Goal: Task Accomplishment & Management: Complete application form

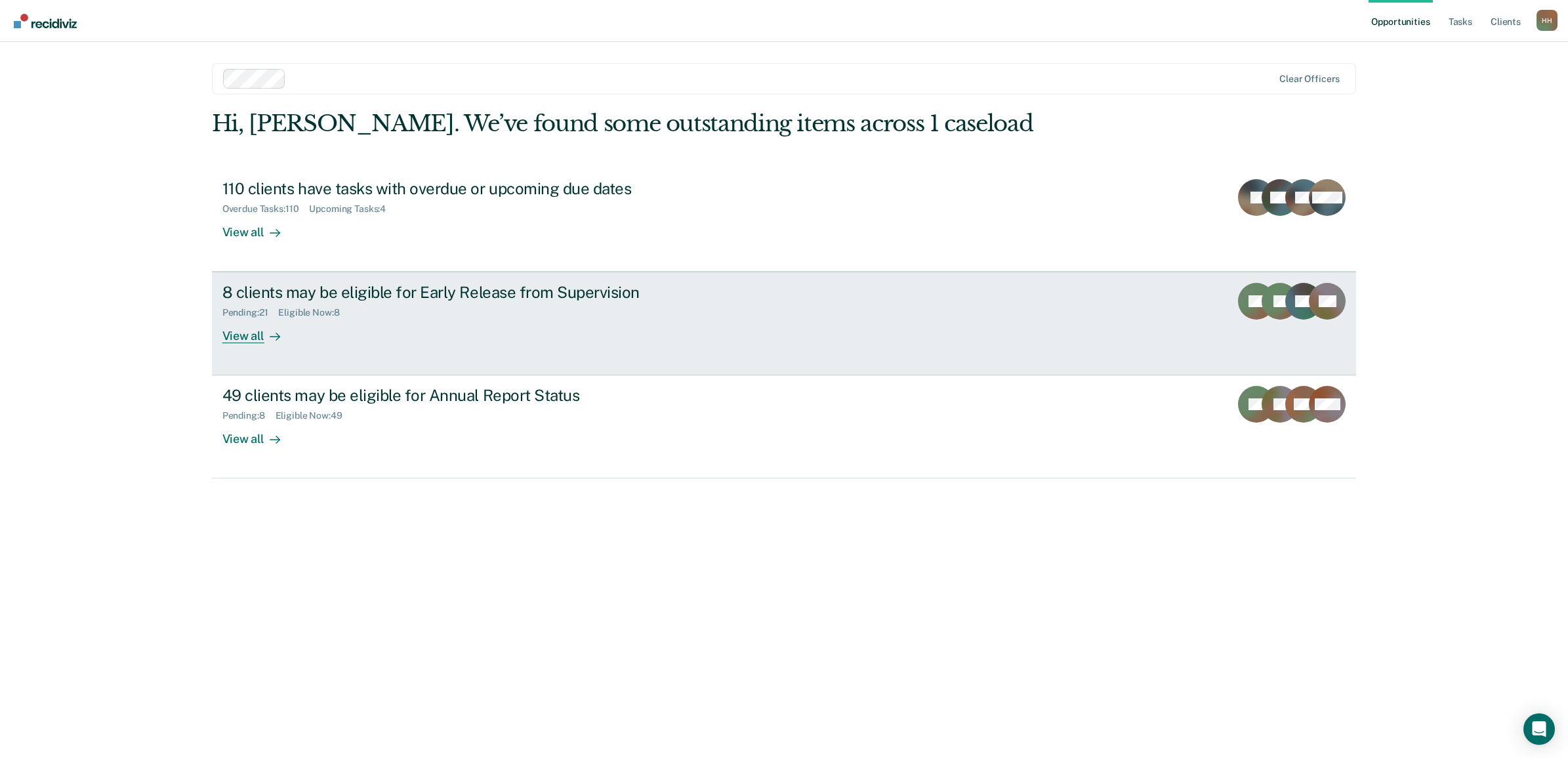
click at [316, 297] on div "8 clients may be eligible for Early Release from Supervision" at bounding box center [453, 292] width 461 height 19
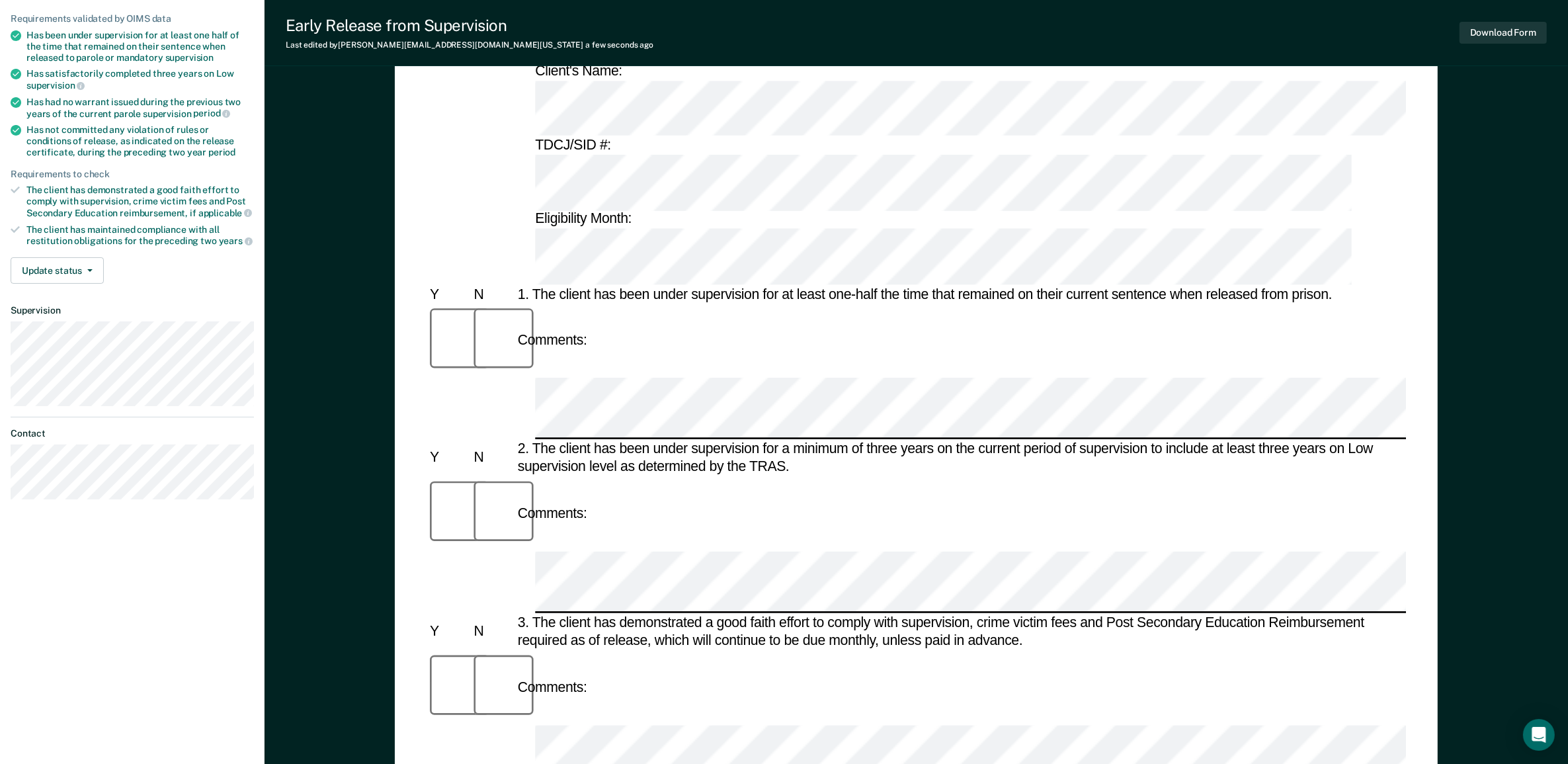
scroll to position [166, 0]
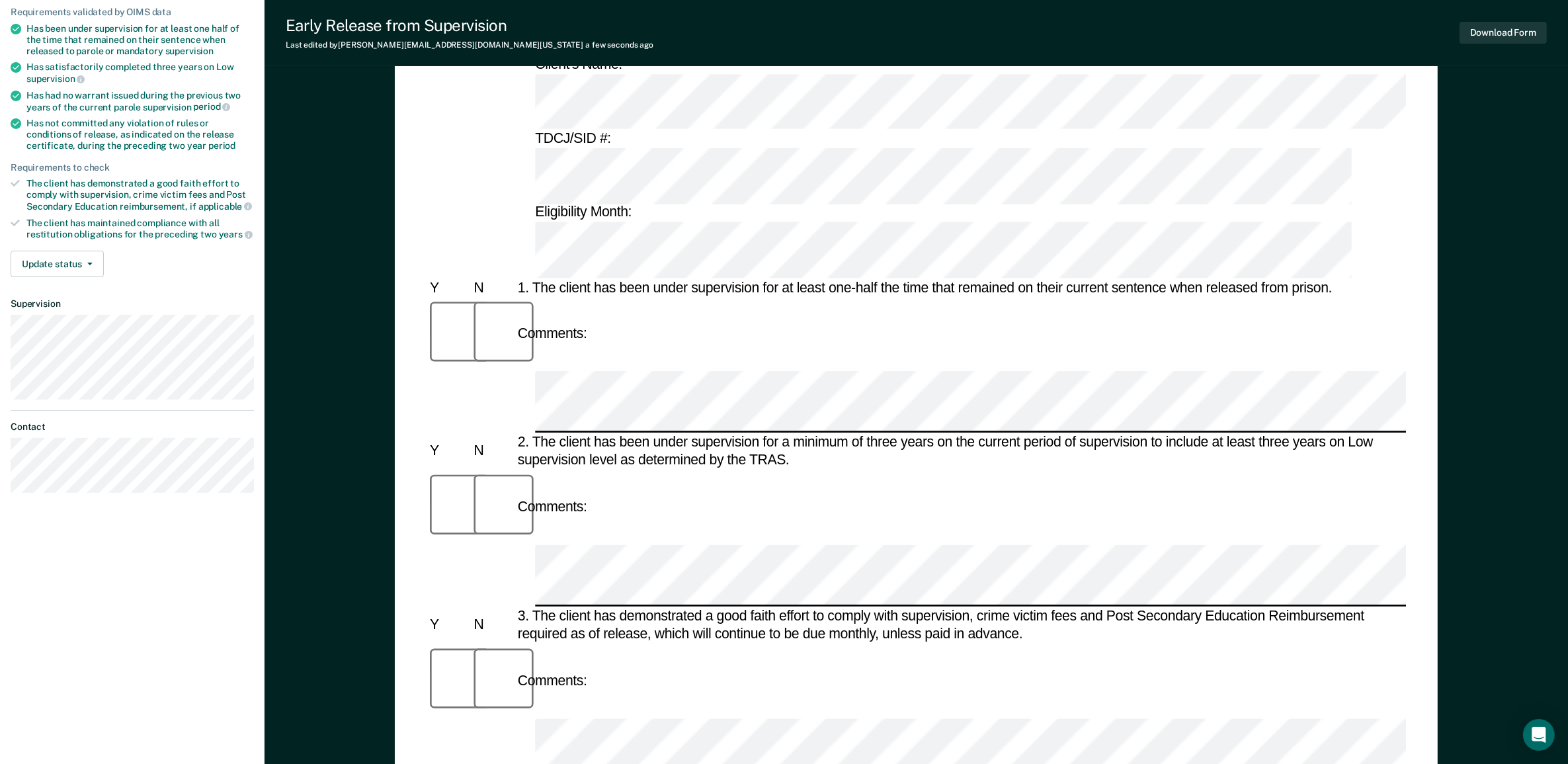
click at [504, 644] on div at bounding box center [492, 682] width 44 height 75
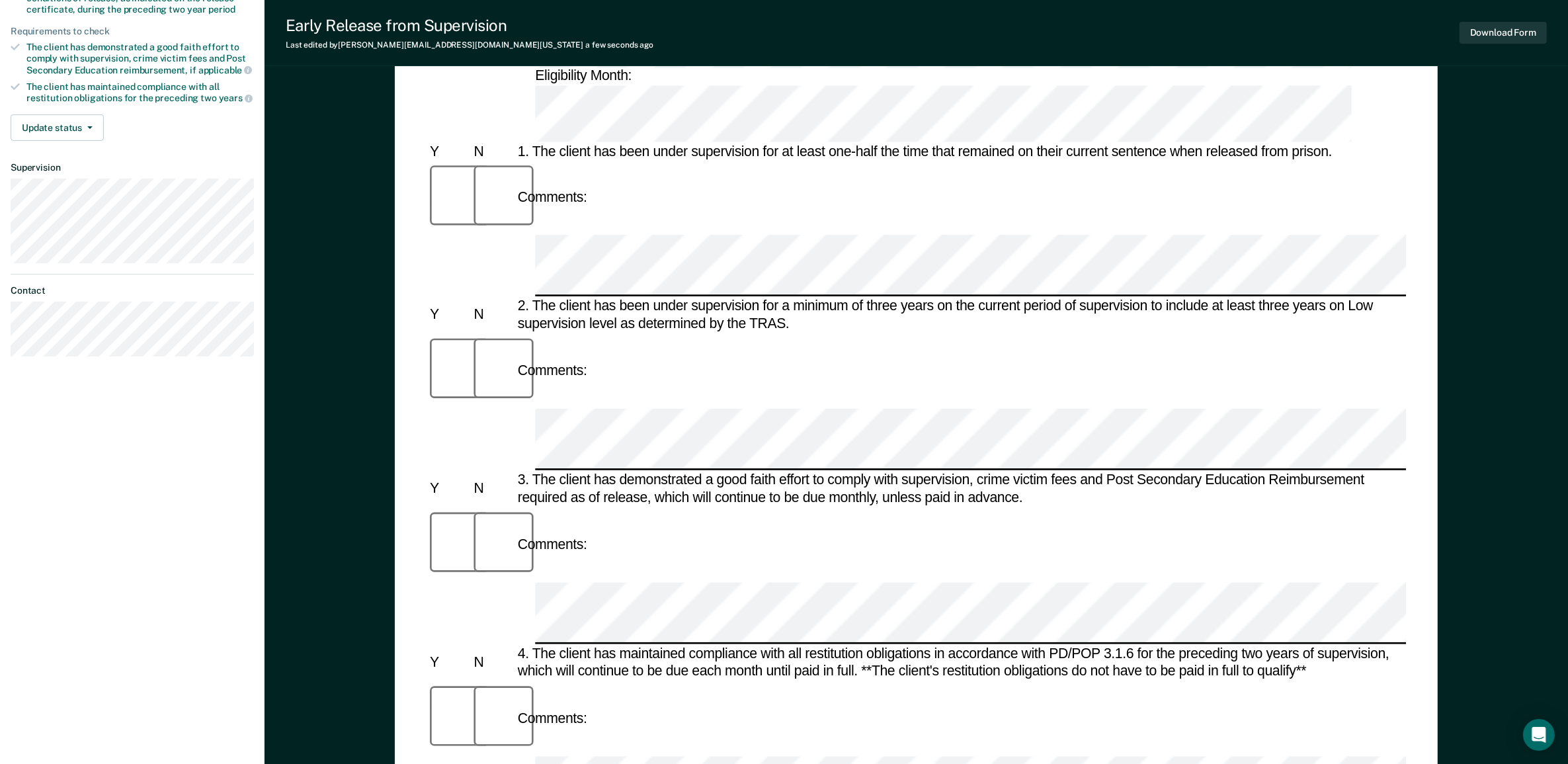
scroll to position [330, 0]
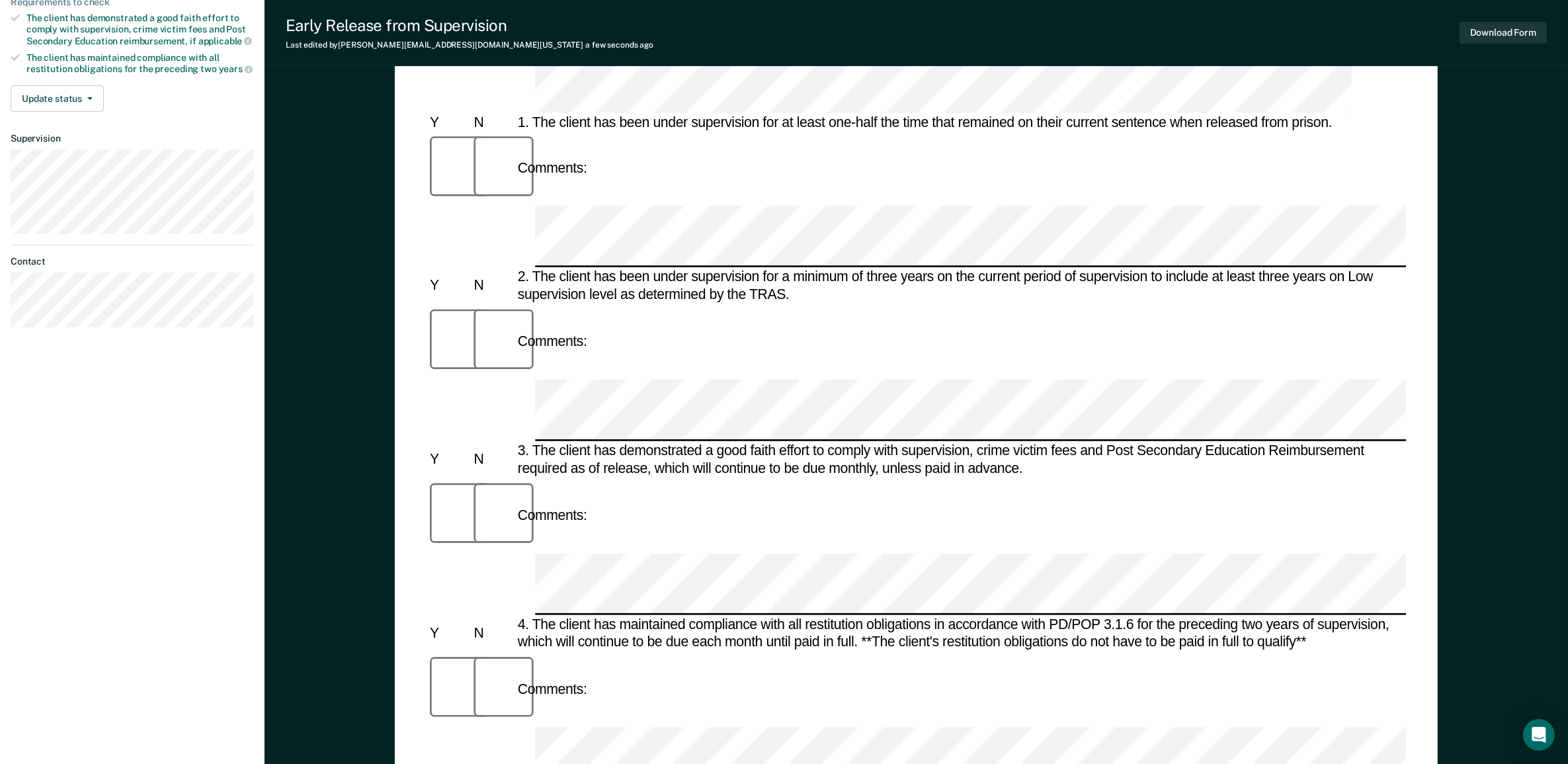
drag, startPoint x: 1034, startPoint y: 432, endPoint x: 547, endPoint y: 466, distance: 488.2
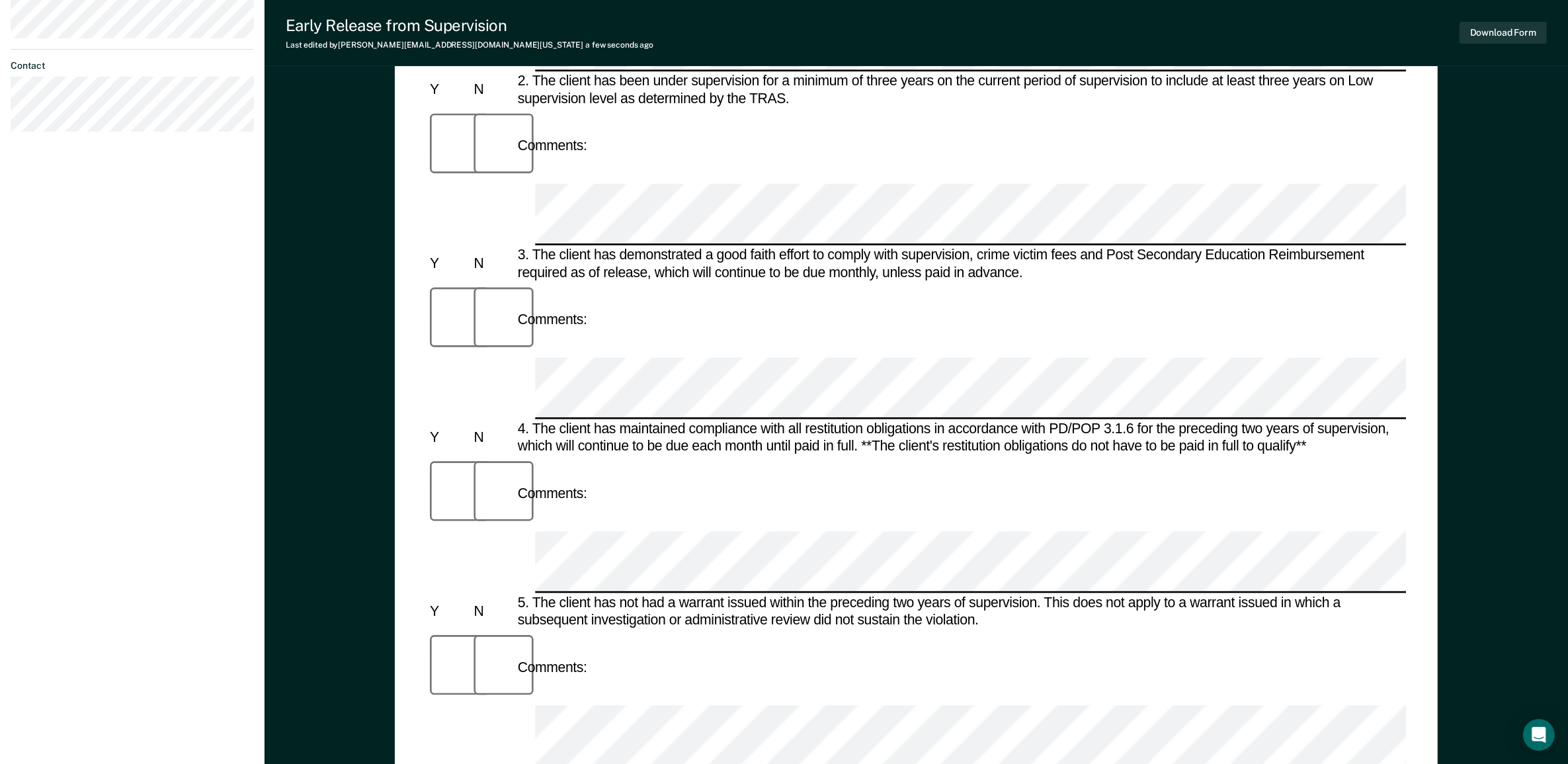
scroll to position [229, 0]
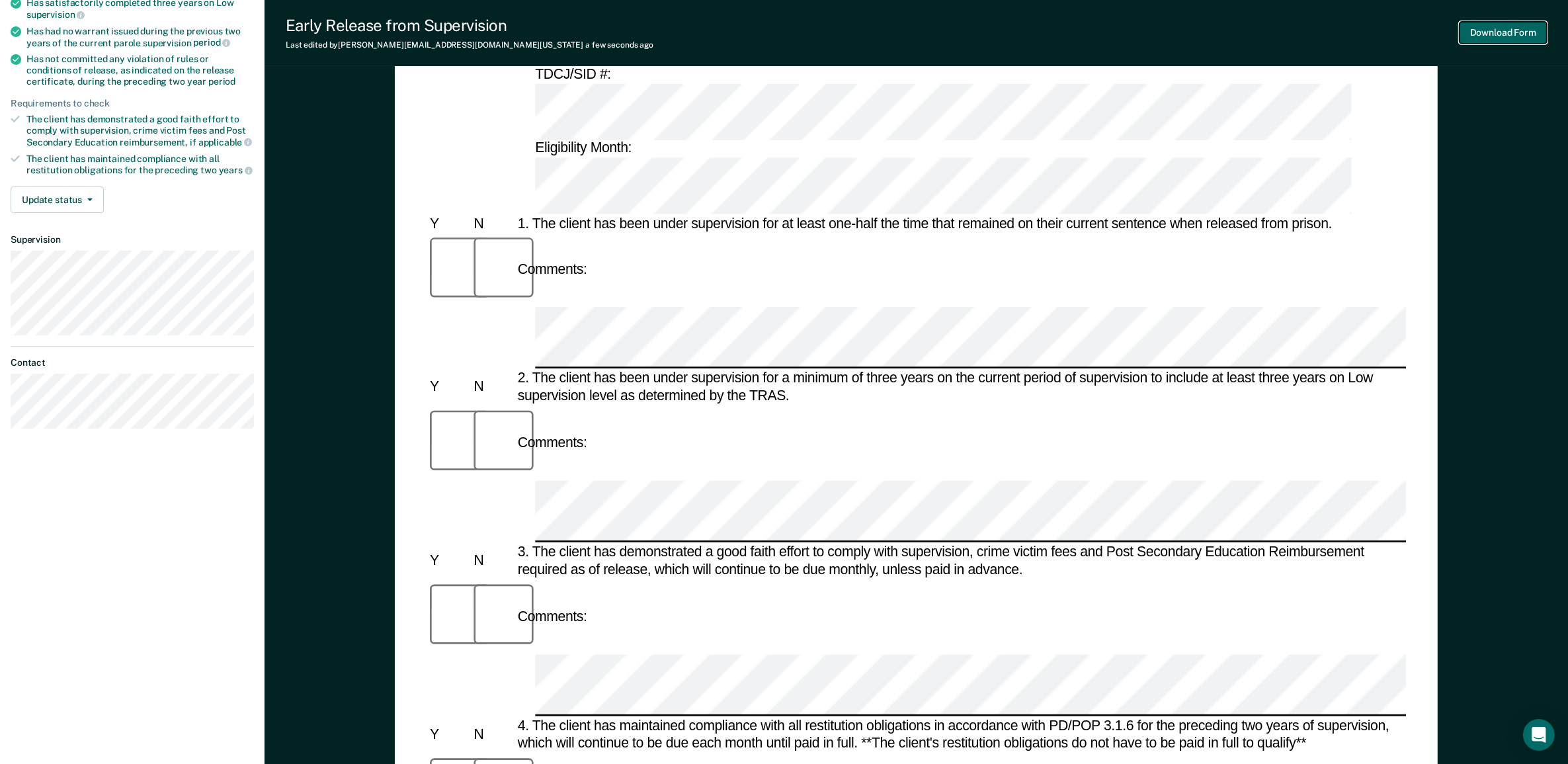
click at [1497, 30] on button "Download Form" at bounding box center [1504, 33] width 87 height 22
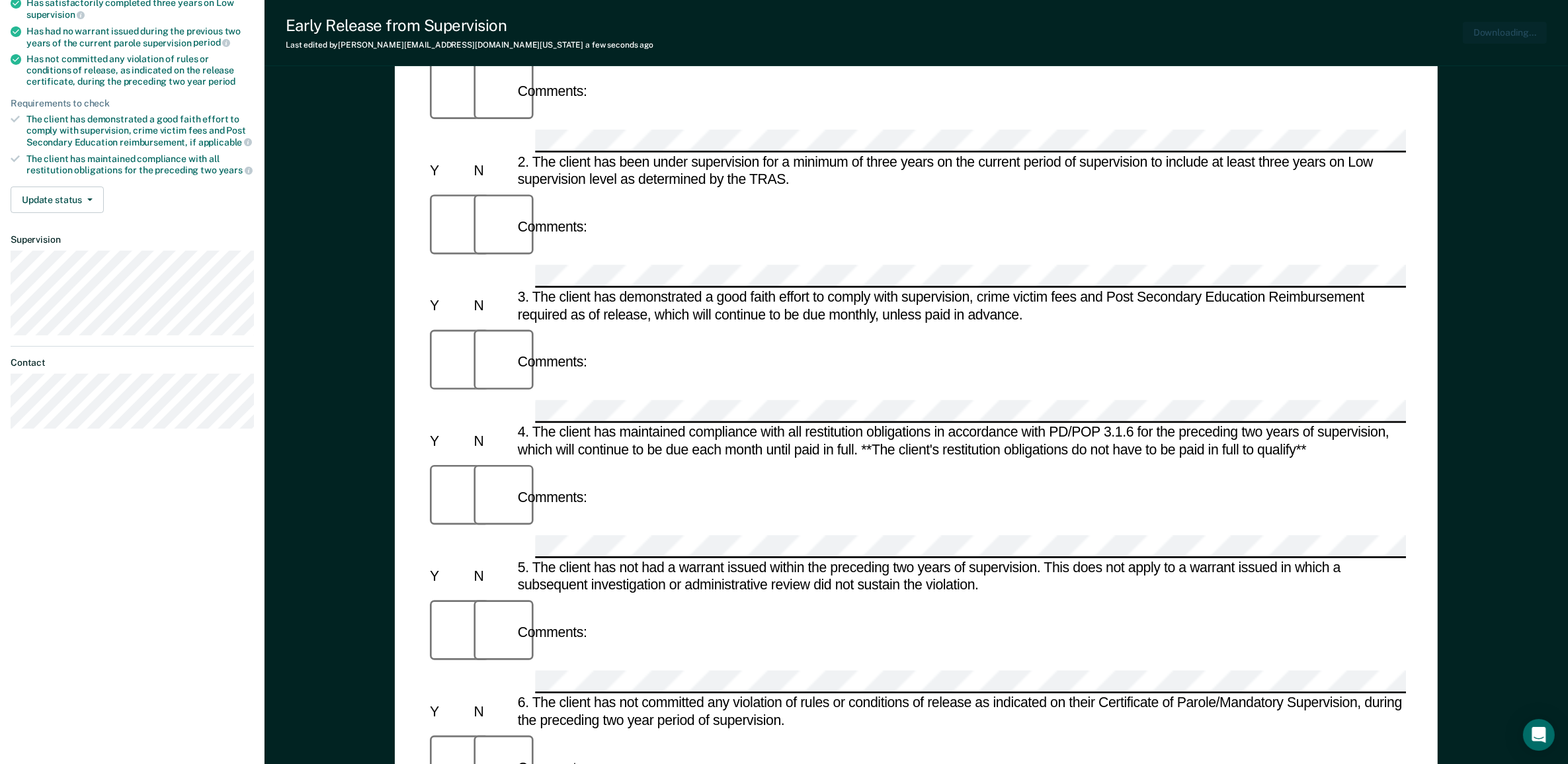
scroll to position [0, 0]
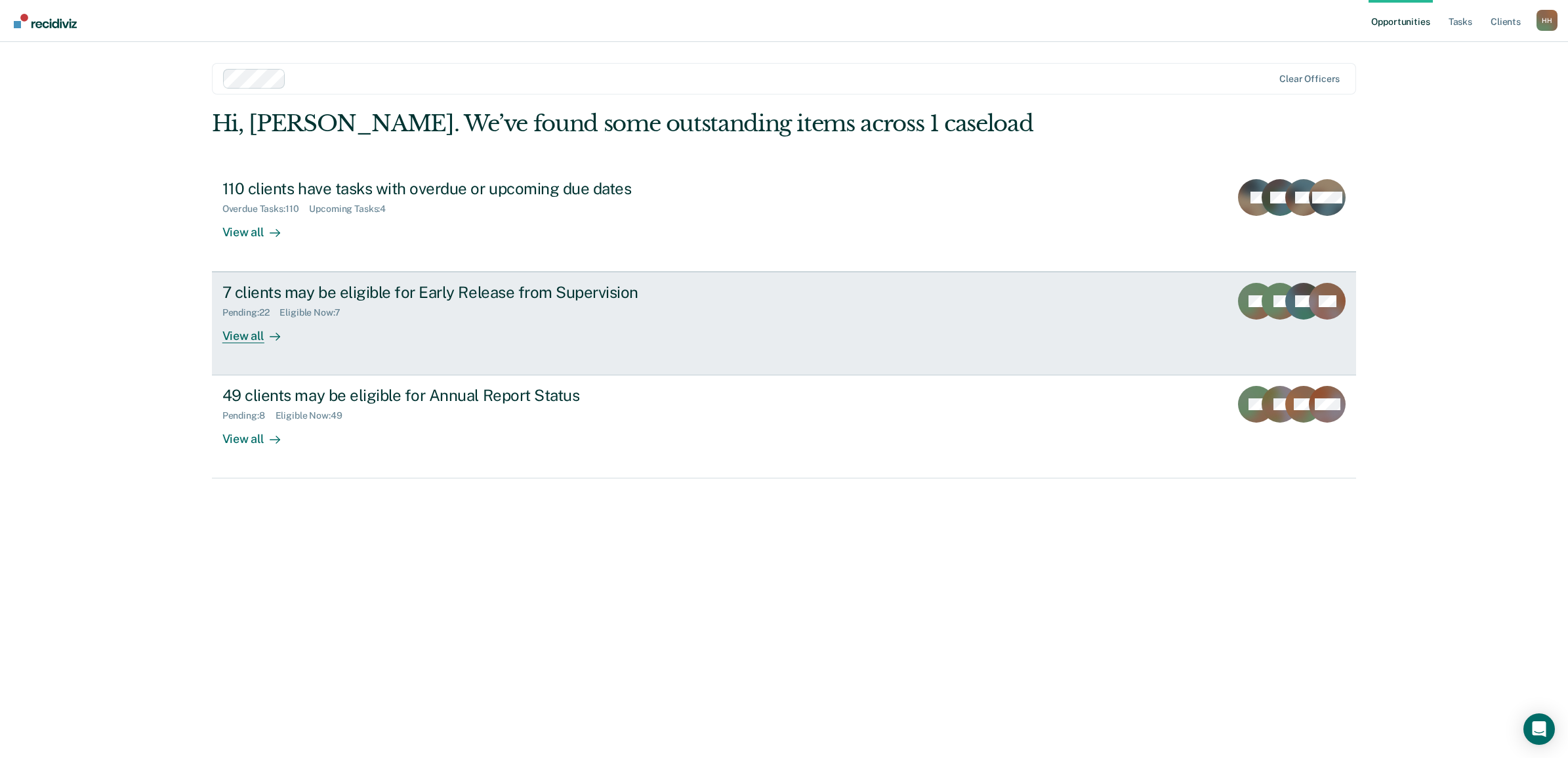
click at [269, 315] on div "Pending : 22" at bounding box center [252, 313] width 58 height 11
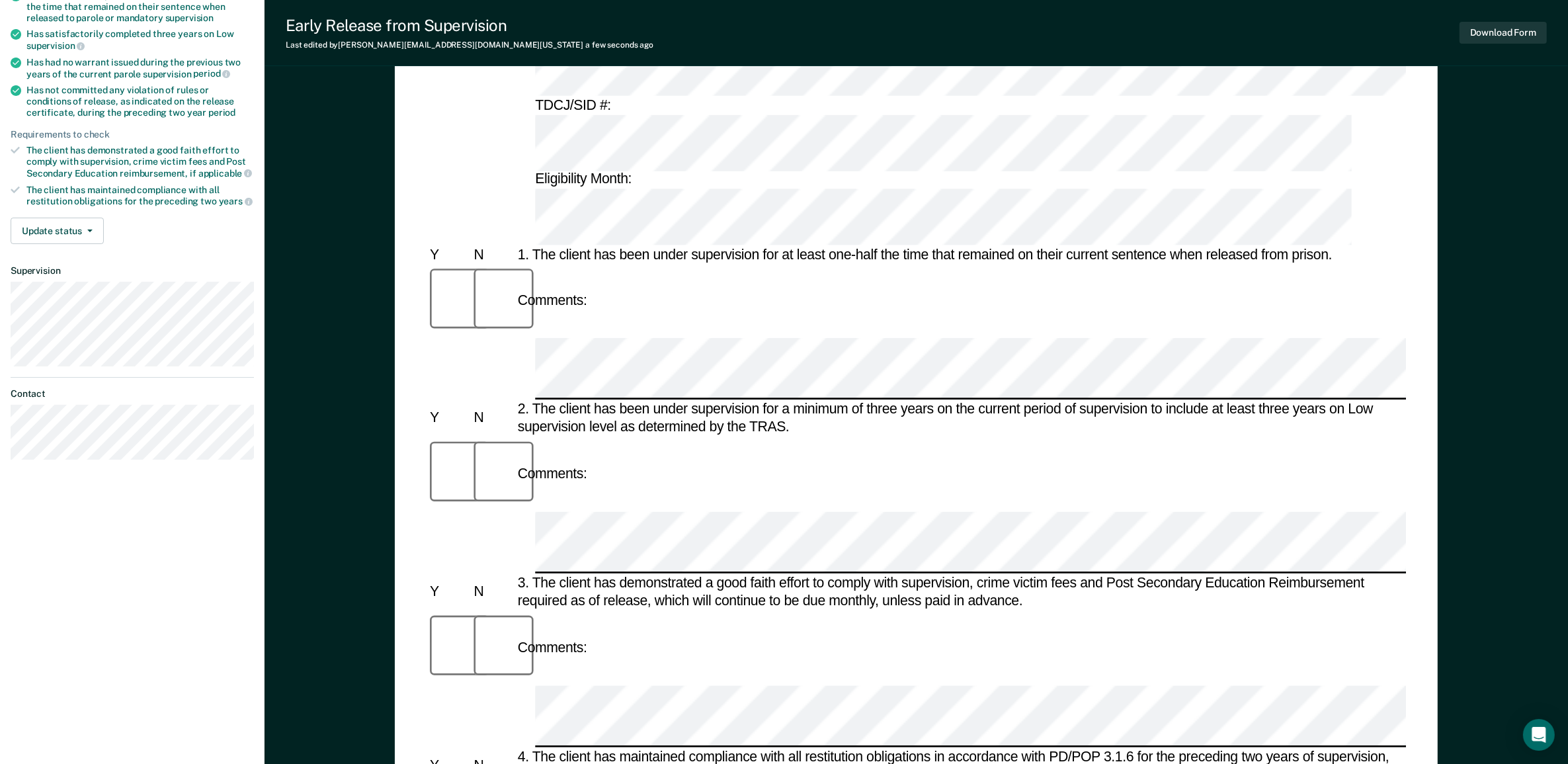
scroll to position [330, 0]
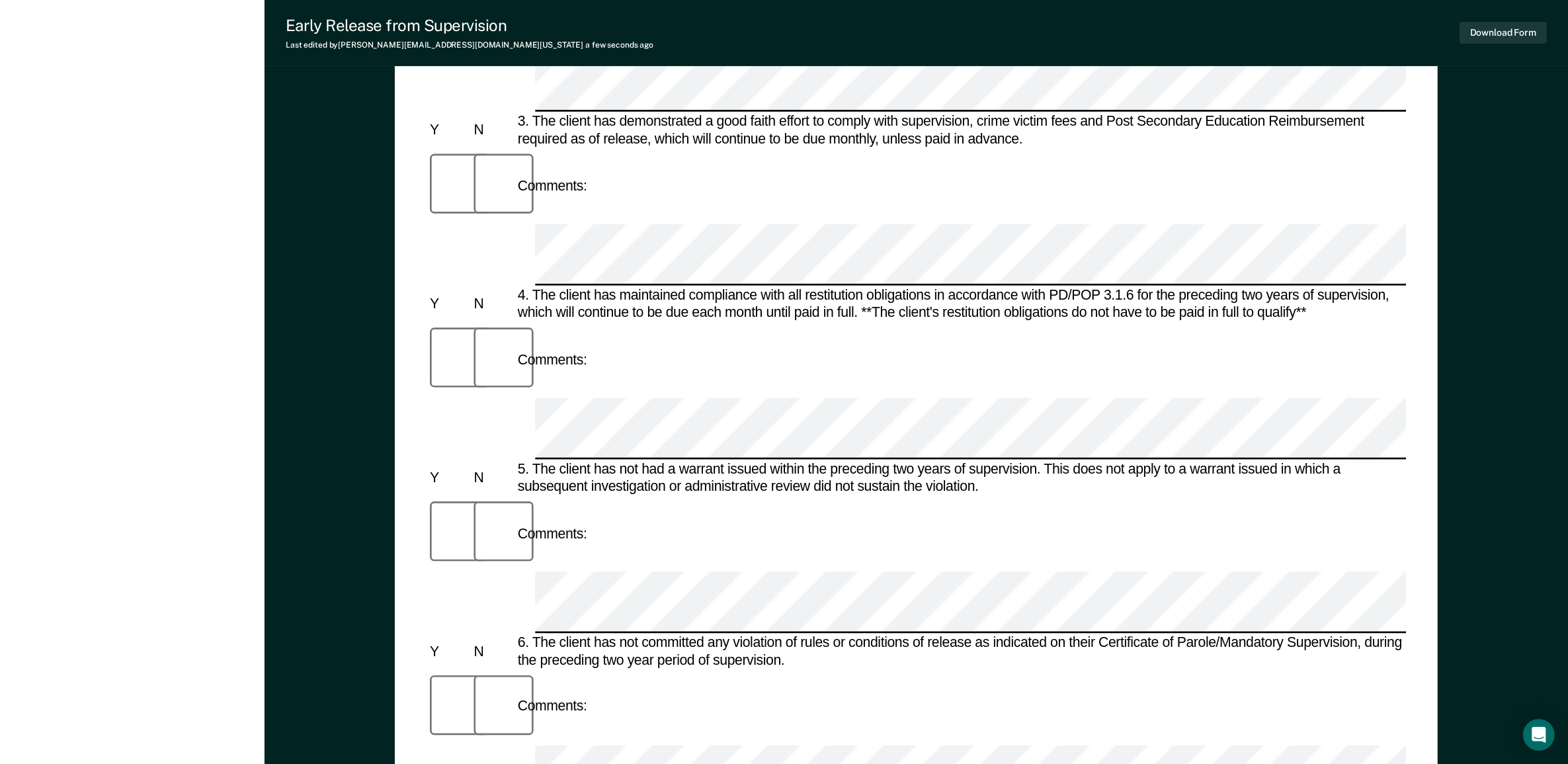
scroll to position [661, 0]
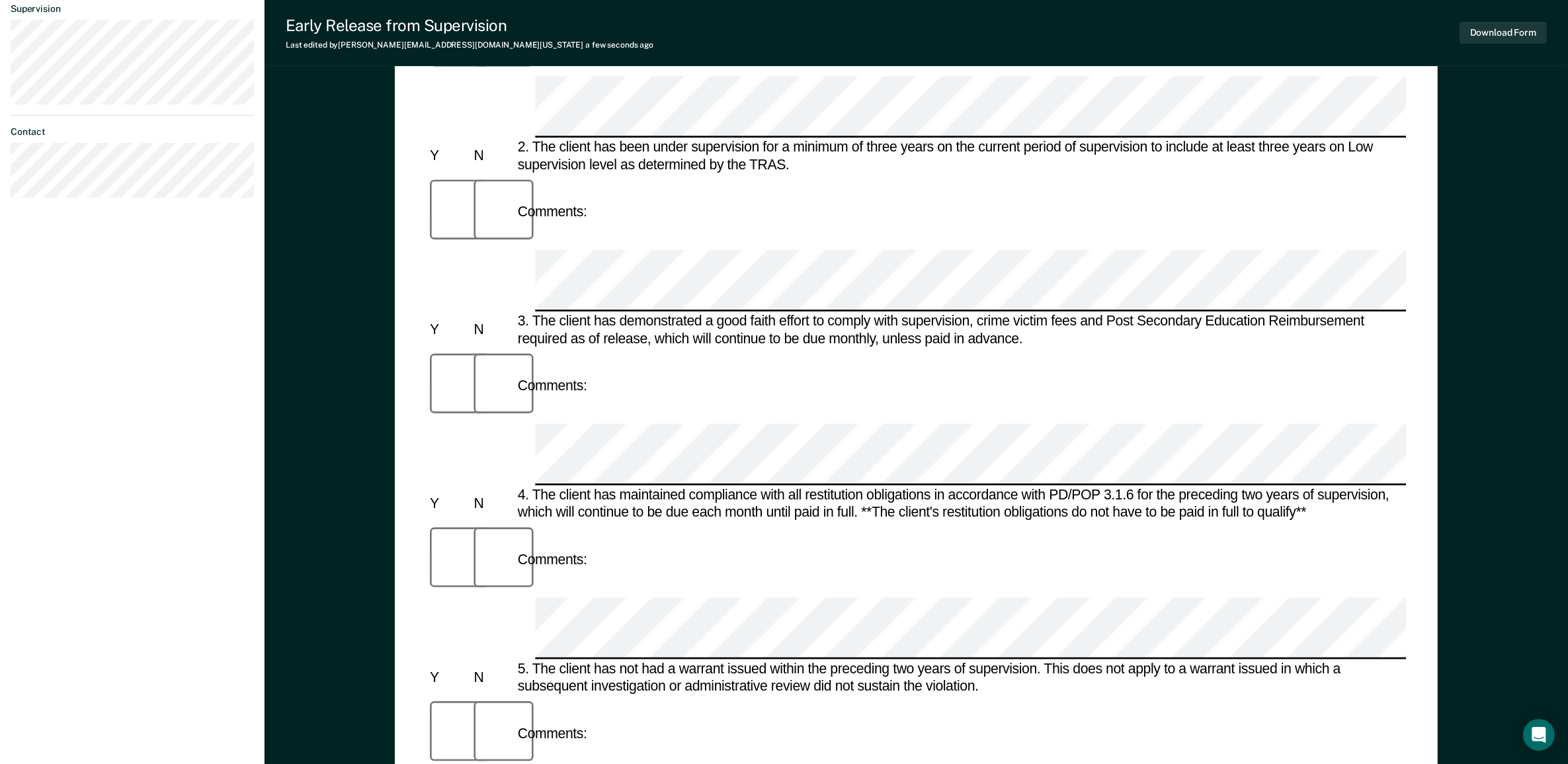
scroll to position [166, 0]
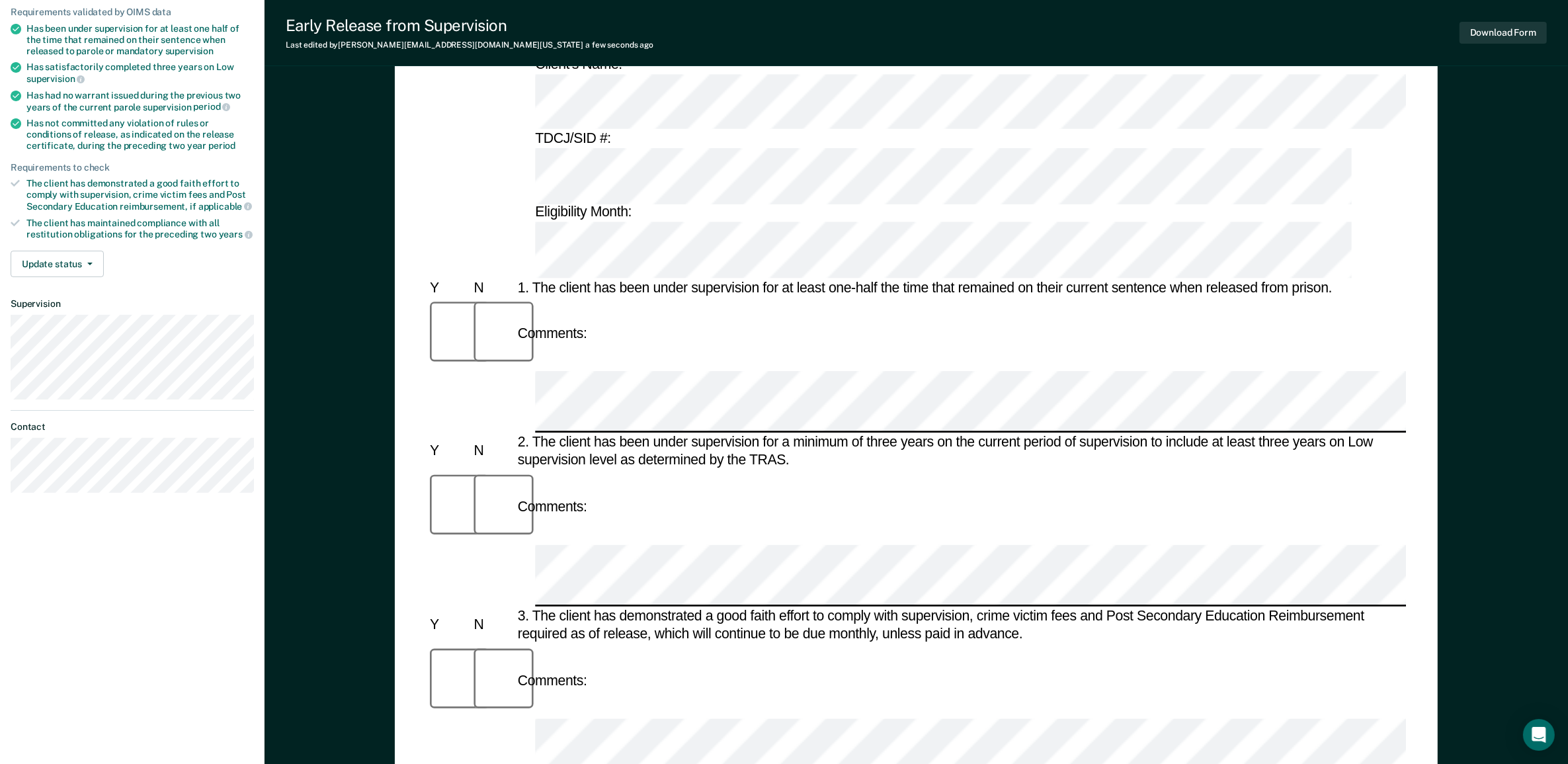
click at [1516, 20] on div "Download Form" at bounding box center [1504, 33] width 87 height 34
click at [1506, 38] on button "Download Form" at bounding box center [1504, 33] width 87 height 22
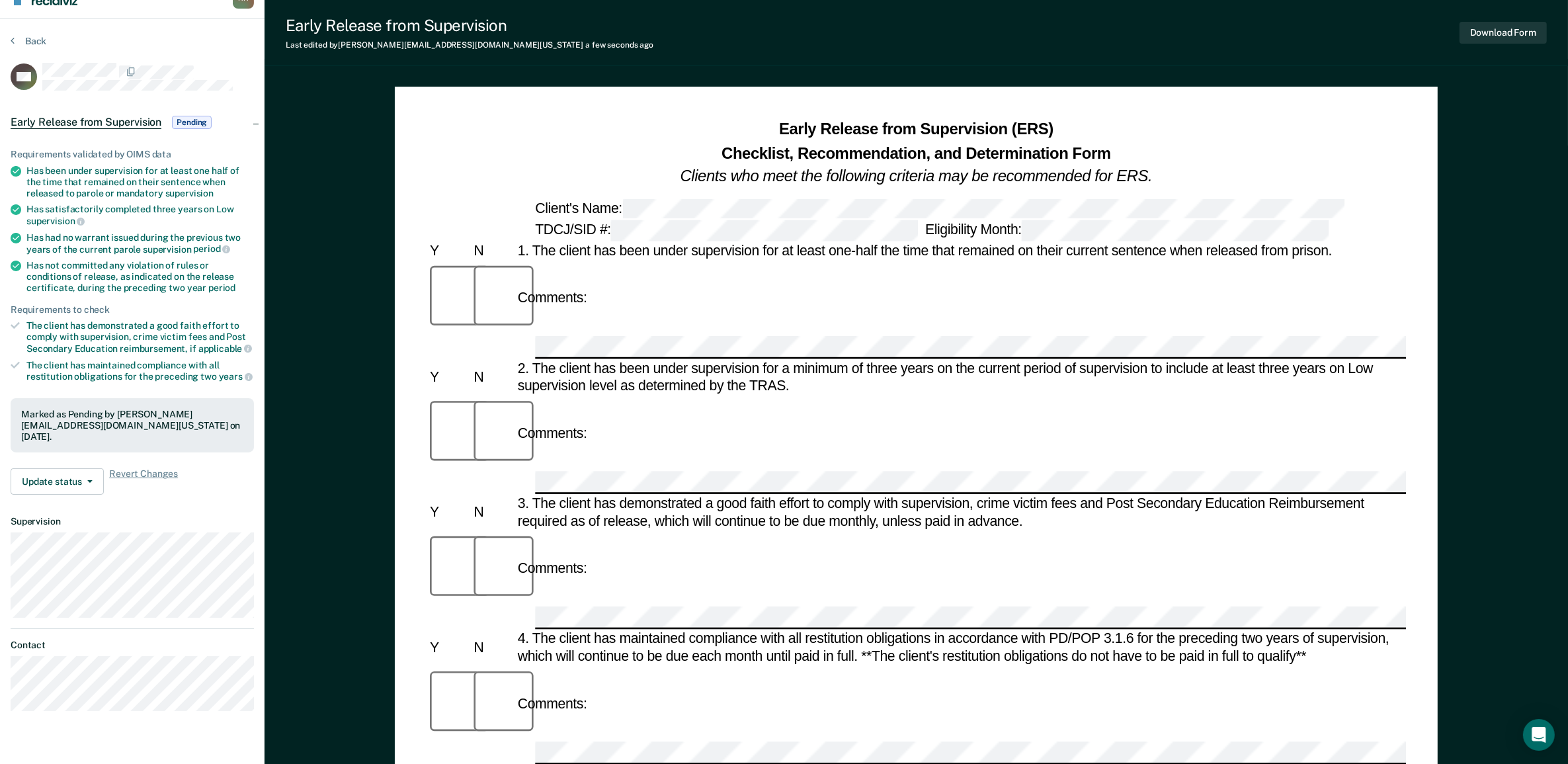
scroll to position [0, 0]
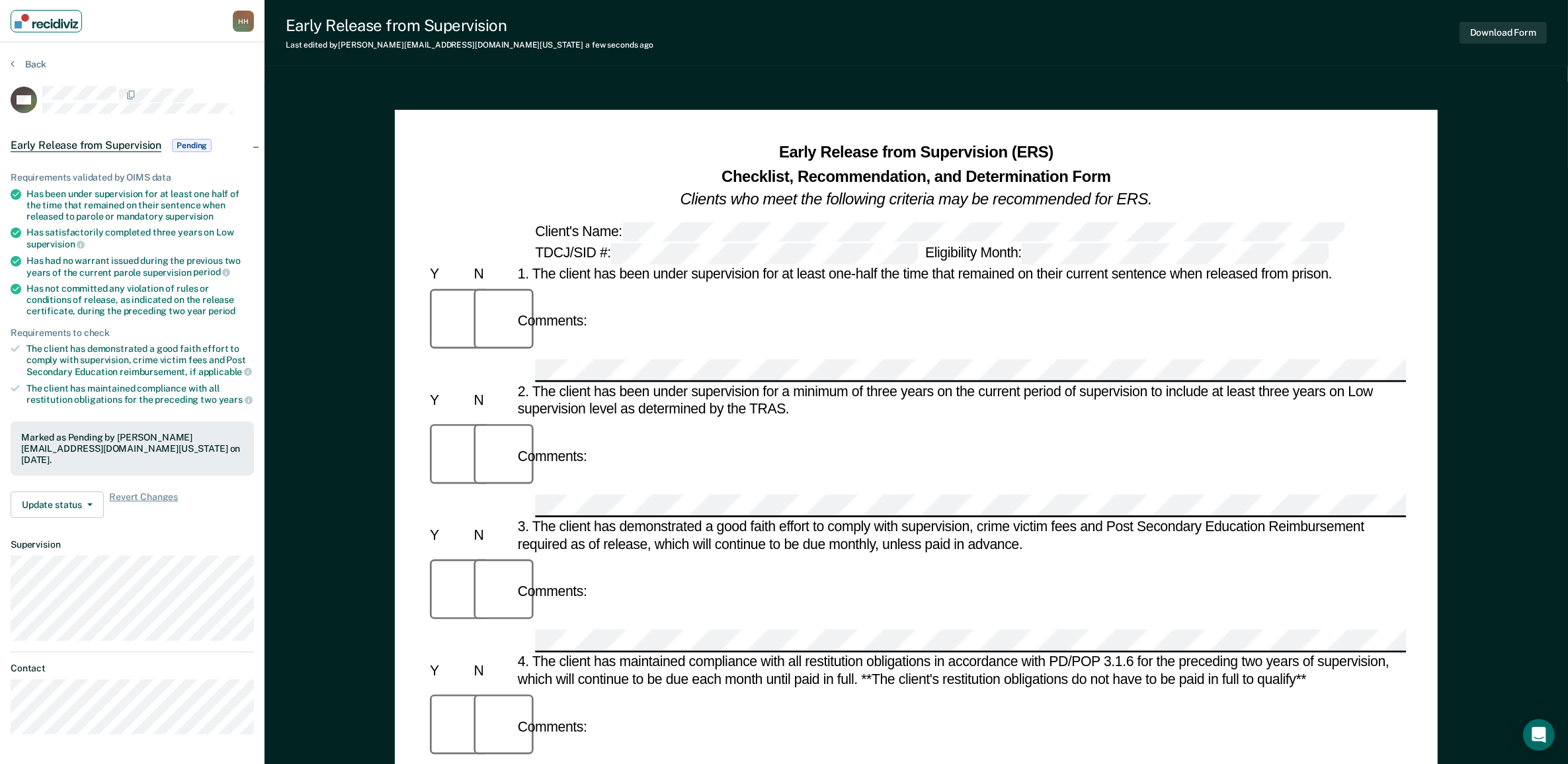
click at [60, 14] on img "Main navigation" at bounding box center [46, 21] width 64 height 15
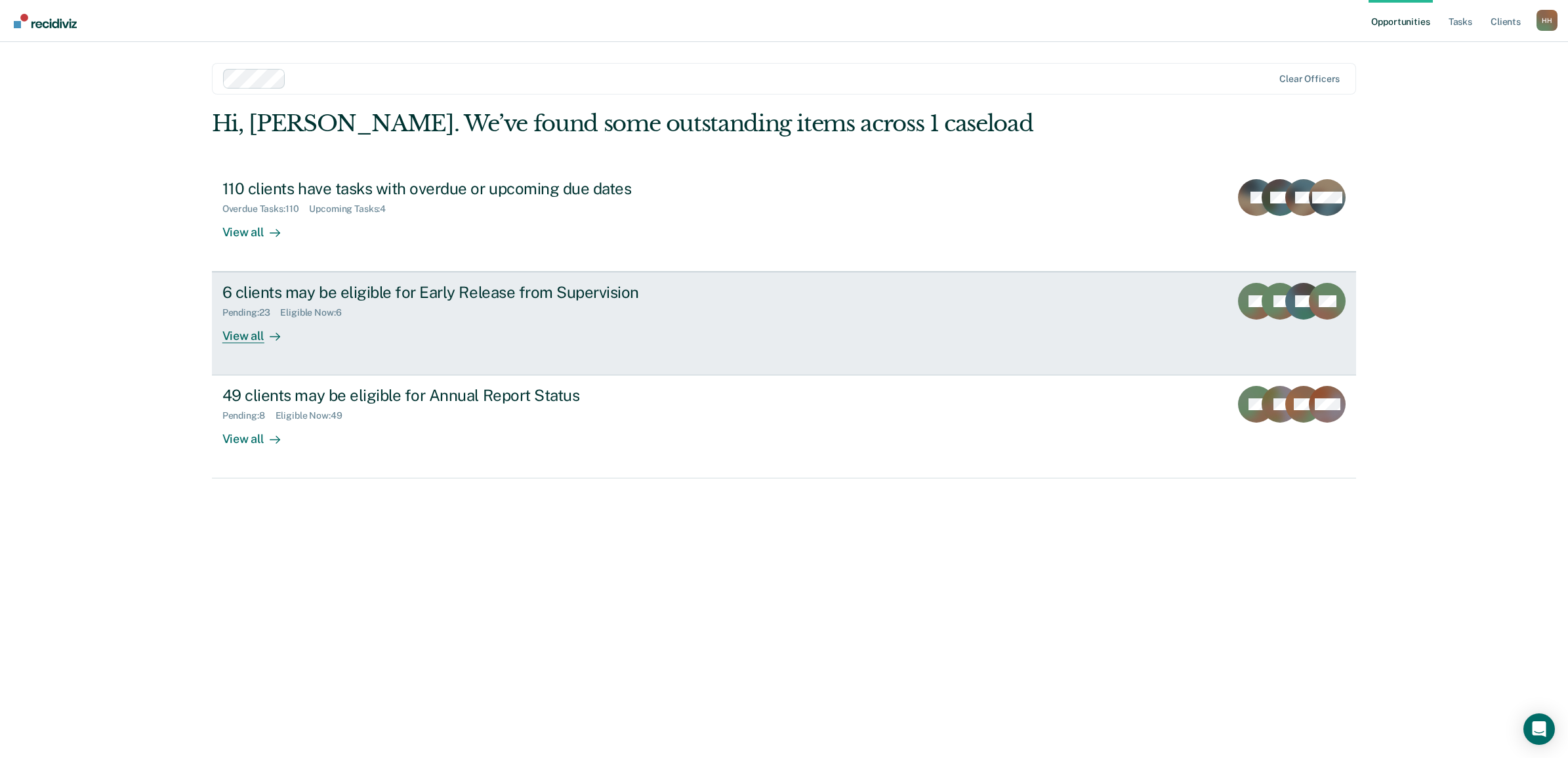
click at [336, 335] on div "6 clients may be eligible for Early Release from Supervision Pending : 23 Eligi…" at bounding box center [469, 313] width 492 height 60
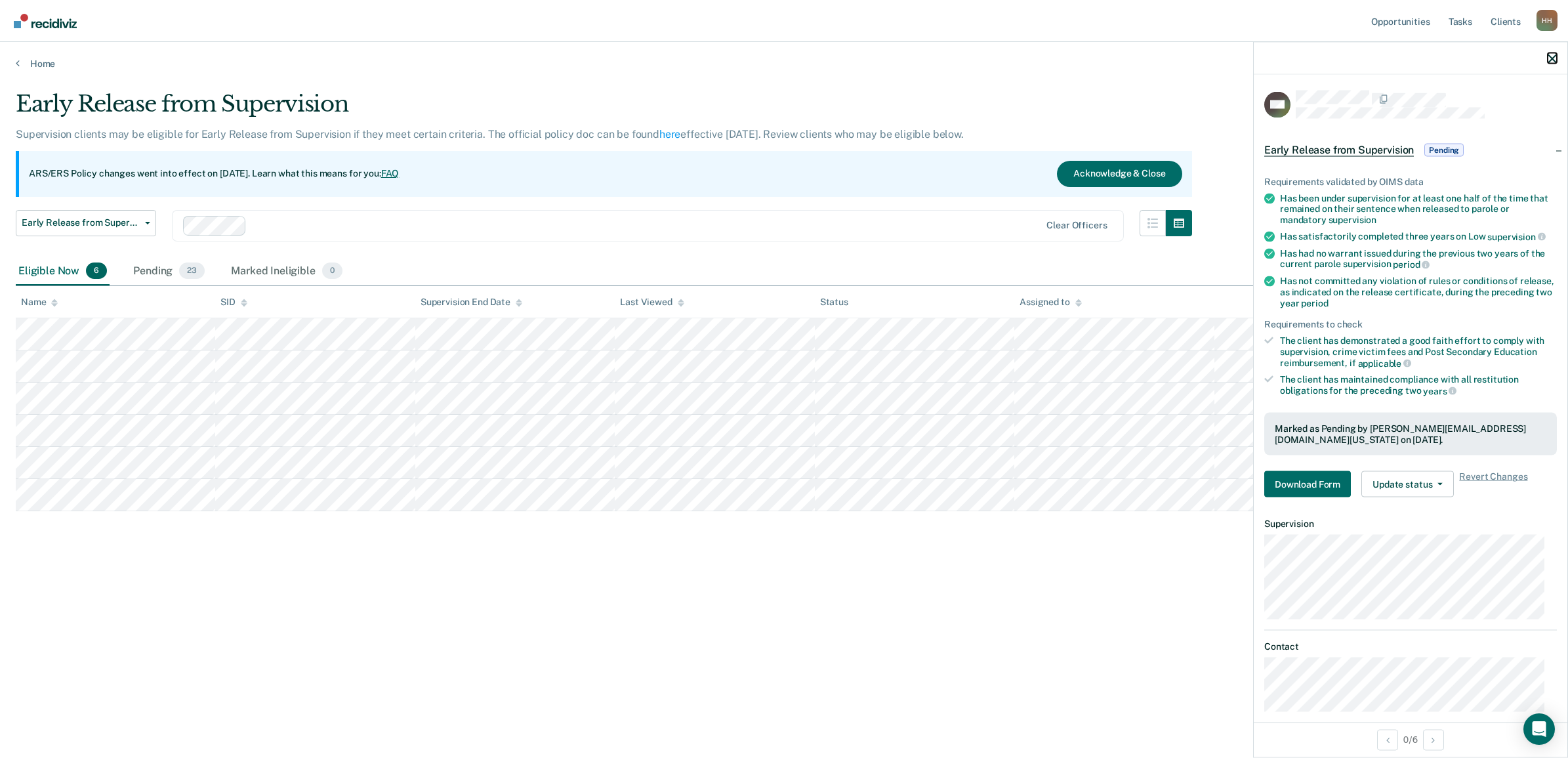
click at [1553, 59] on icon "button" at bounding box center [1552, 58] width 9 height 9
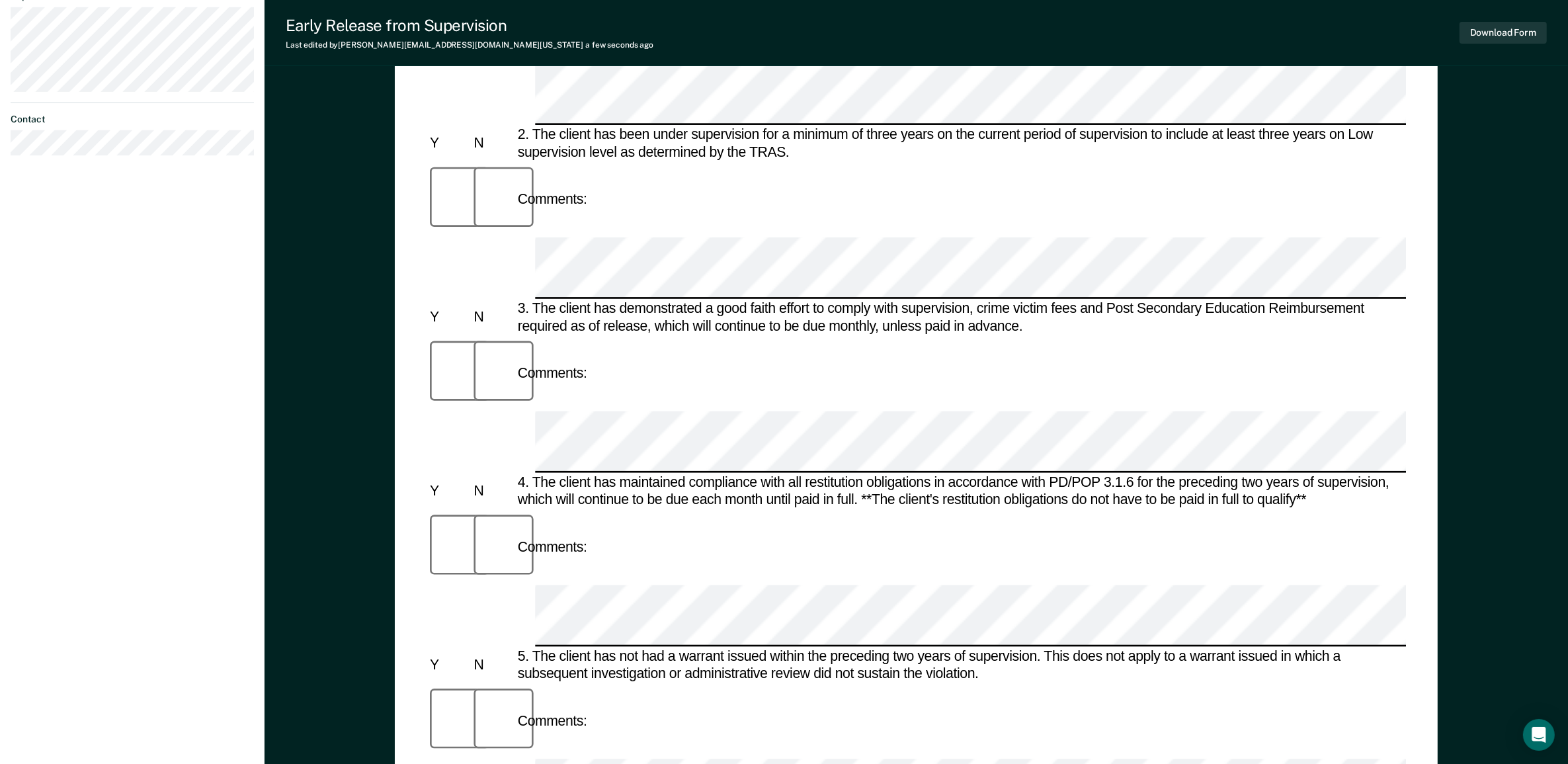
scroll to position [496, 0]
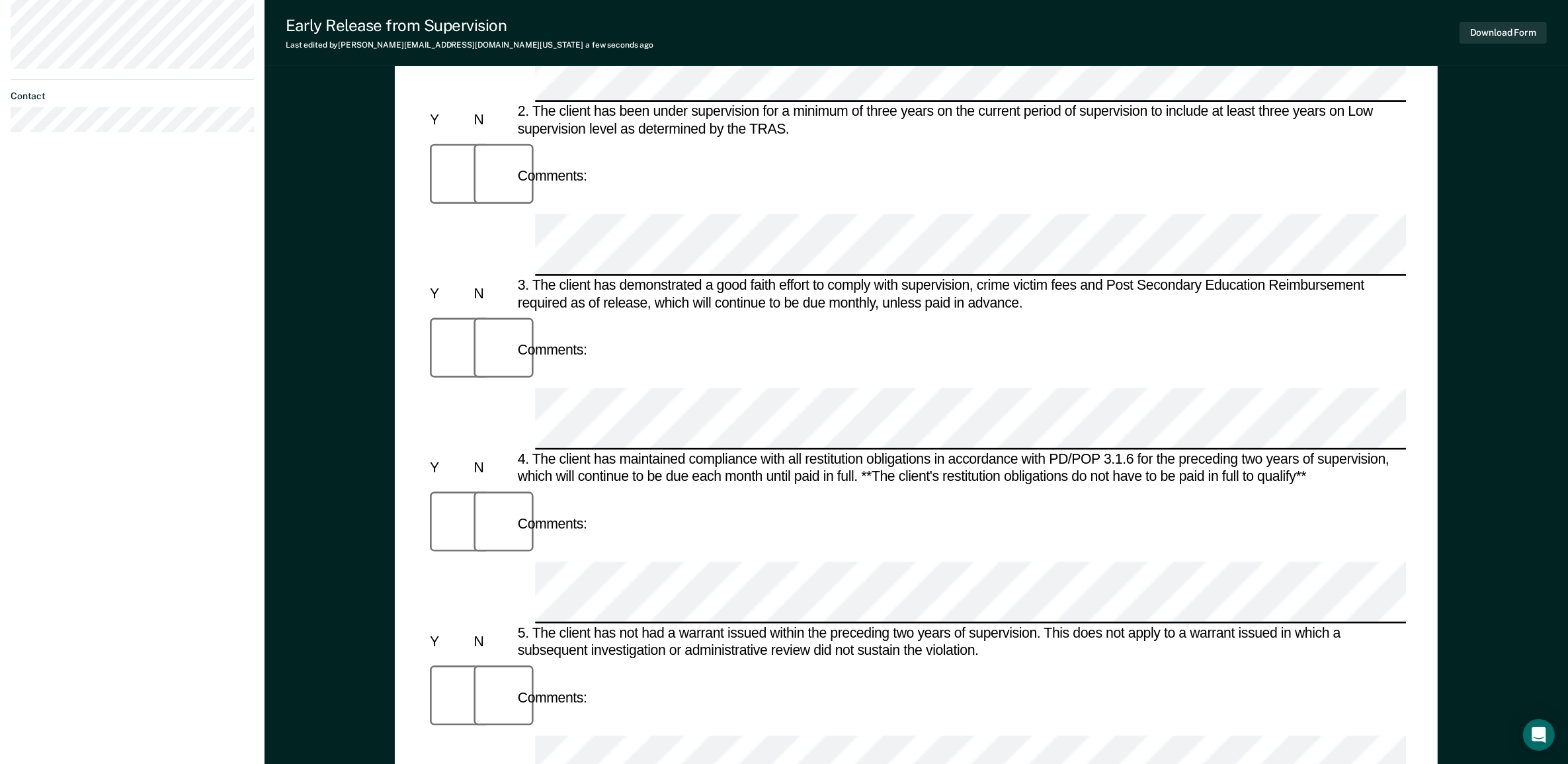
click at [1429, 282] on div "Early Release from Supervision (ERS) Checklist, Recommendation, and Determinati…" at bounding box center [916, 294] width 1043 height 1359
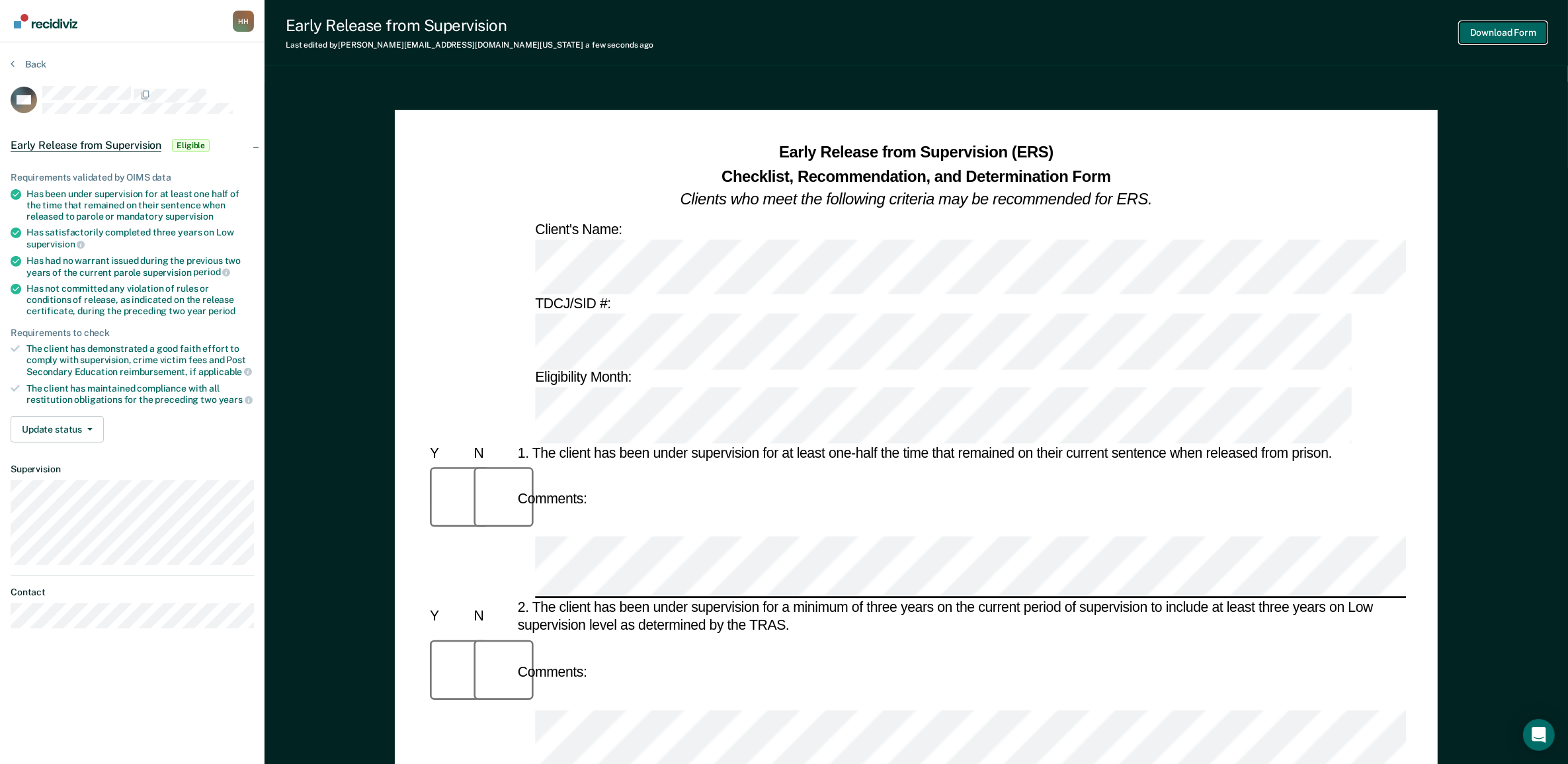
click at [1479, 25] on button "Download Form" at bounding box center [1504, 33] width 87 height 22
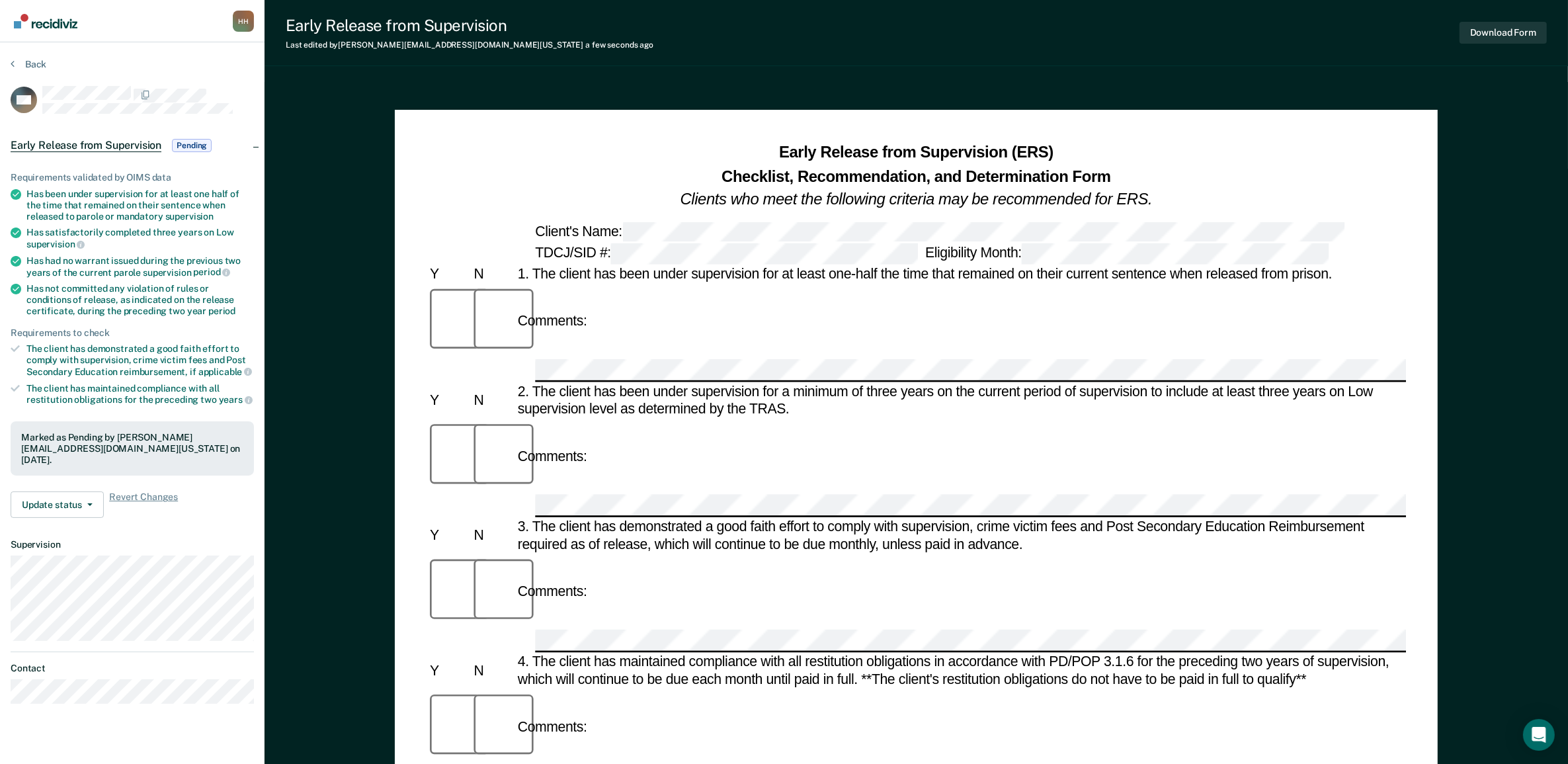
click at [1492, 37] on button "Download Form" at bounding box center [1504, 33] width 87 height 22
click at [58, 22] on img "Main navigation" at bounding box center [46, 21] width 64 height 15
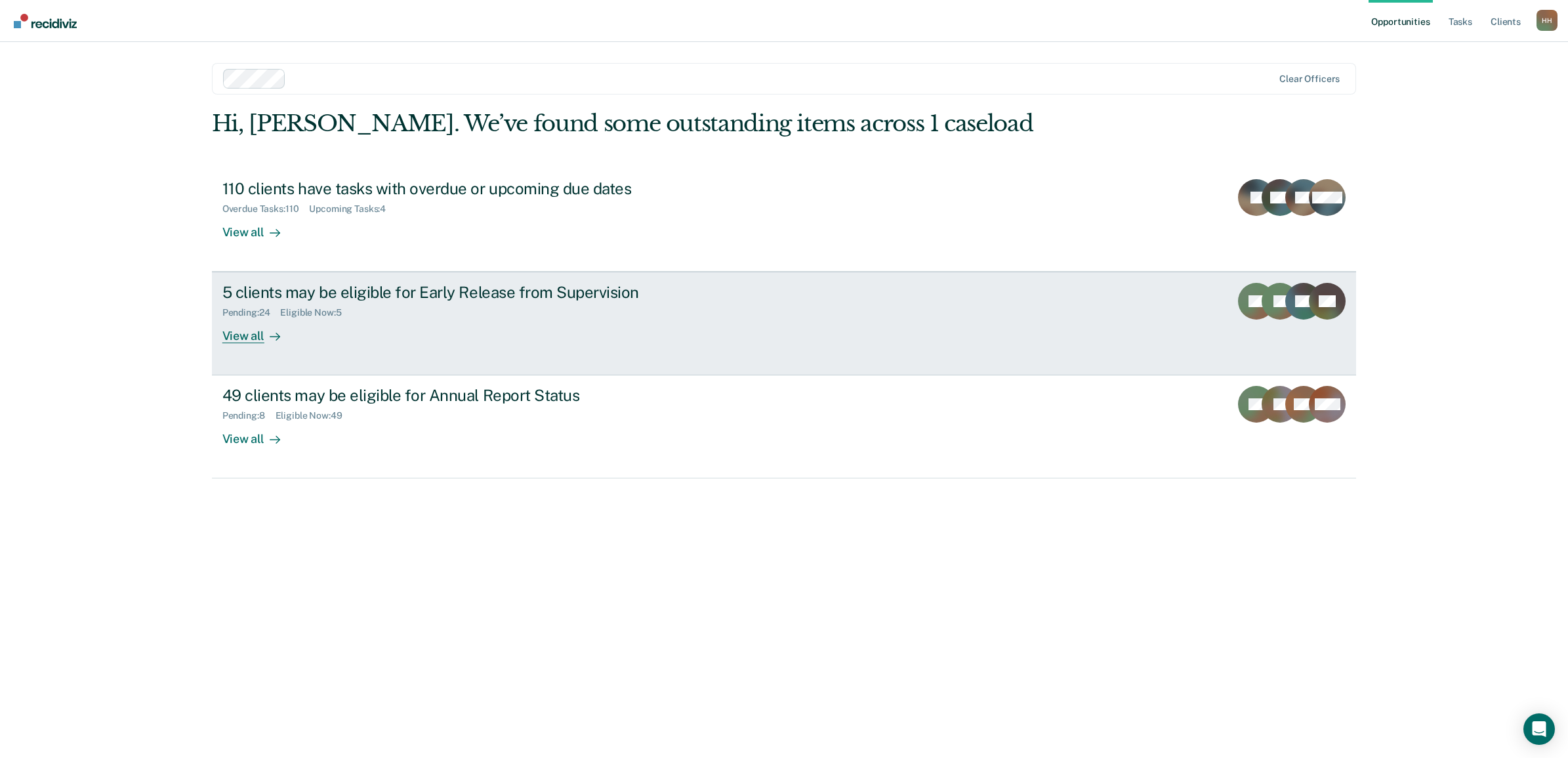
click at [539, 323] on div "5 clients may be eligible for Early Release from Supervision Pending : 24 Eligi…" at bounding box center [469, 313] width 492 height 60
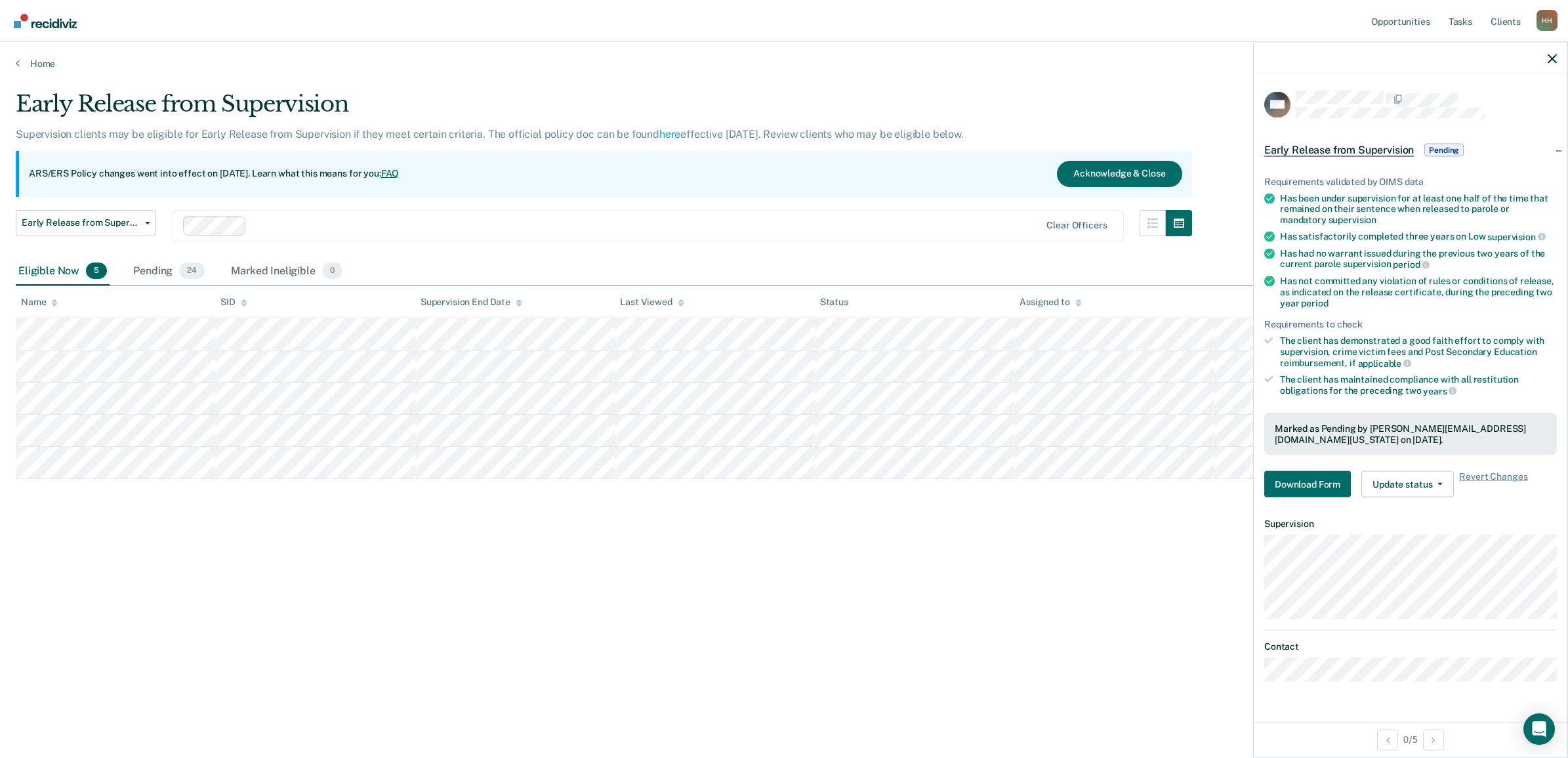
click at [1545, 54] on div at bounding box center [1411, 58] width 313 height 33
click at [1552, 59] on icon "button" at bounding box center [1552, 58] width 9 height 9
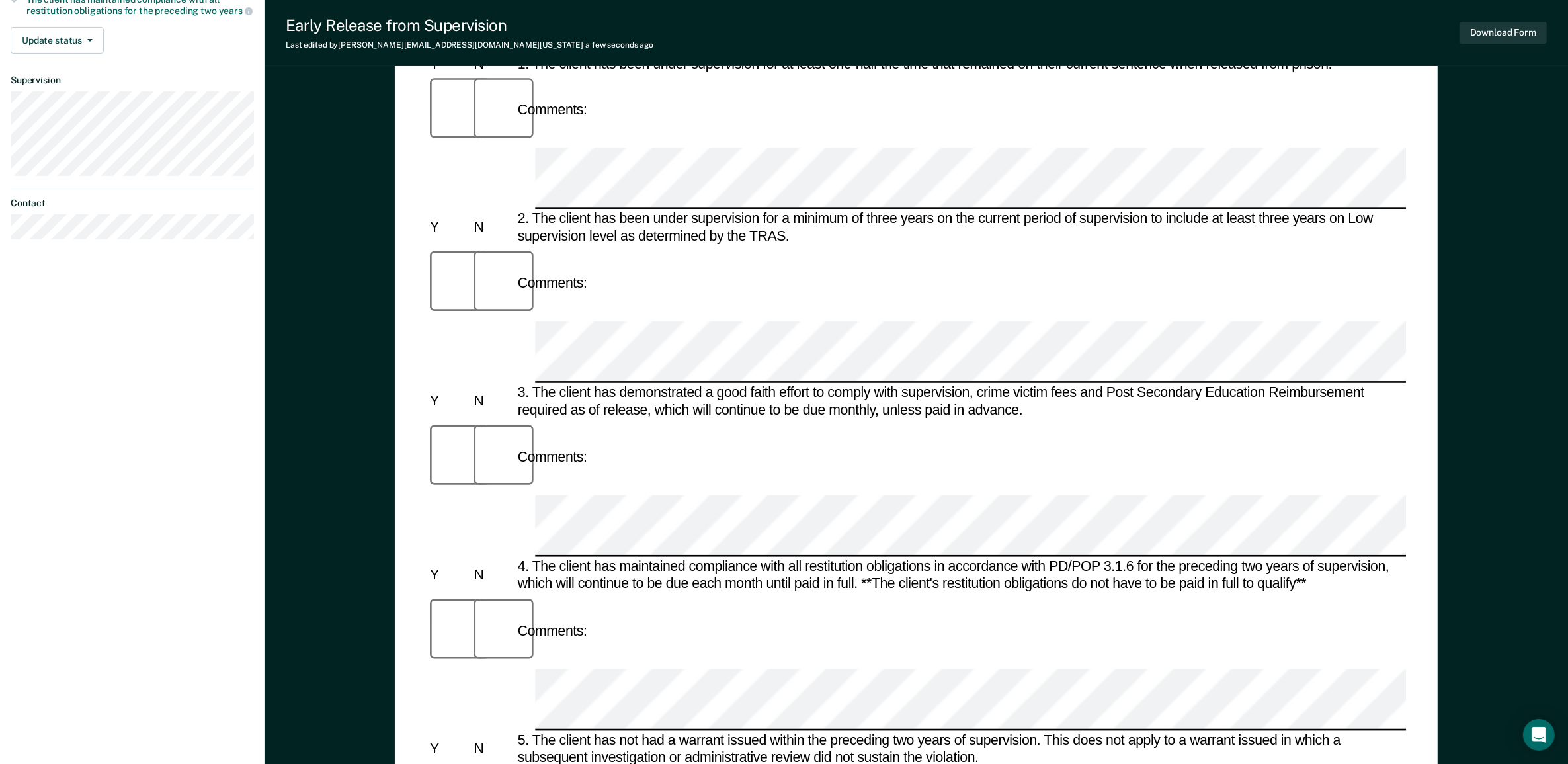
scroll to position [414, 0]
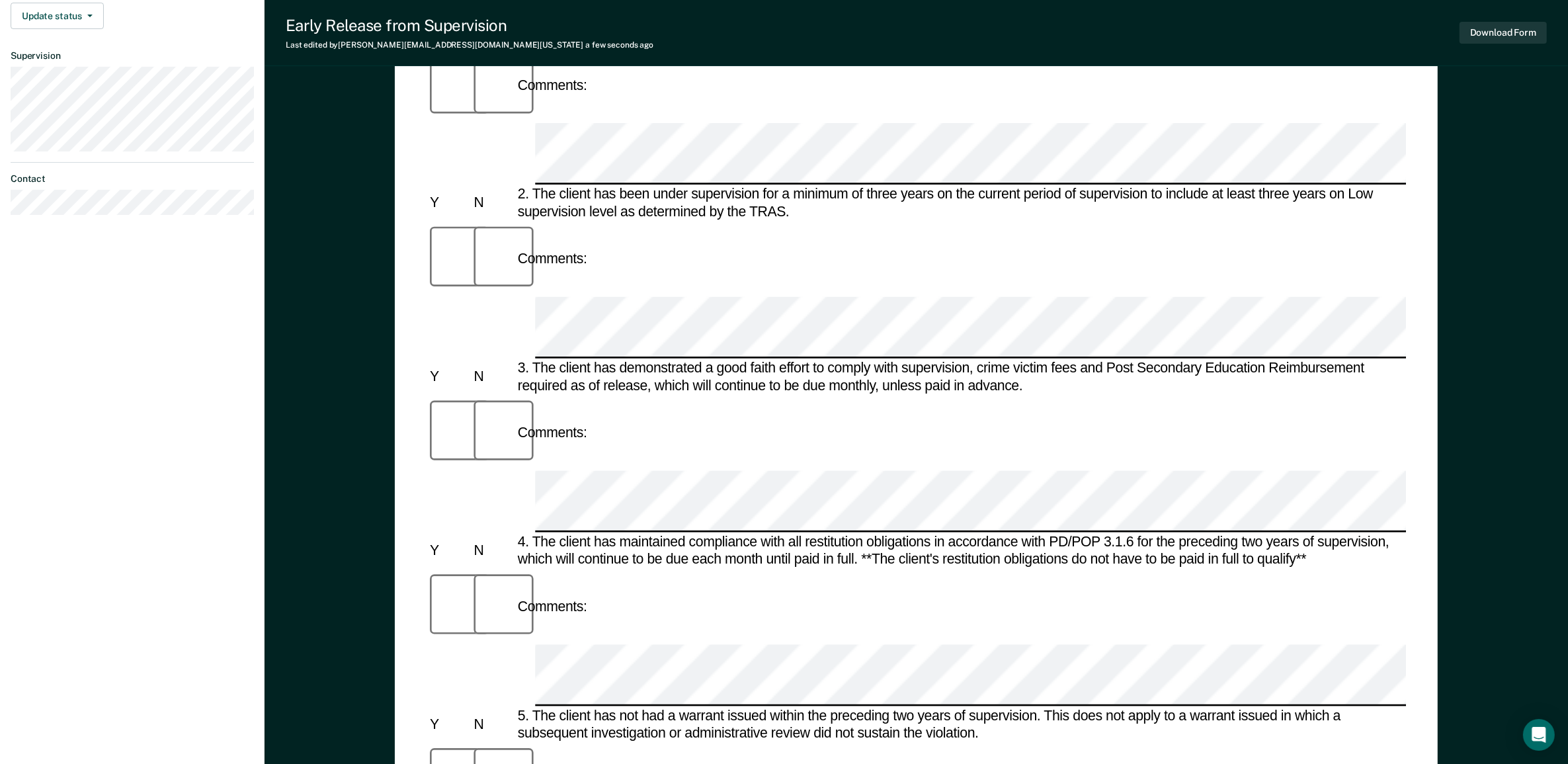
click at [1440, 444] on div "Early Release from Supervision (ERS) Checklist, Recommendation, and Determinati…" at bounding box center [916, 414] width 1303 height 1490
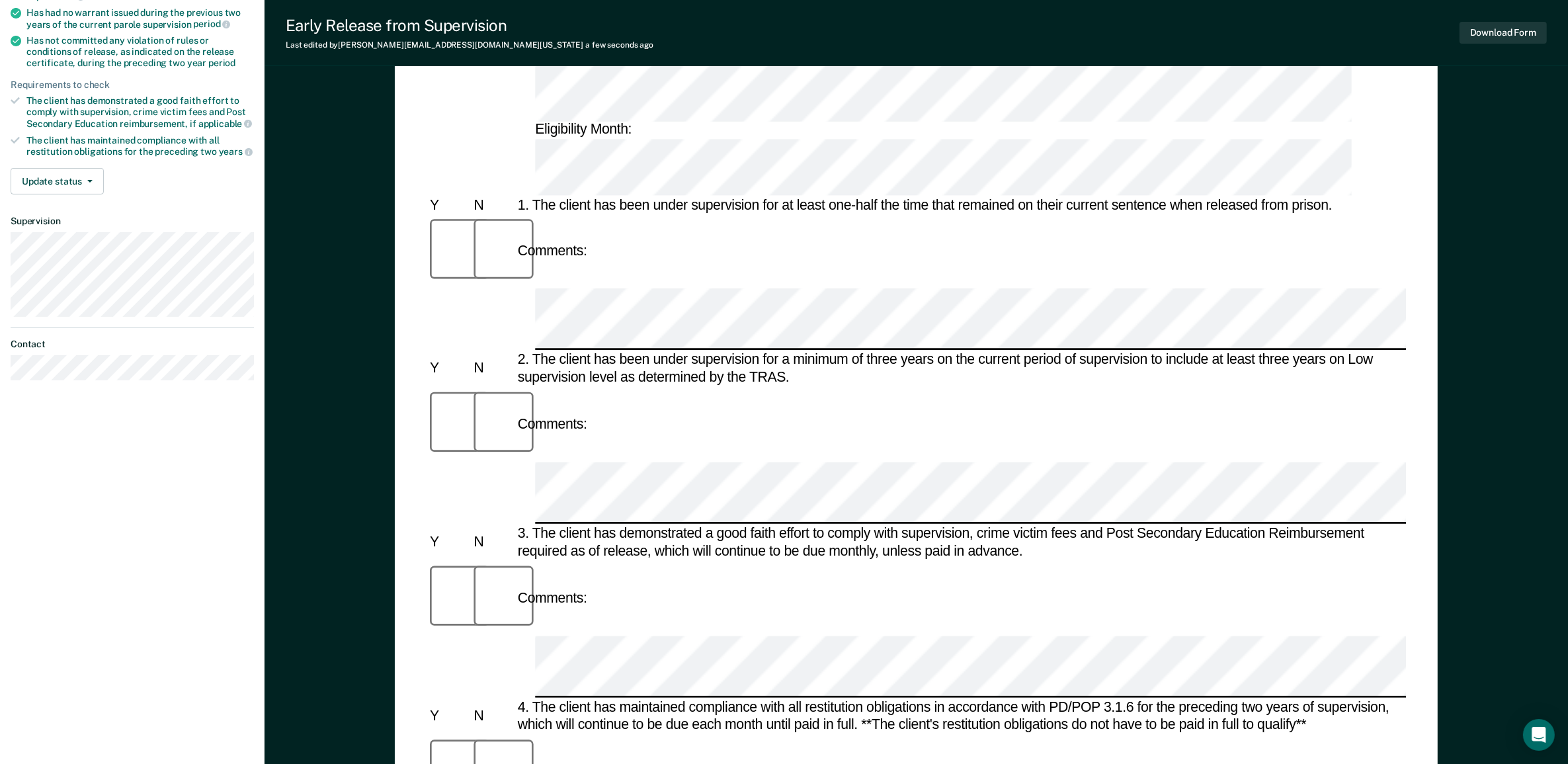
scroll to position [0, 0]
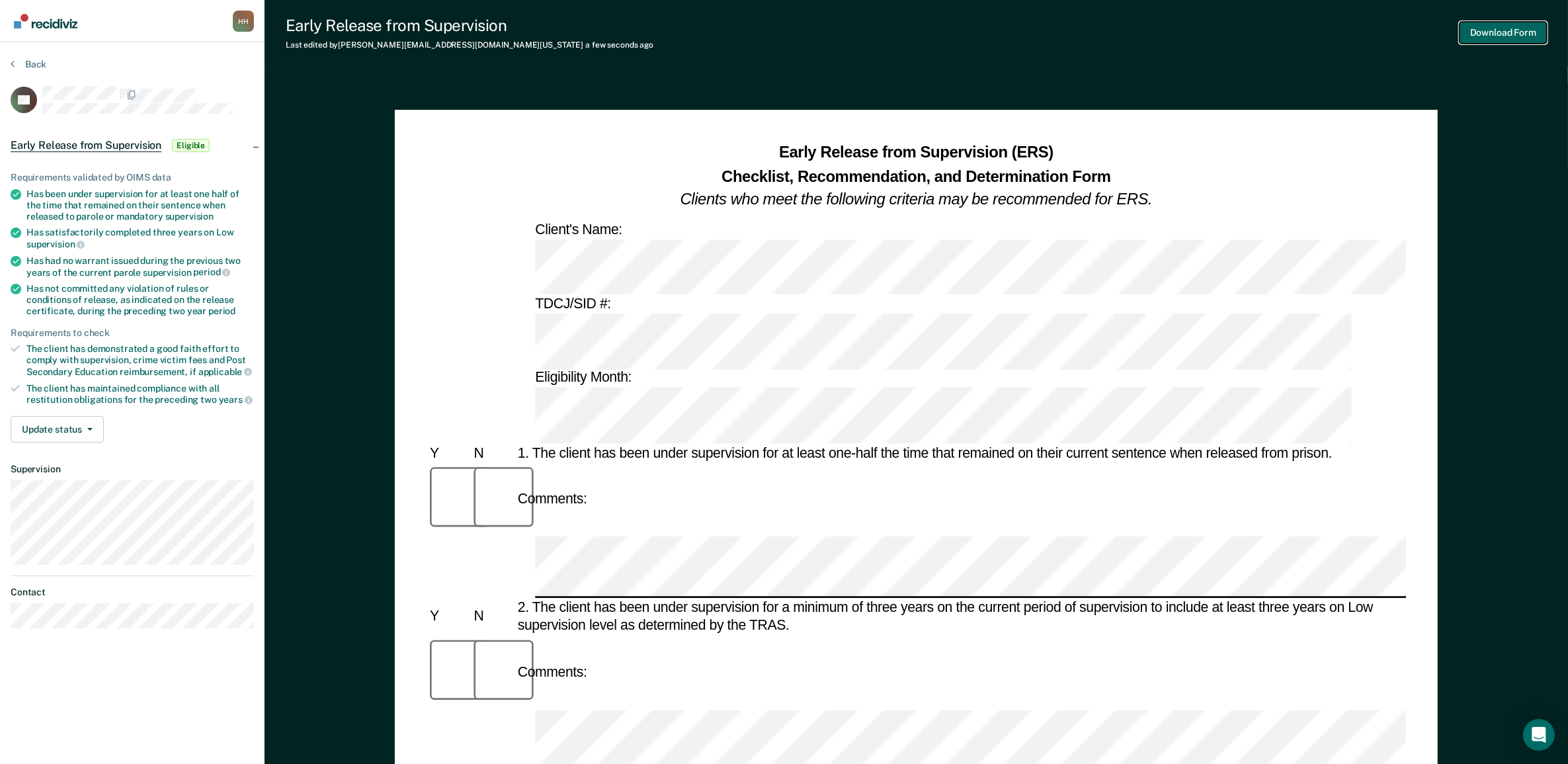
click at [1483, 28] on button "Download Form" at bounding box center [1504, 33] width 87 height 22
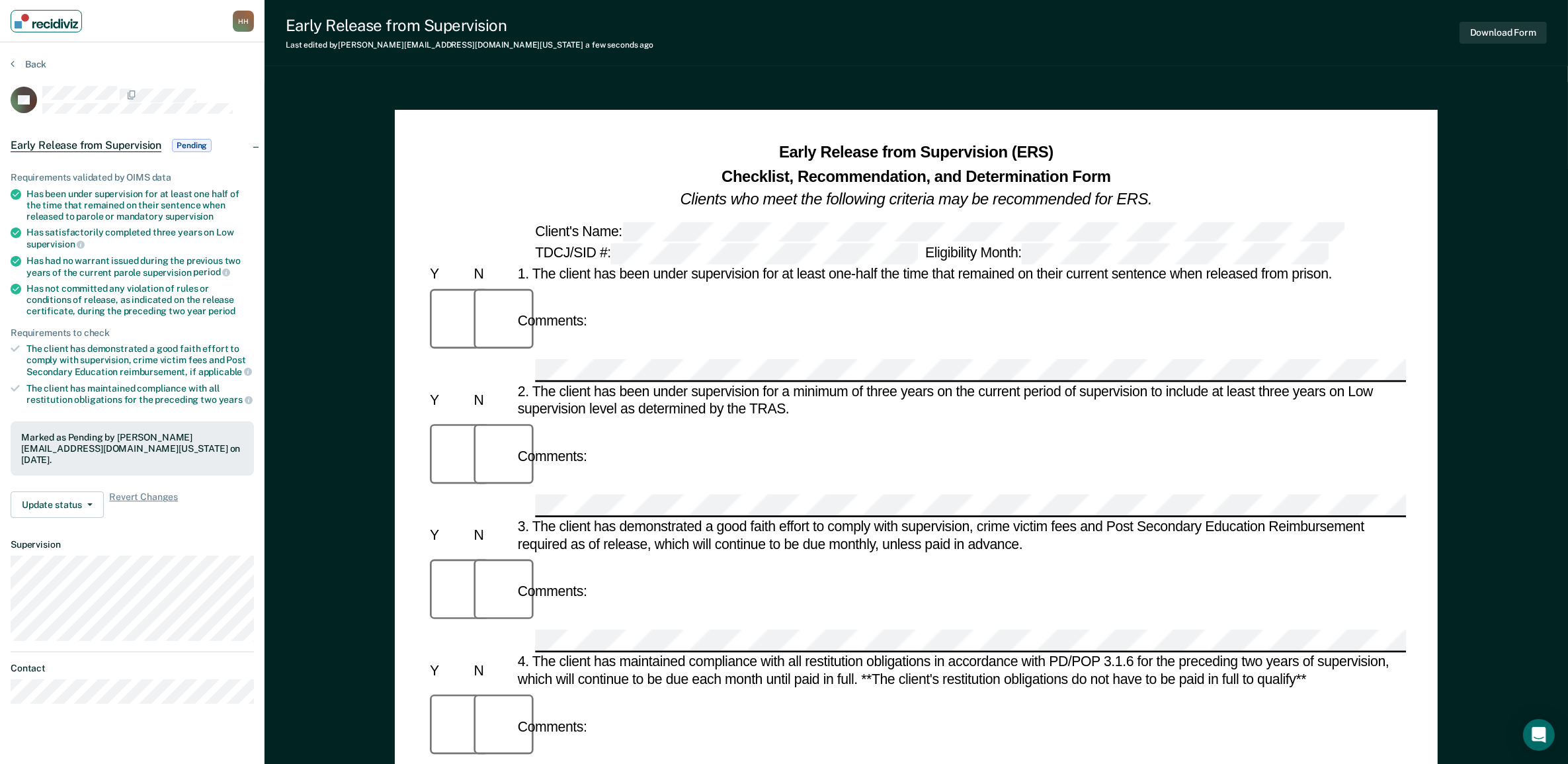
click at [41, 26] on img "Main navigation" at bounding box center [46, 21] width 64 height 15
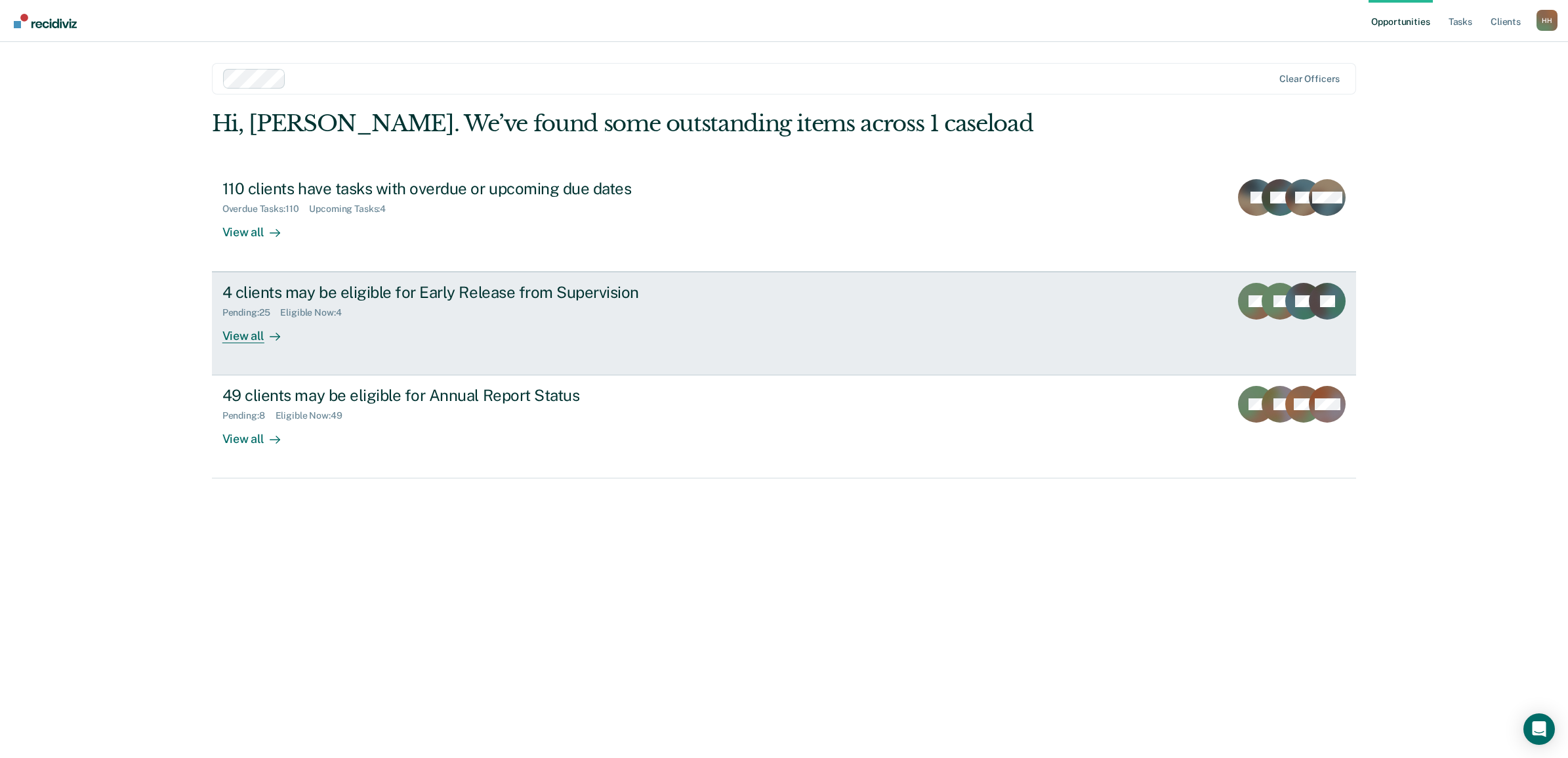
click at [417, 315] on div "Pending : 25 Eligible Now : 4" at bounding box center [453, 310] width 461 height 16
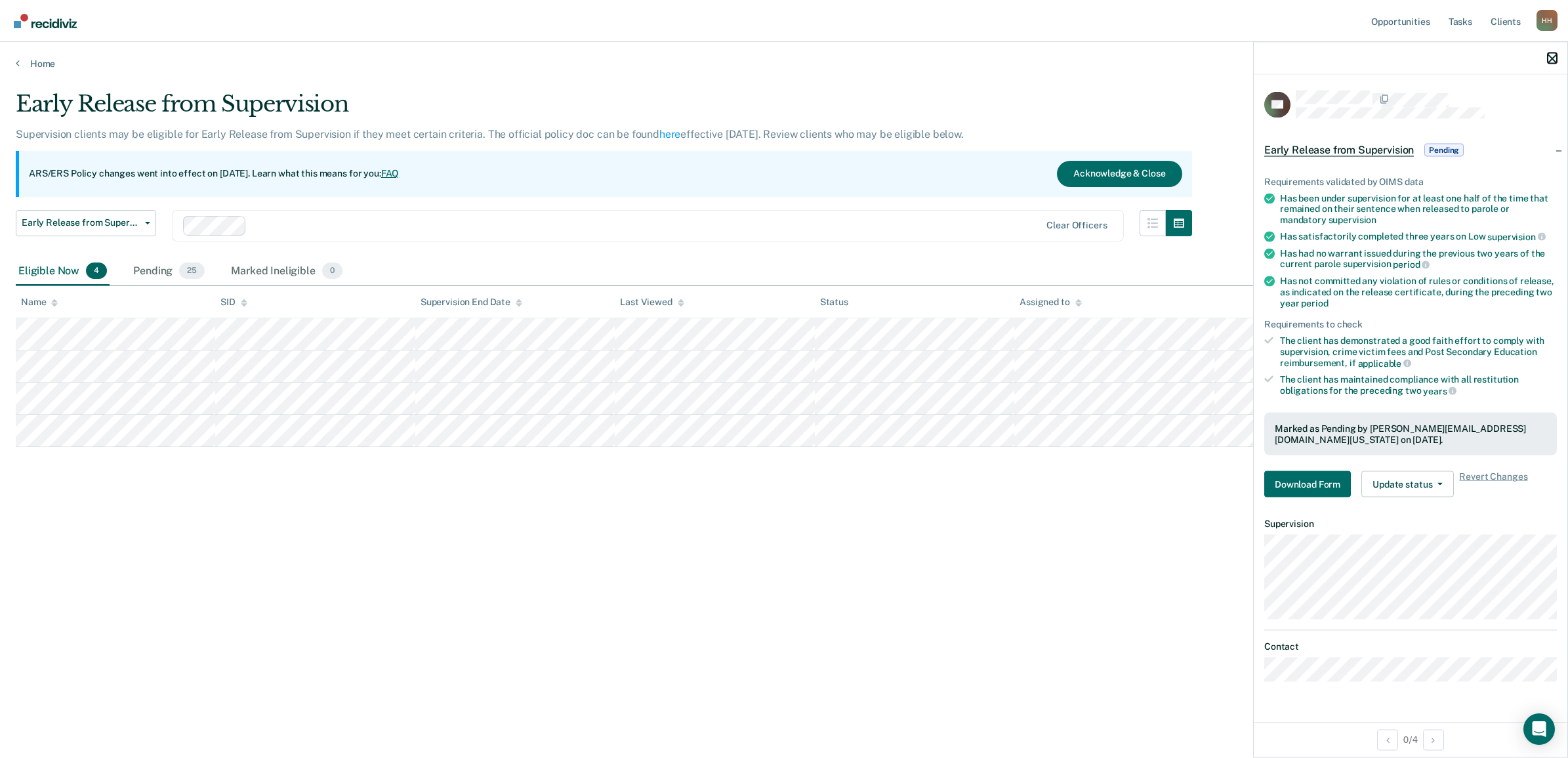
click at [1552, 56] on icon "button" at bounding box center [1552, 58] width 9 height 9
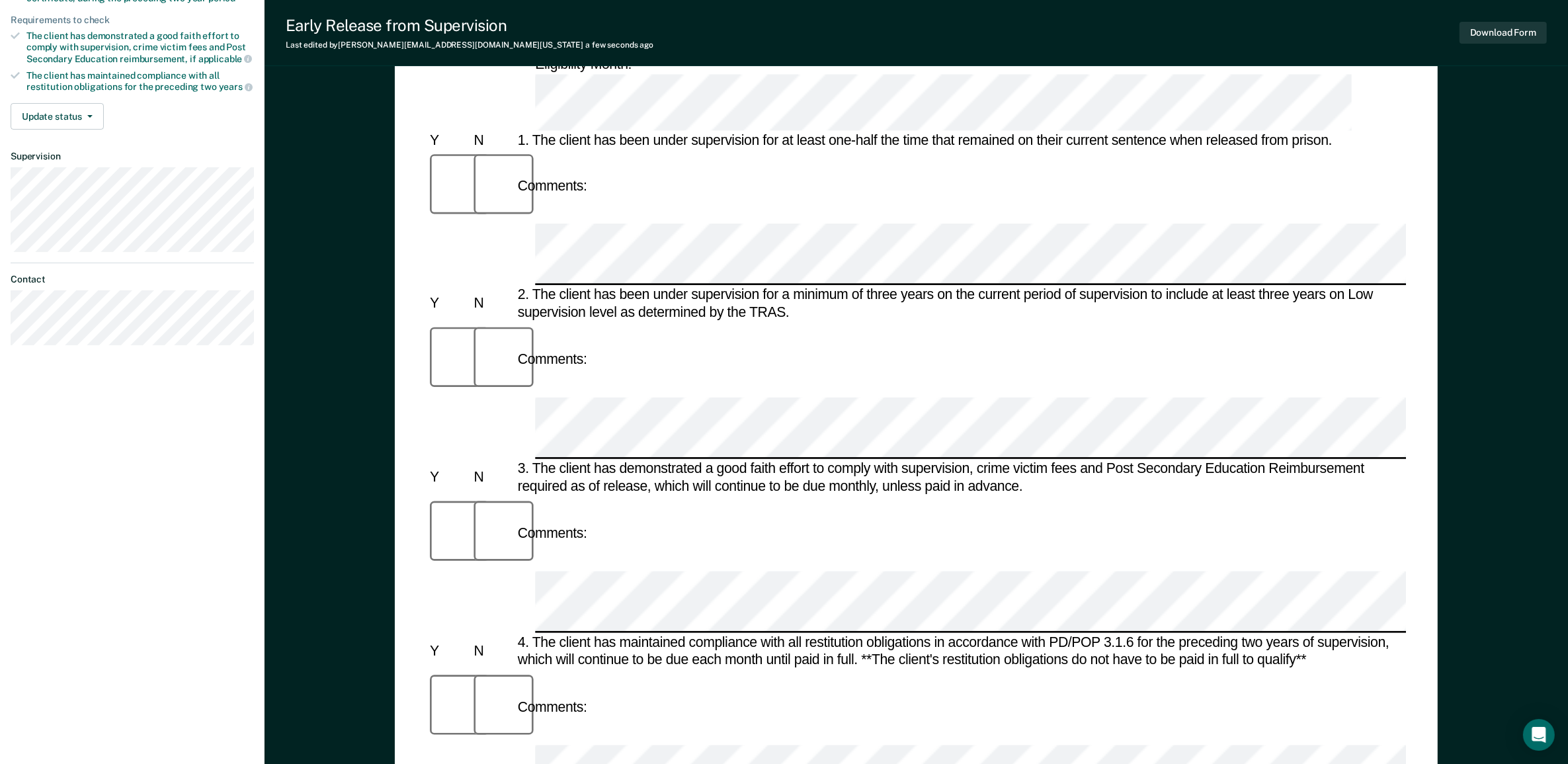
scroll to position [578, 0]
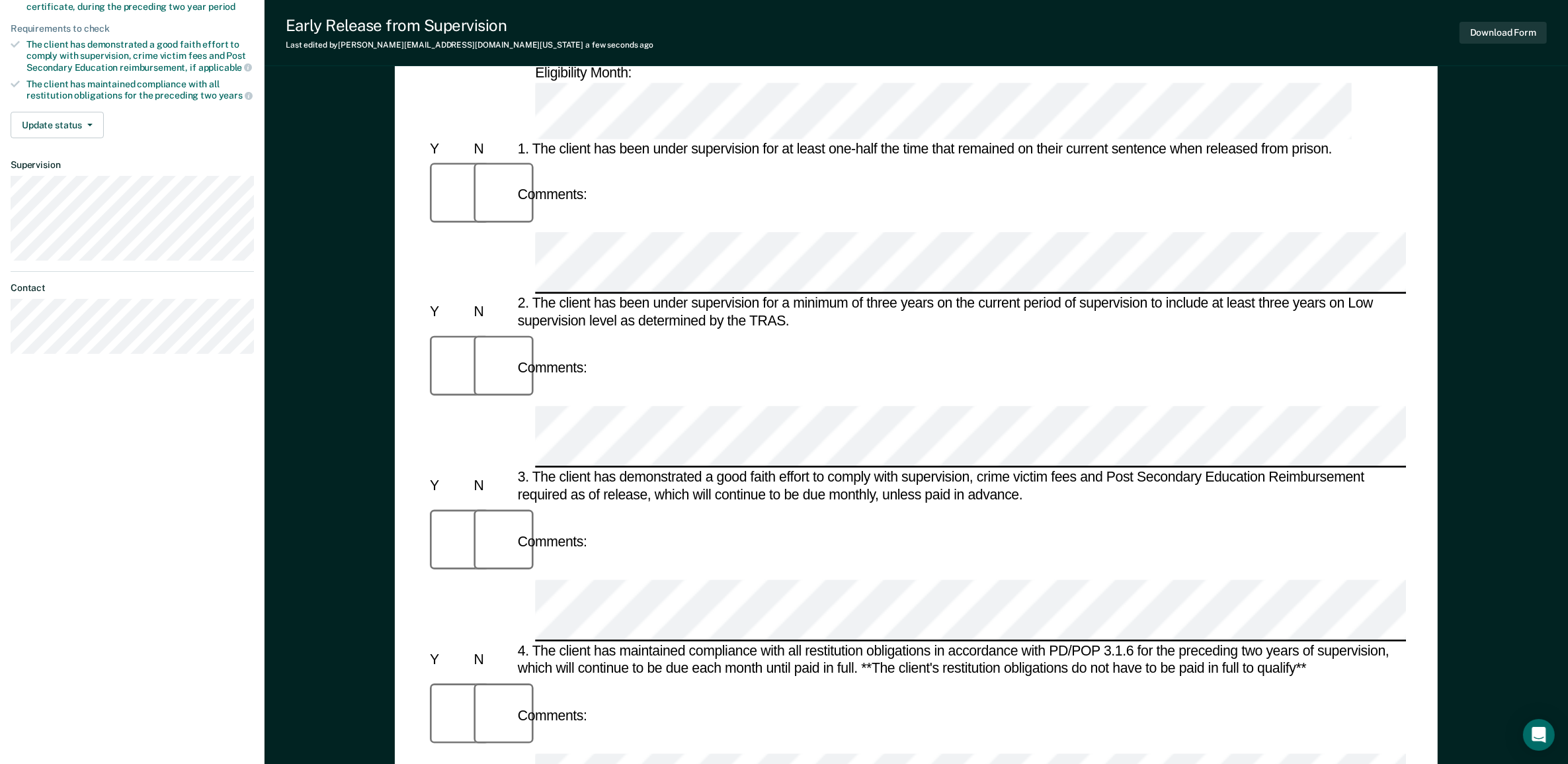
scroll to position [64, 0]
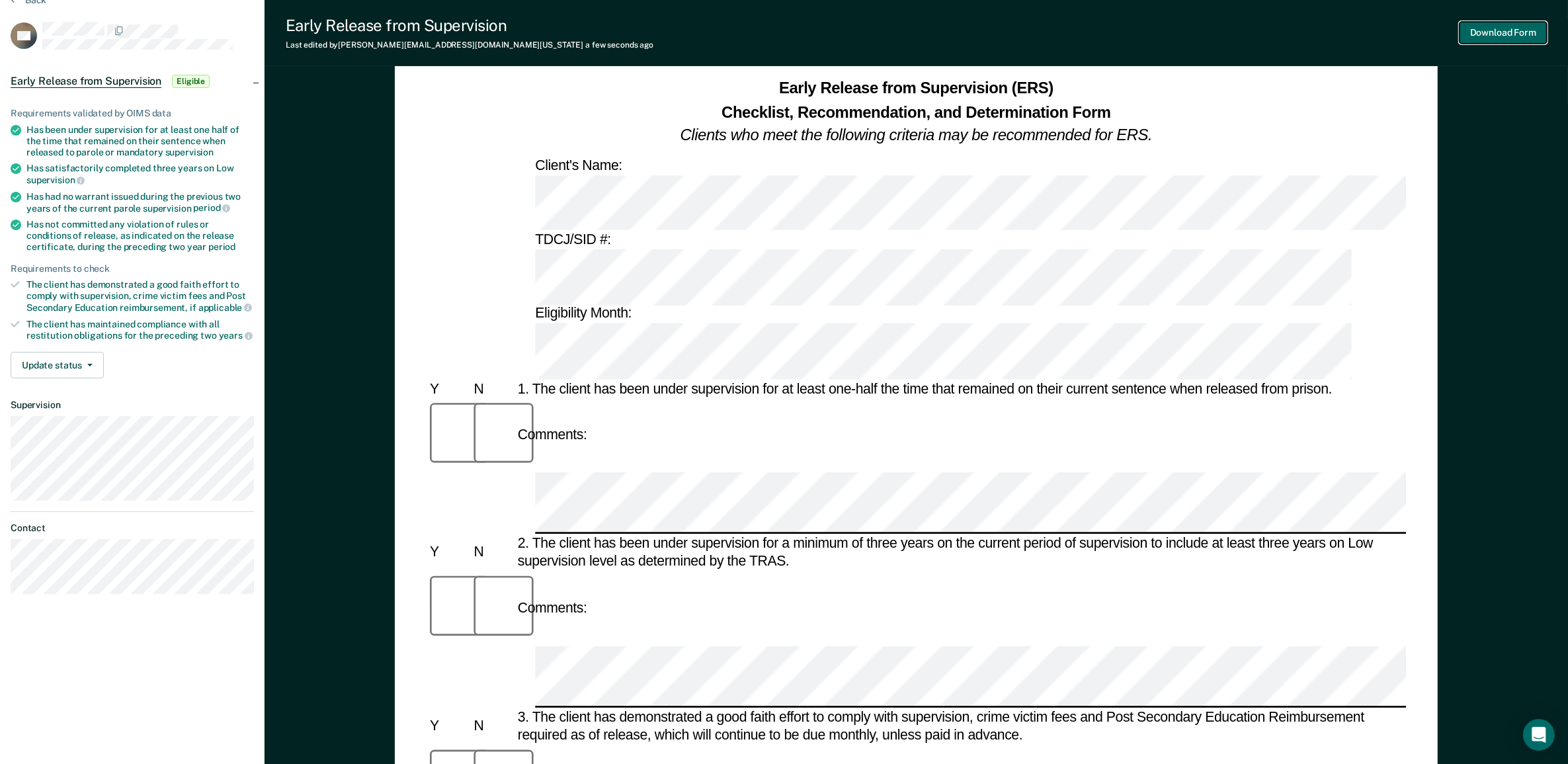
click at [1463, 26] on button "Download Form" at bounding box center [1504, 33] width 87 height 22
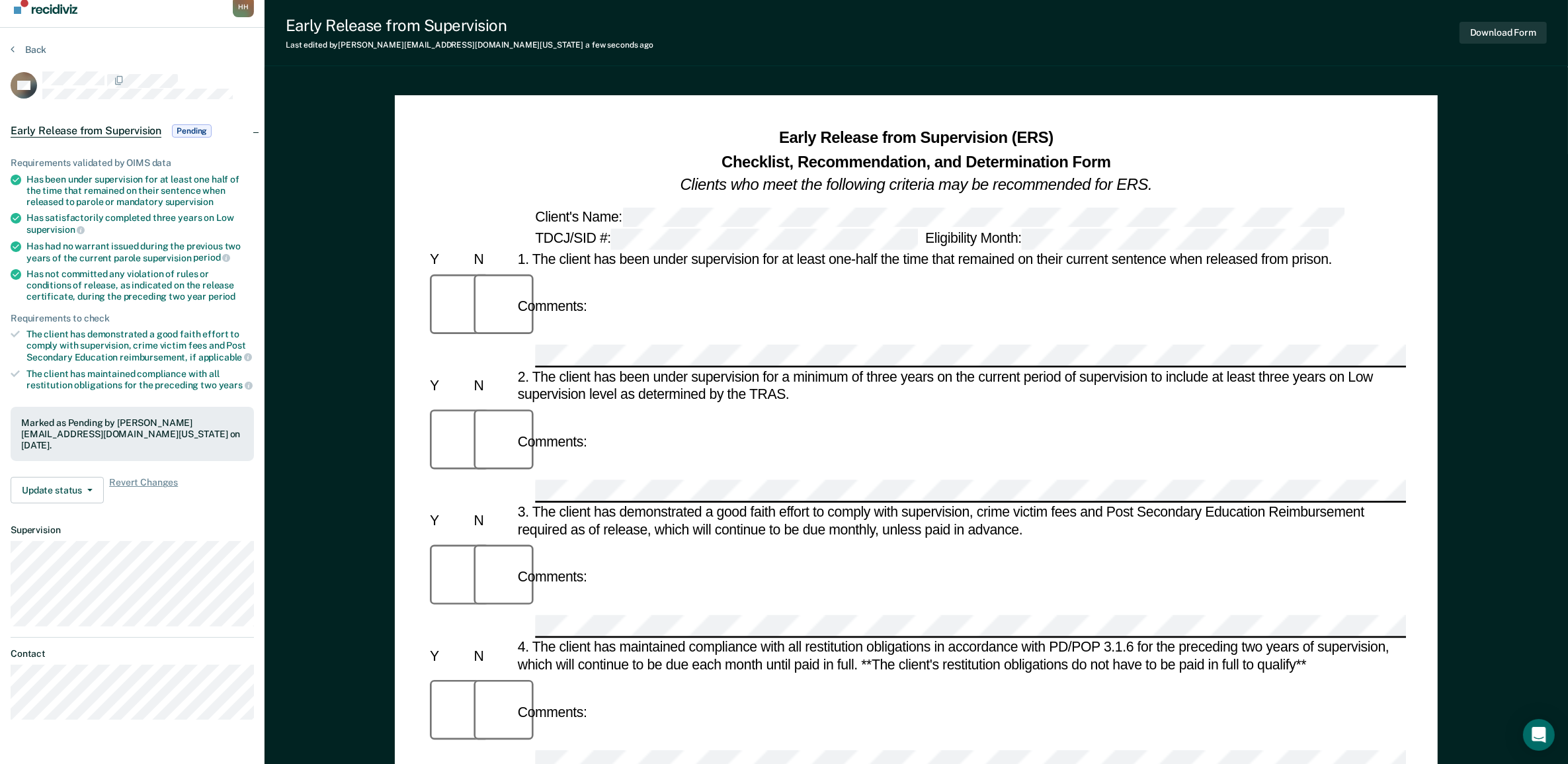
scroll to position [0, 0]
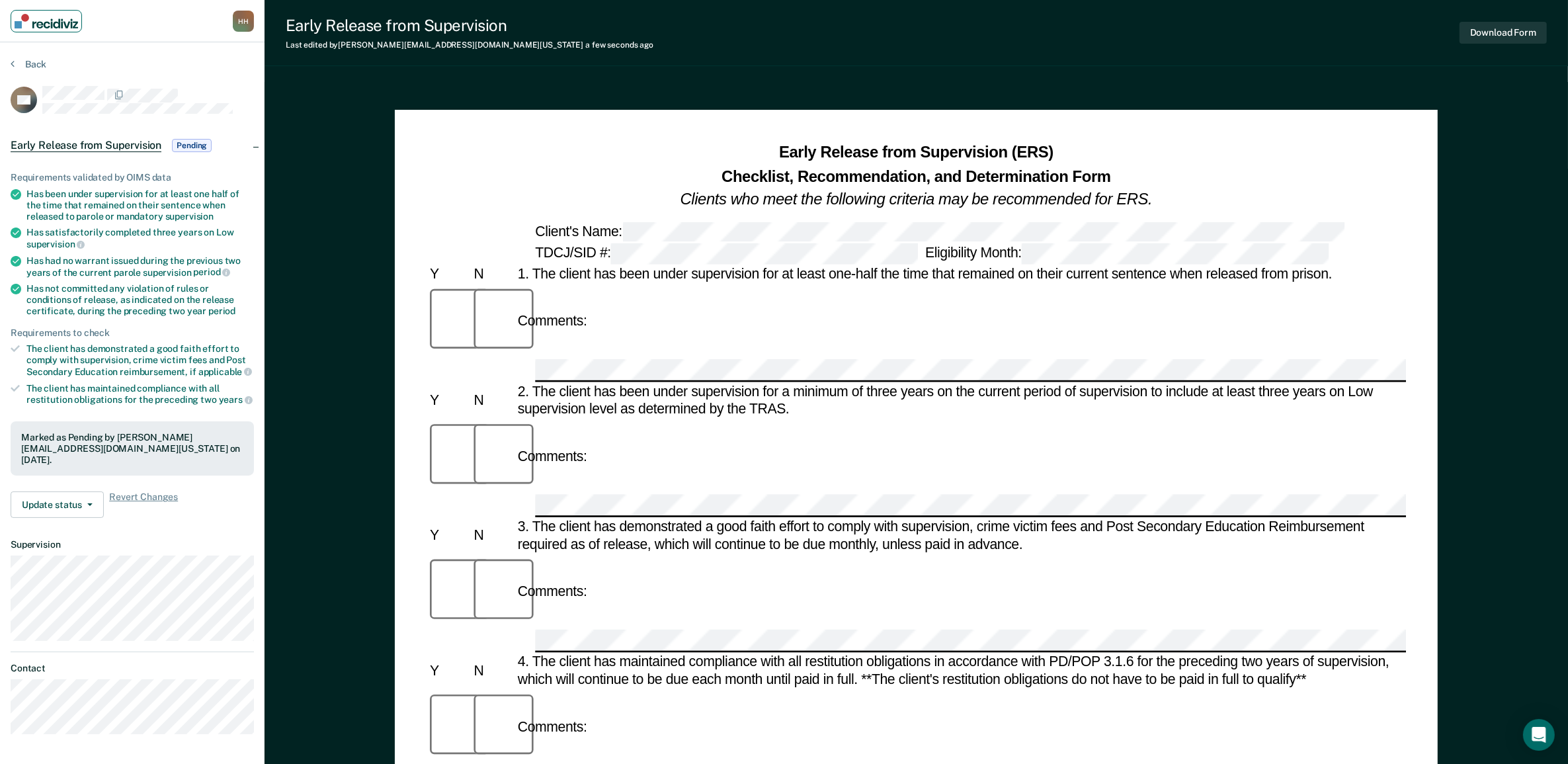
click at [50, 20] on img "Main navigation" at bounding box center [46, 21] width 64 height 15
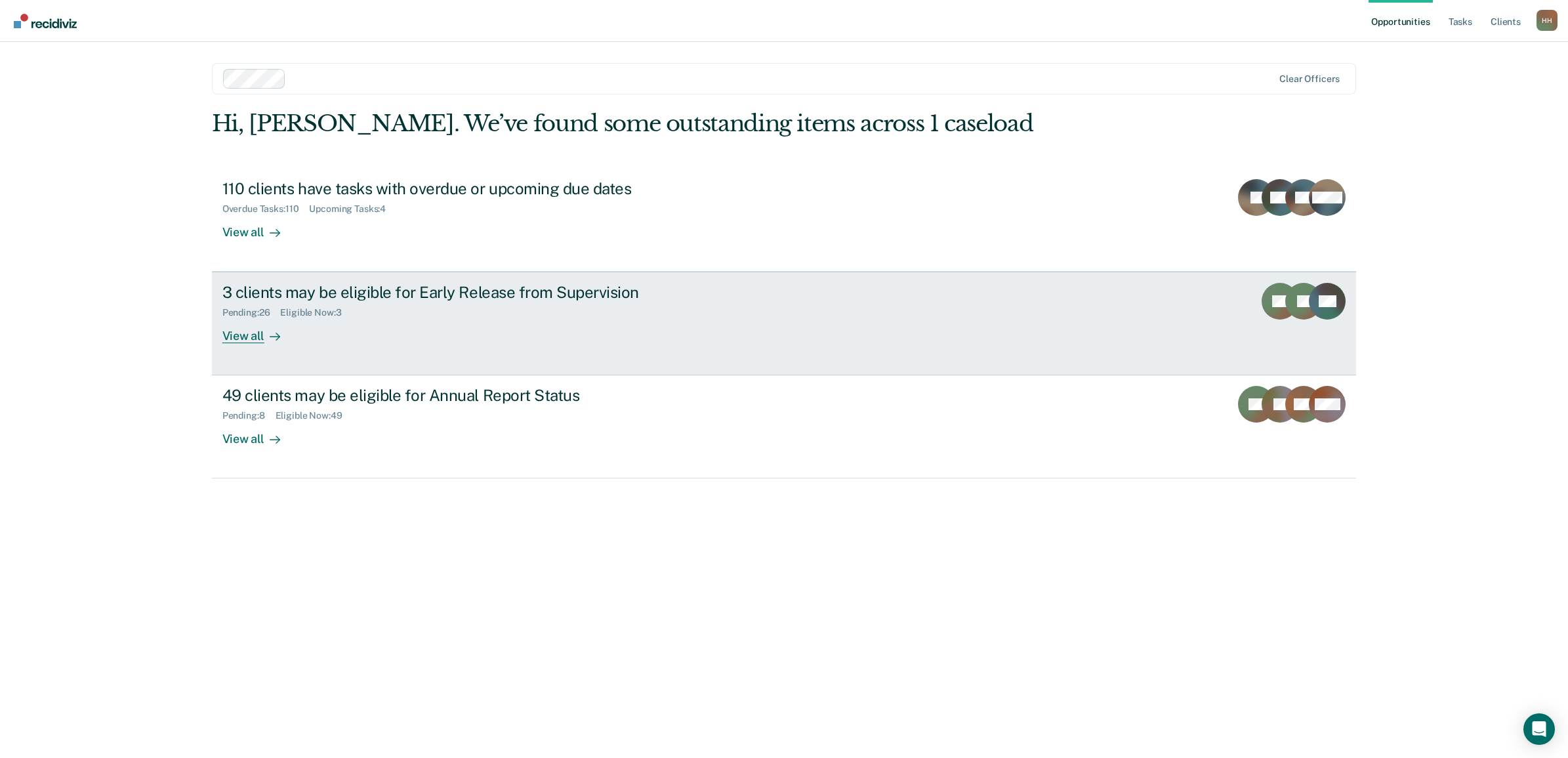
click at [319, 305] on div "Pending : 26 Eligible Now : 3" at bounding box center [453, 310] width 461 height 16
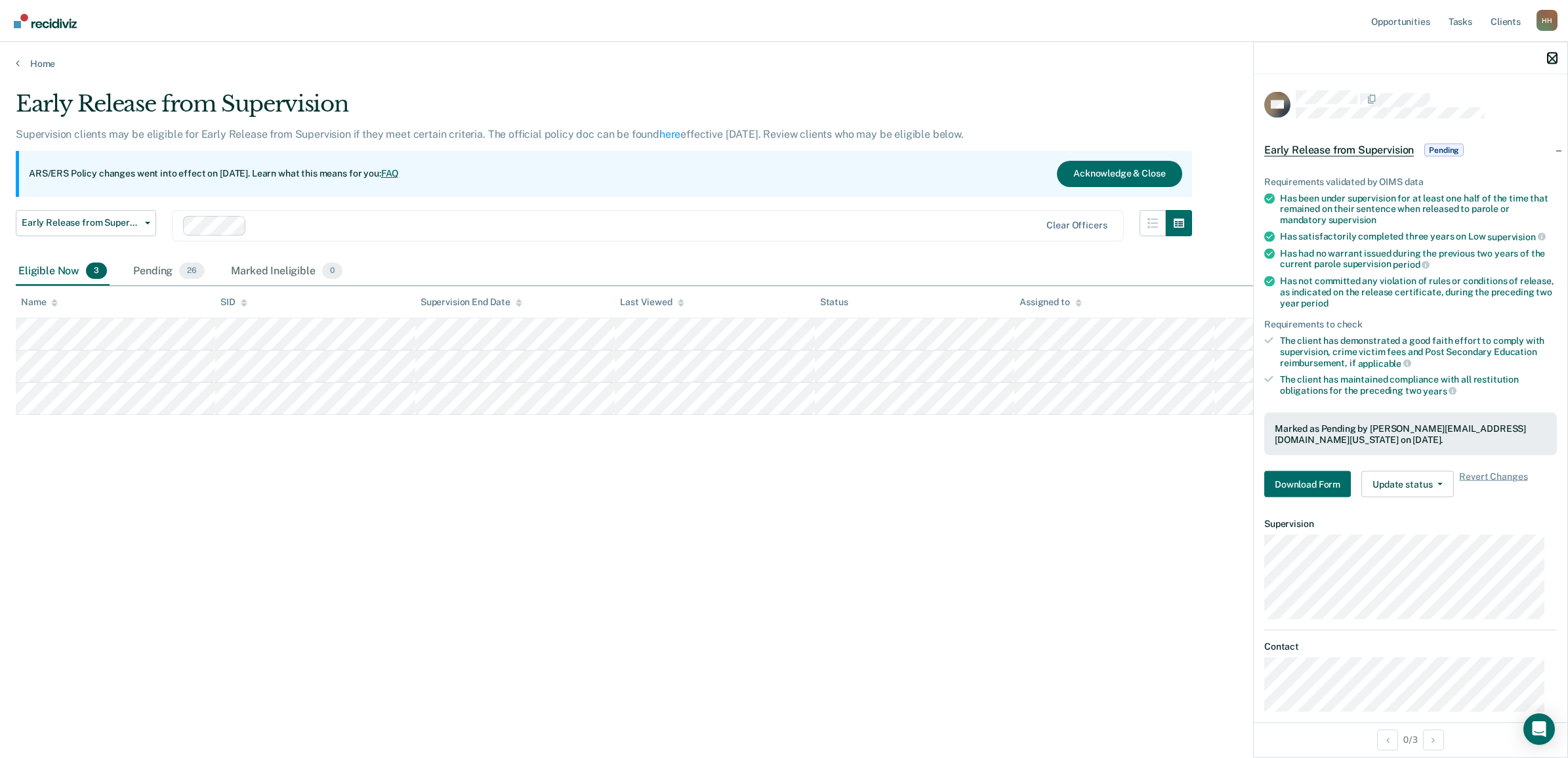
click at [1549, 56] on icon "button" at bounding box center [1552, 58] width 9 height 9
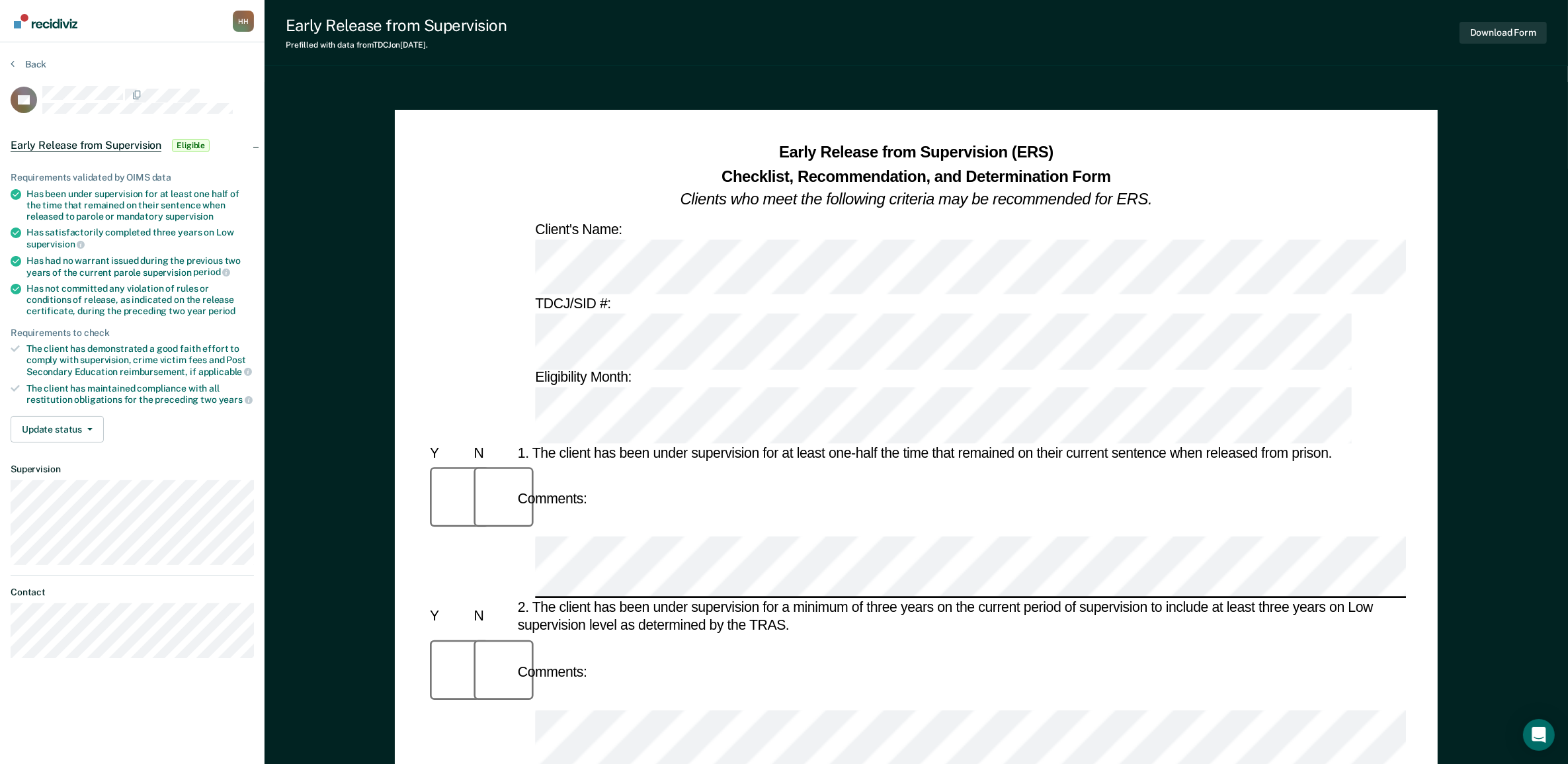
click at [592, 462] on div "Comments:" at bounding box center [917, 499] width 980 height 75
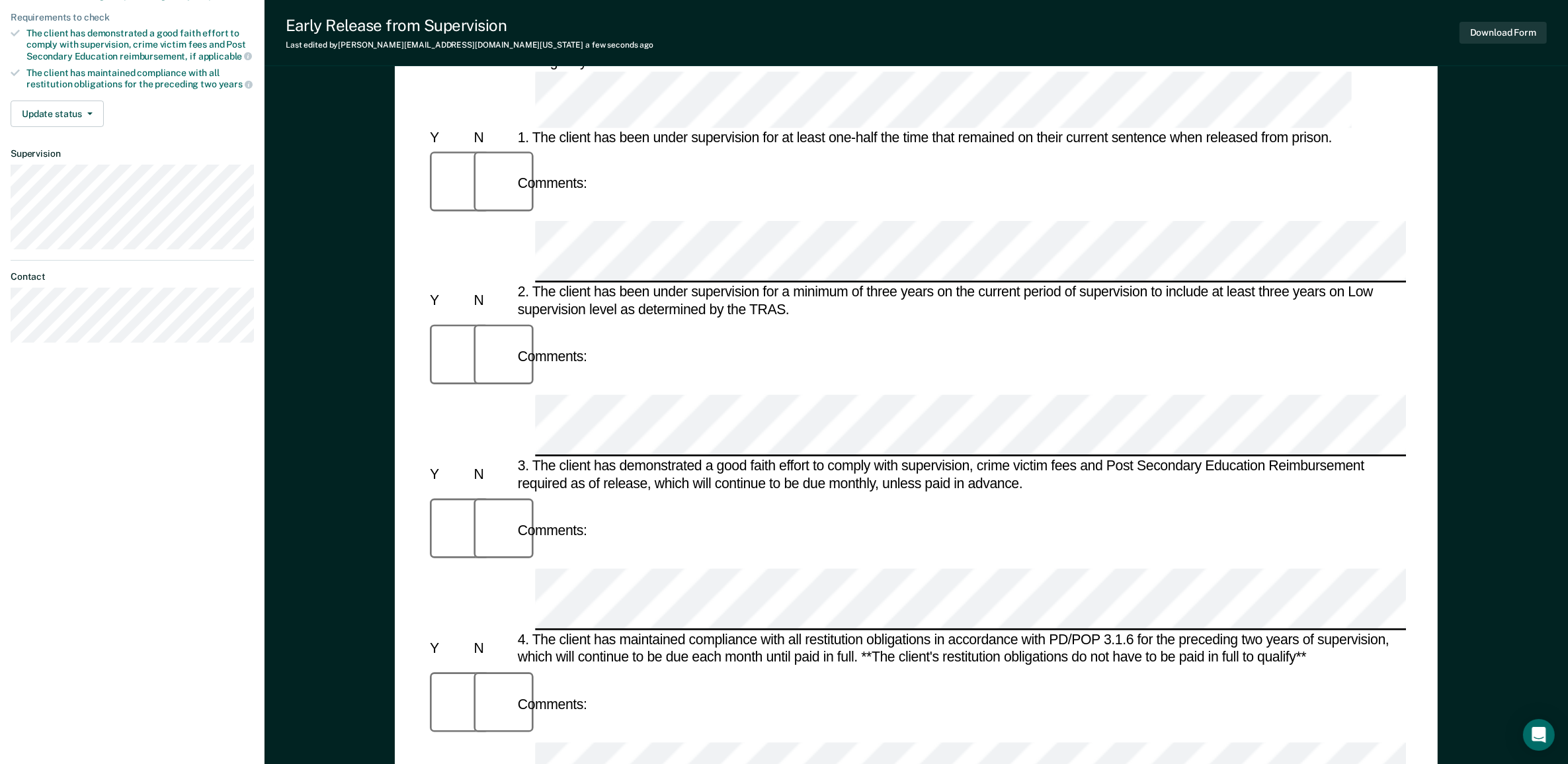
scroll to position [330, 0]
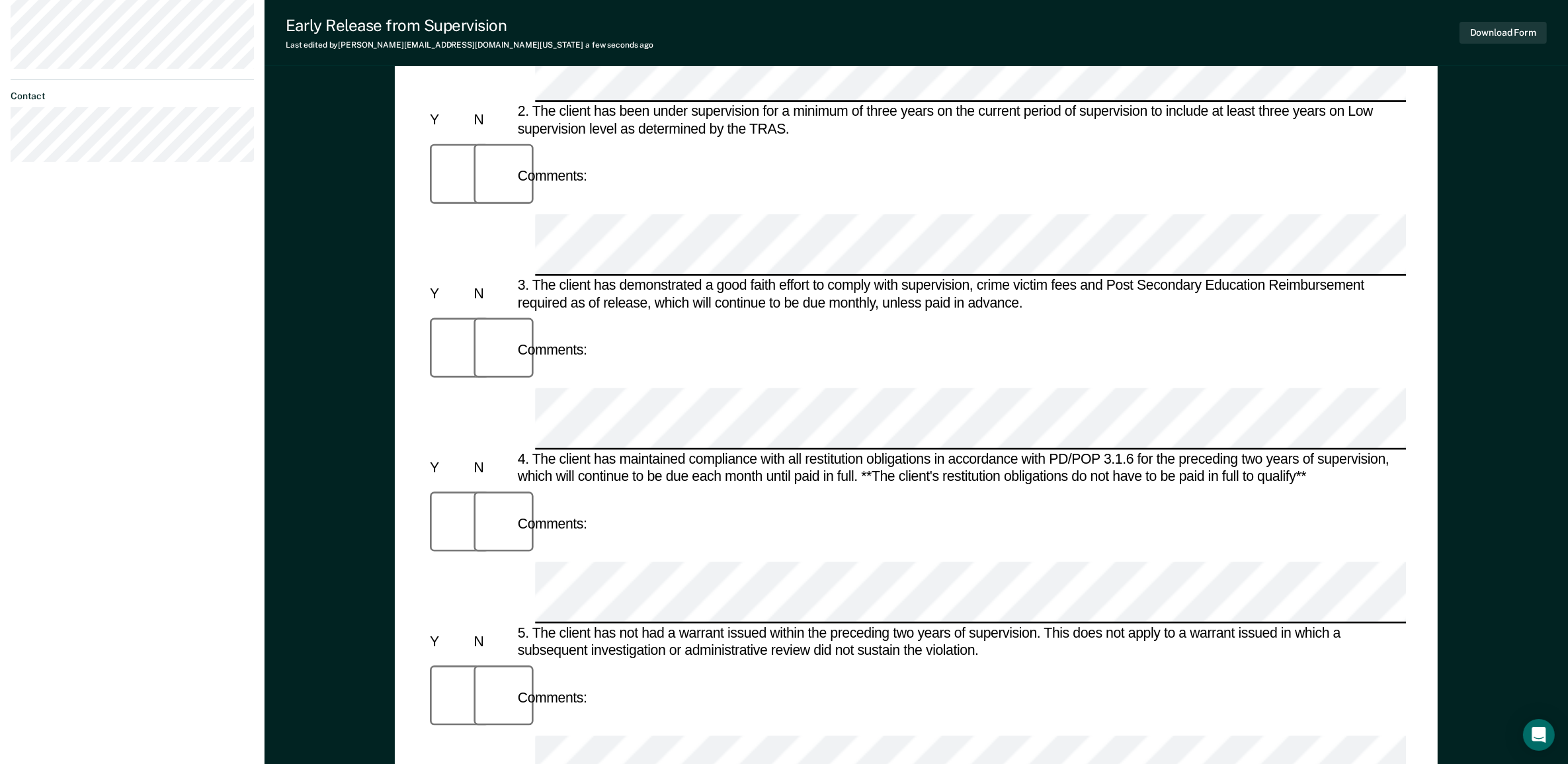
scroll to position [0, 8]
click at [1429, 355] on div "Early Release from Supervision (ERS) Checklist, Recommendation, and Determinati…" at bounding box center [916, 294] width 1043 height 1359
click at [1456, 362] on div "Early Release from Supervision (ERS) Checklist, Recommendation, and Determinati…" at bounding box center [916, 330] width 1303 height 1490
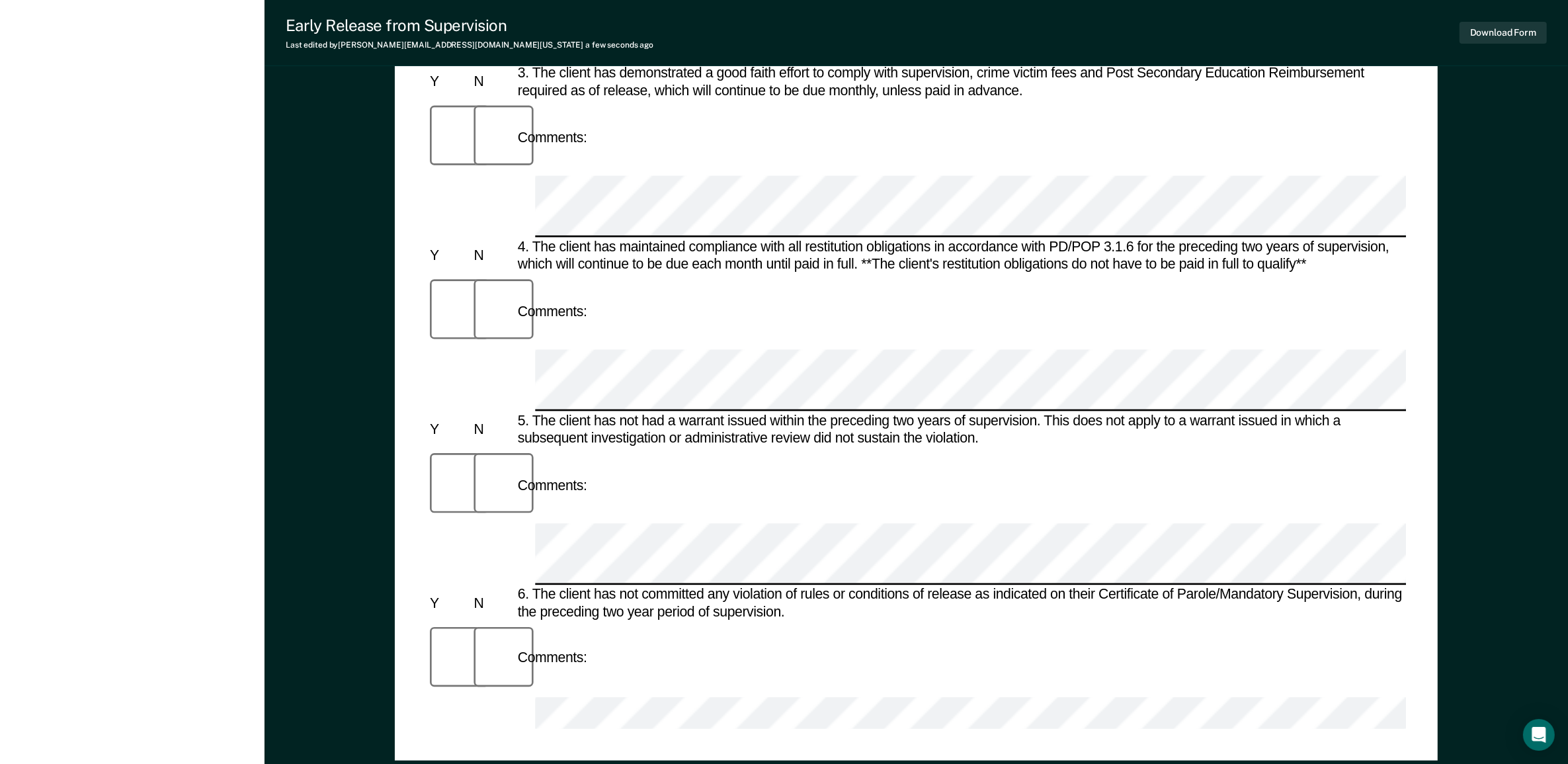
scroll to position [744, 0]
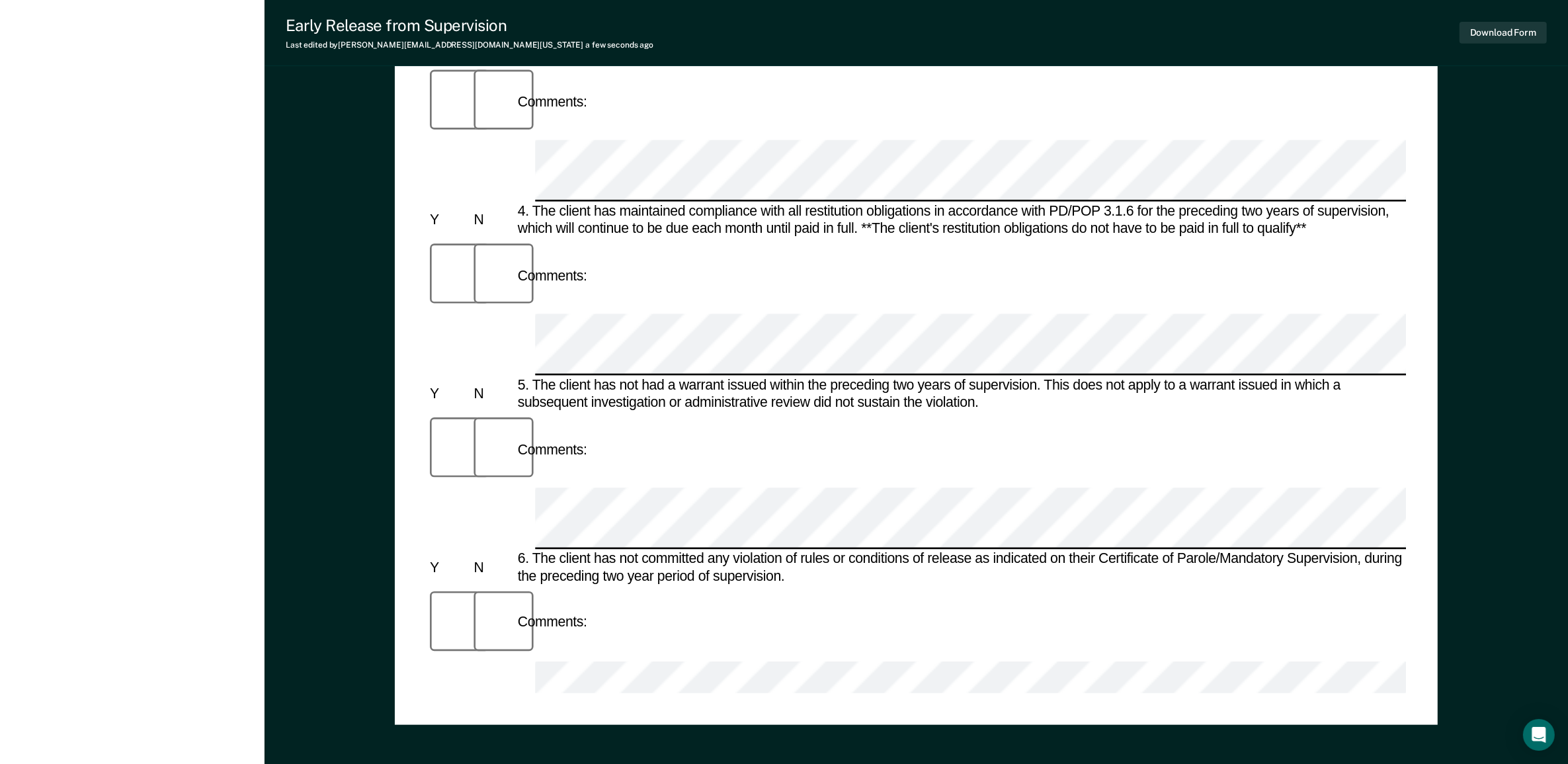
click at [1493, 30] on button "Download Form" at bounding box center [1504, 33] width 87 height 22
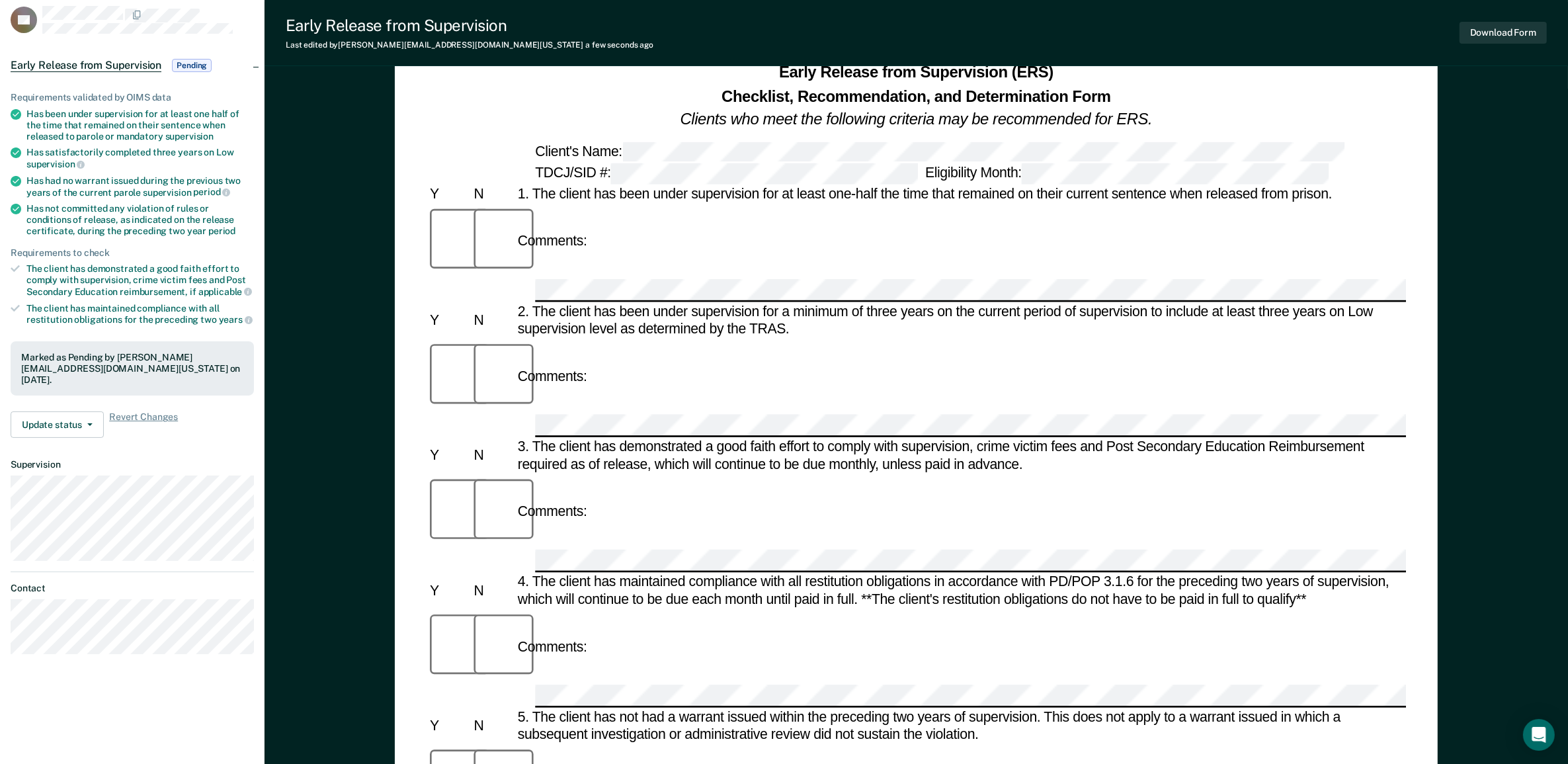
scroll to position [0, 0]
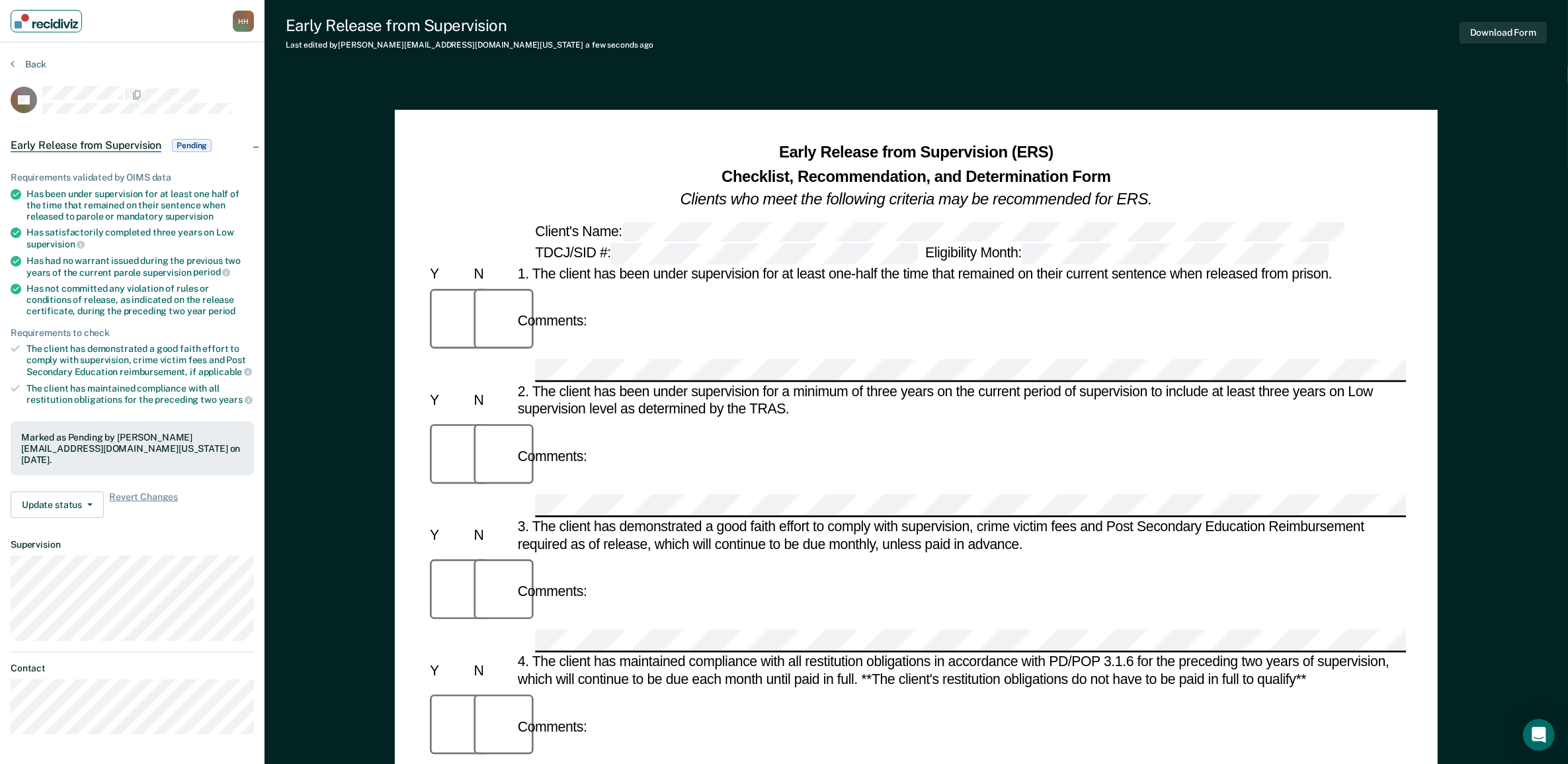
click at [50, 23] on img "Main navigation" at bounding box center [46, 21] width 64 height 15
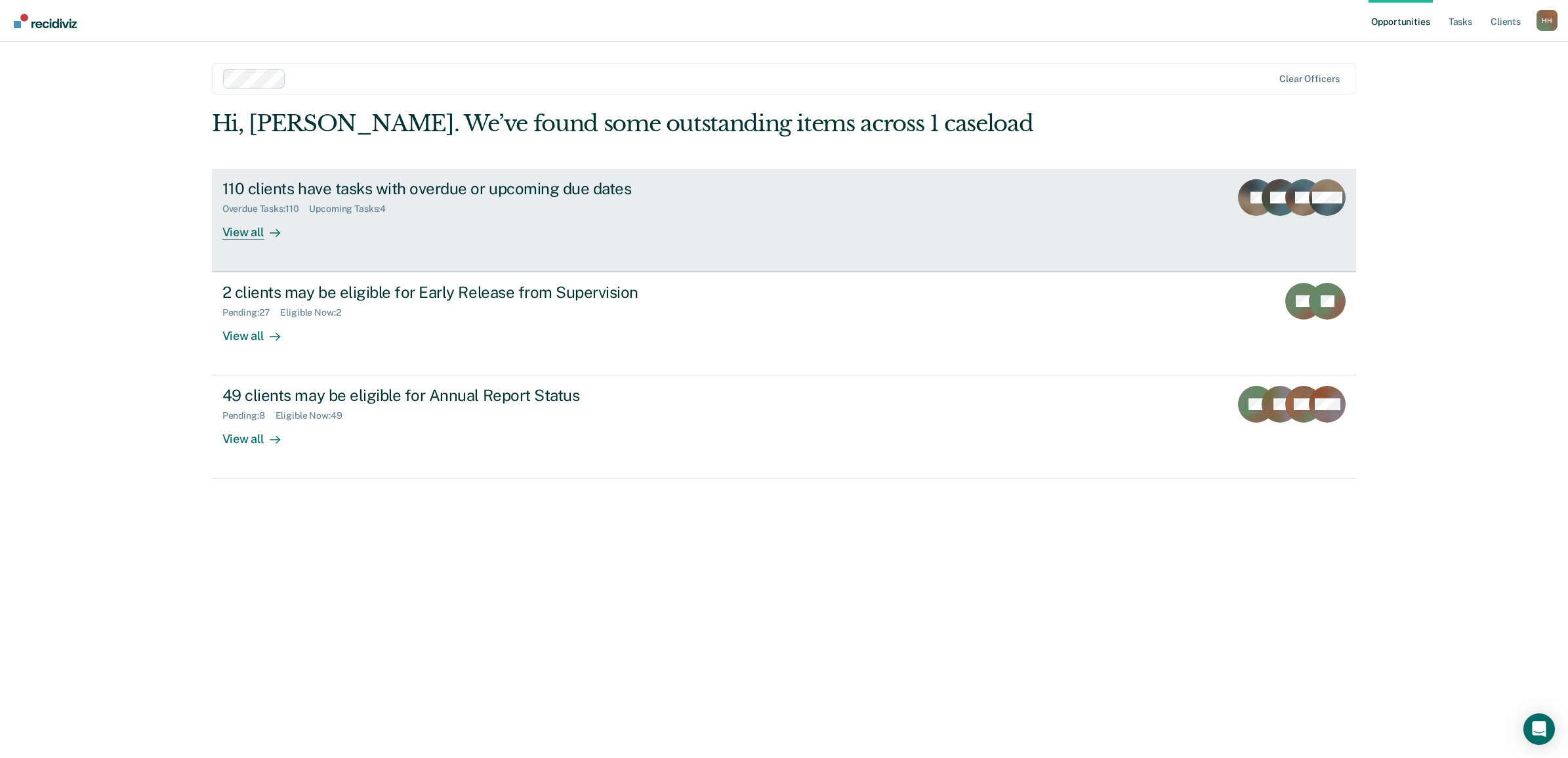
click at [509, 256] on link "110 clients have tasks with overdue or upcoming due dates Overdue Tasks : 110 U…" at bounding box center [784, 220] width 1145 height 103
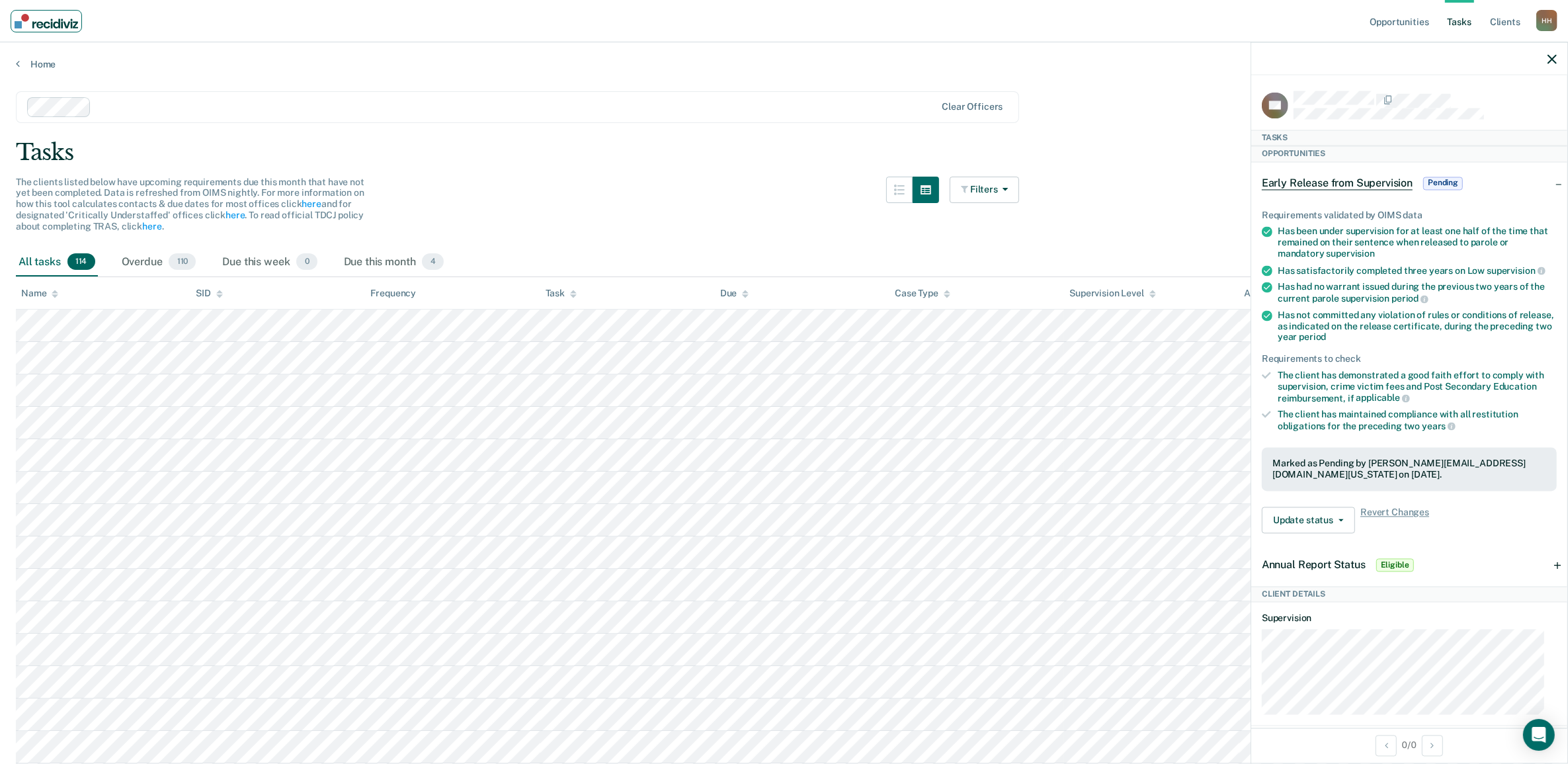
click at [26, 15] on img "Main navigation" at bounding box center [46, 21] width 64 height 15
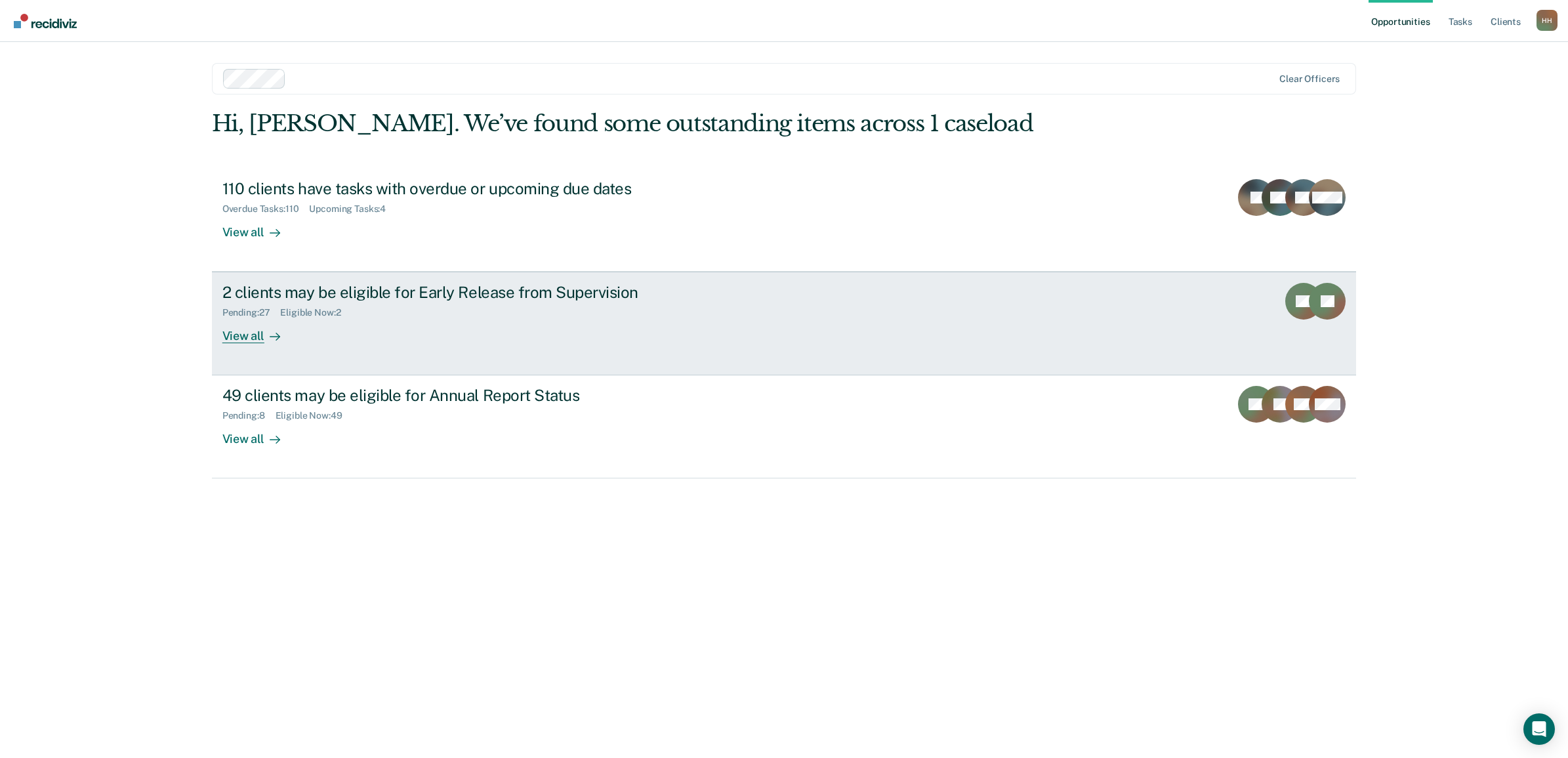
click at [304, 346] on link "2 clients may be eligible for Early Release from Supervision Pending : 27 Eligi…" at bounding box center [784, 323] width 1145 height 104
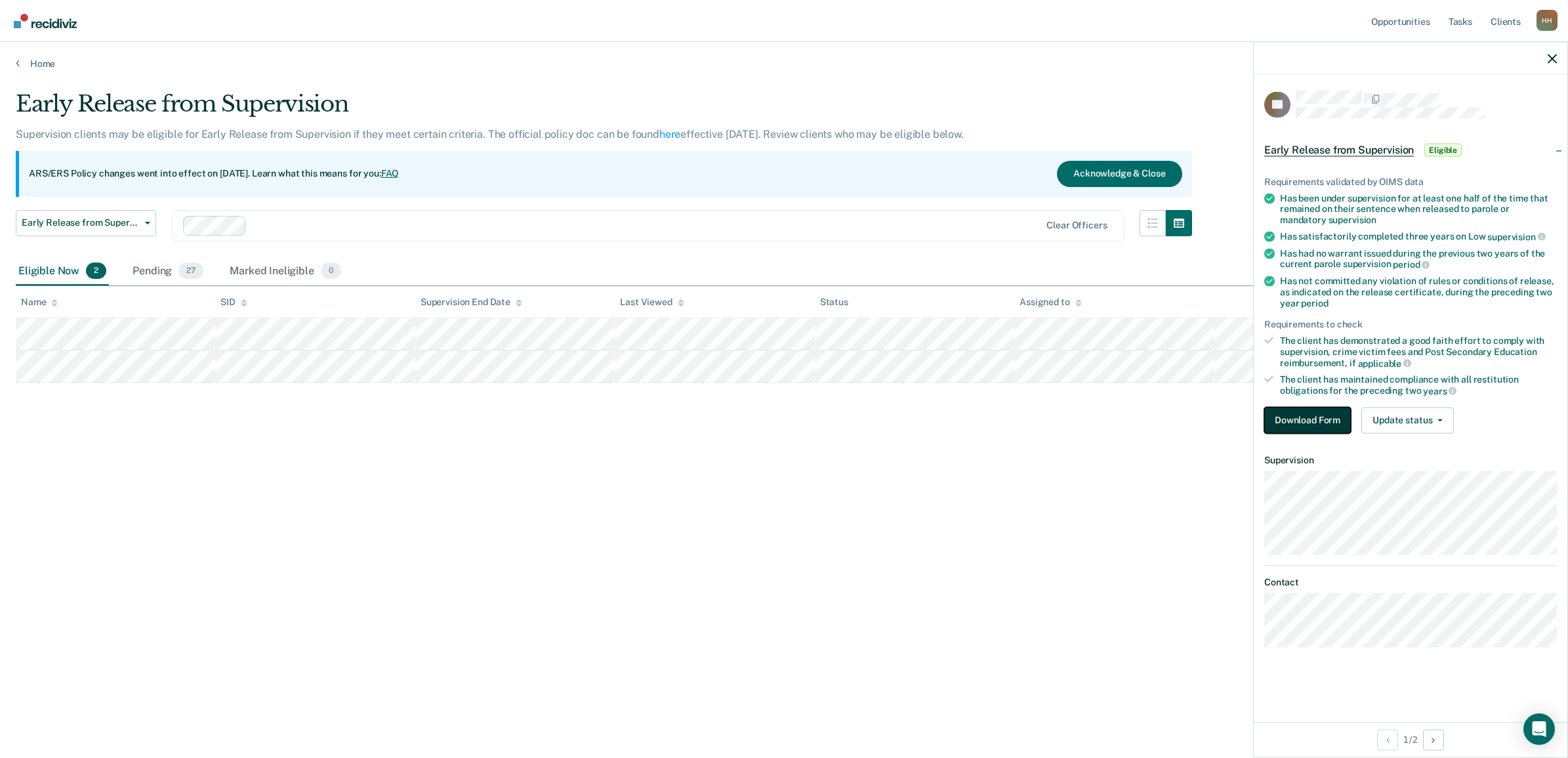
click at [1323, 425] on button "Download Form" at bounding box center [1307, 420] width 87 height 26
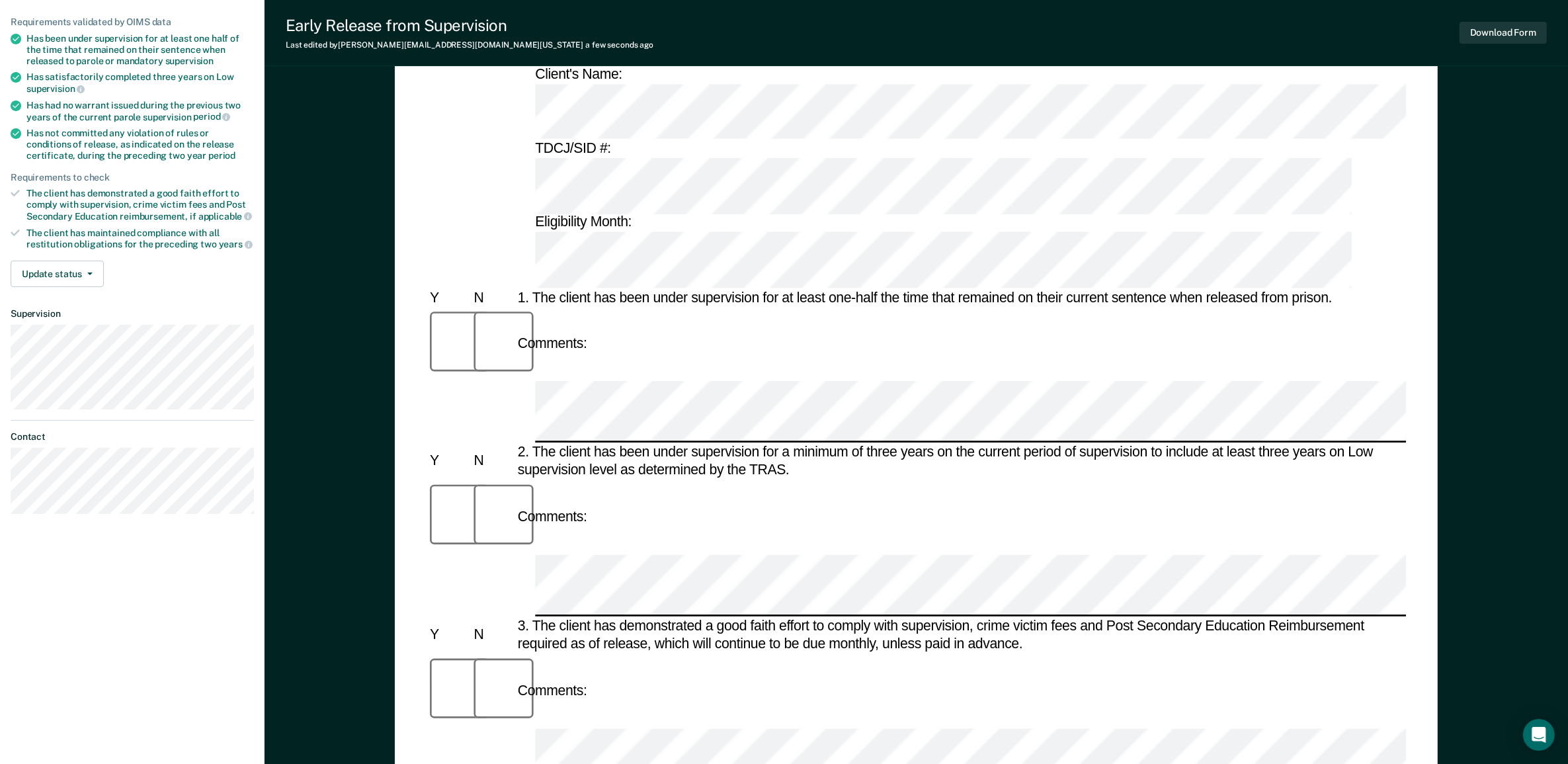
scroll to position [166, 0]
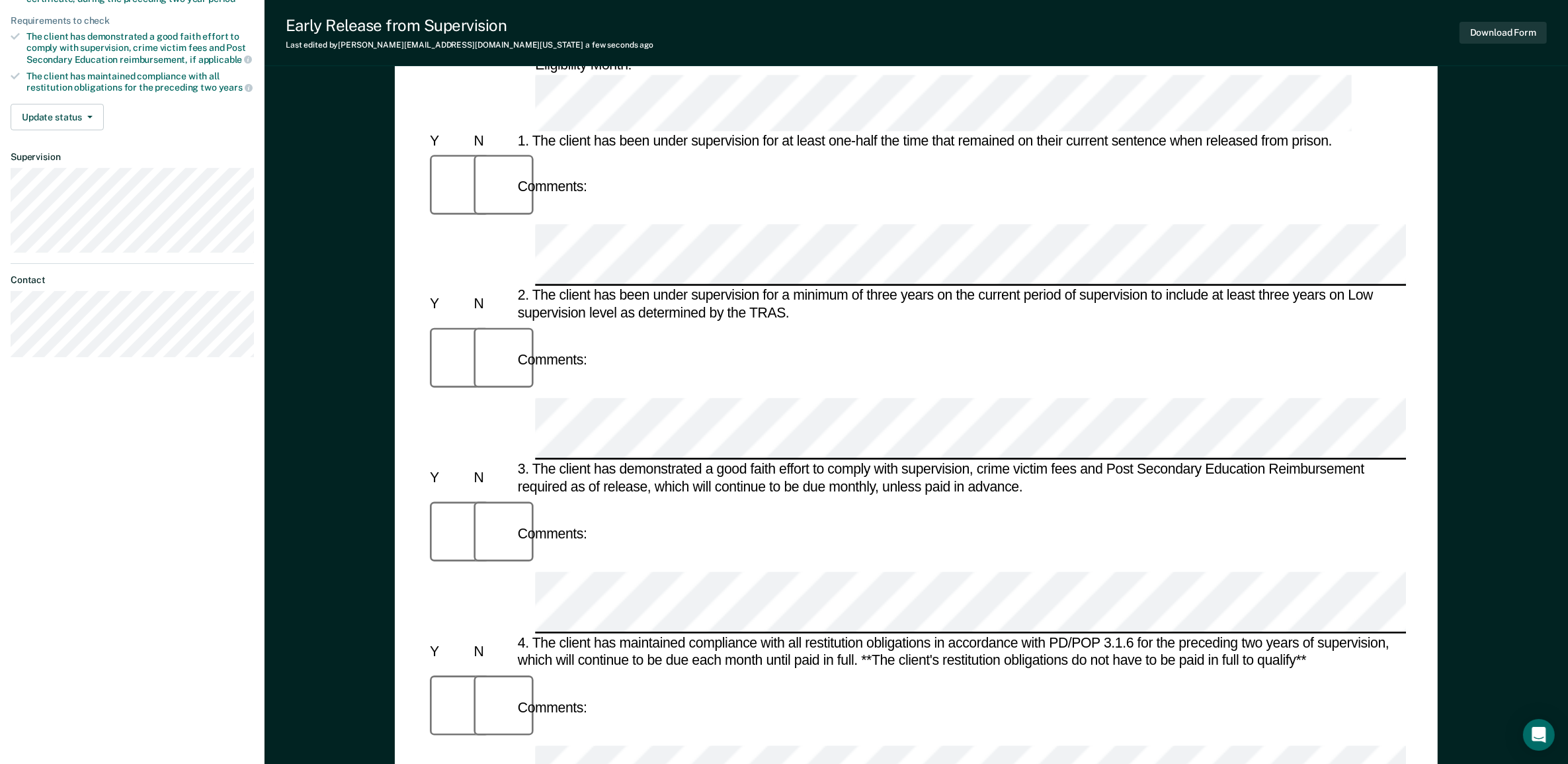
scroll to position [330, 0]
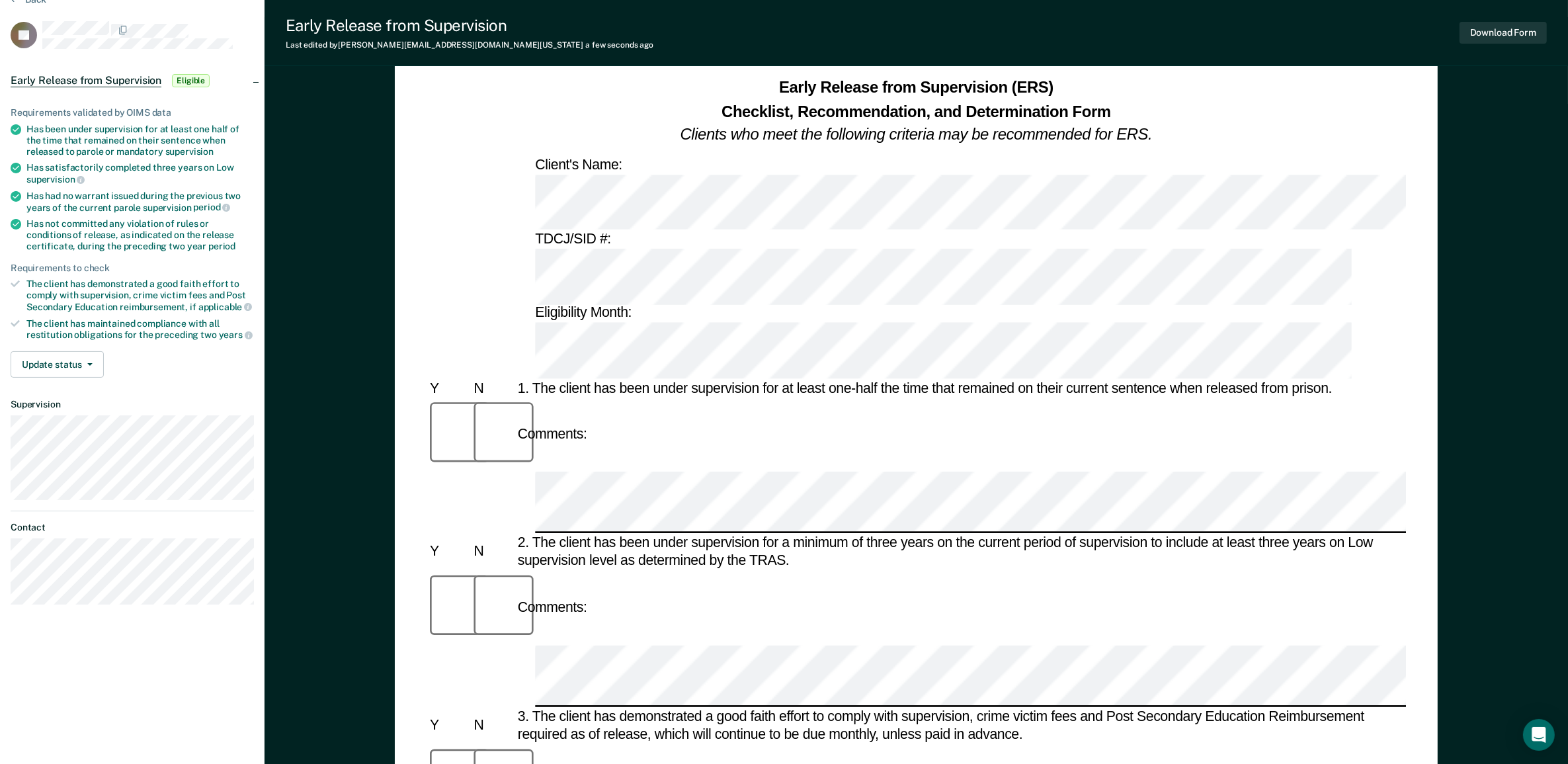
scroll to position [0, 0]
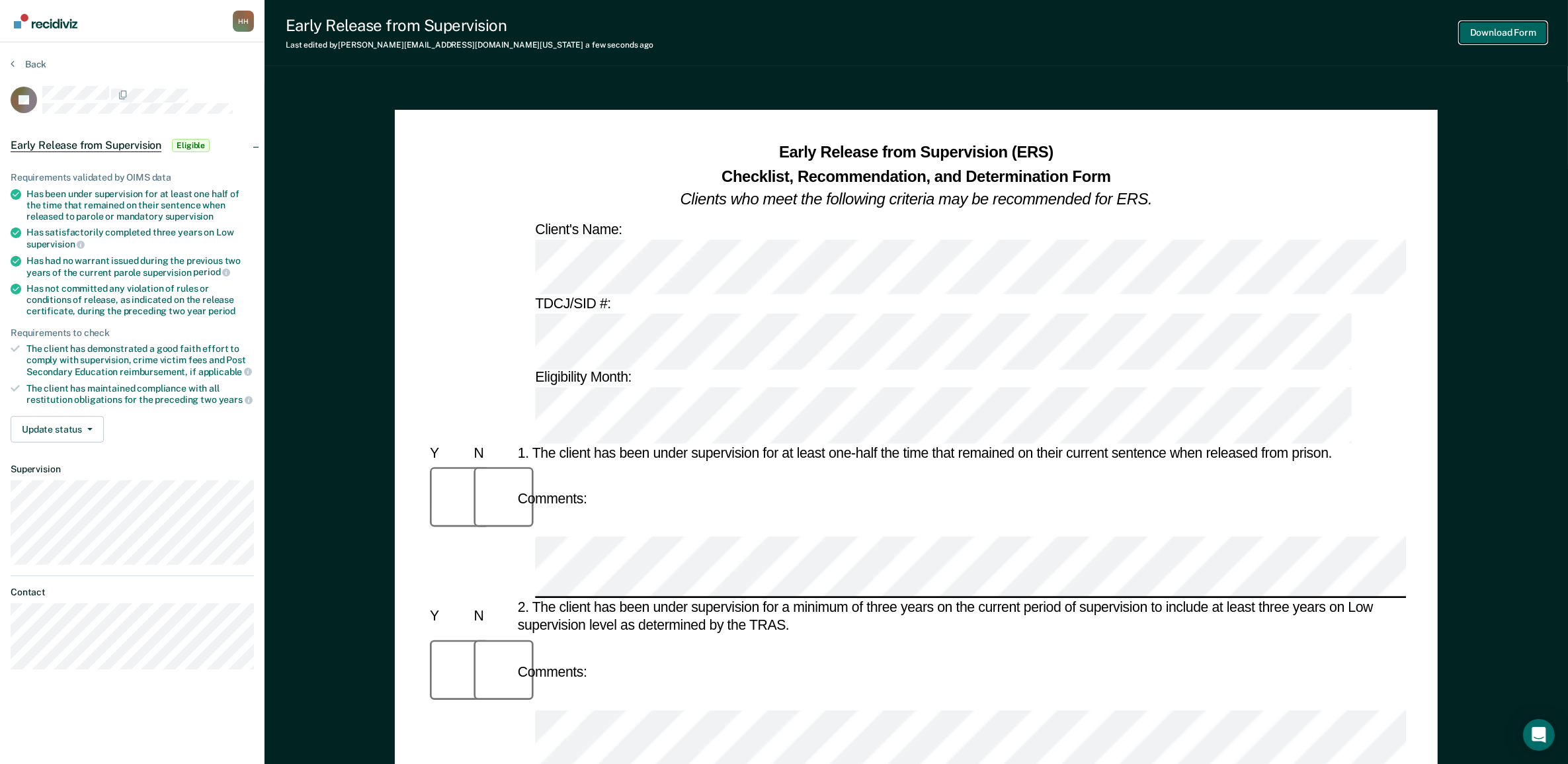
click at [1499, 37] on button "Download Form" at bounding box center [1504, 33] width 87 height 22
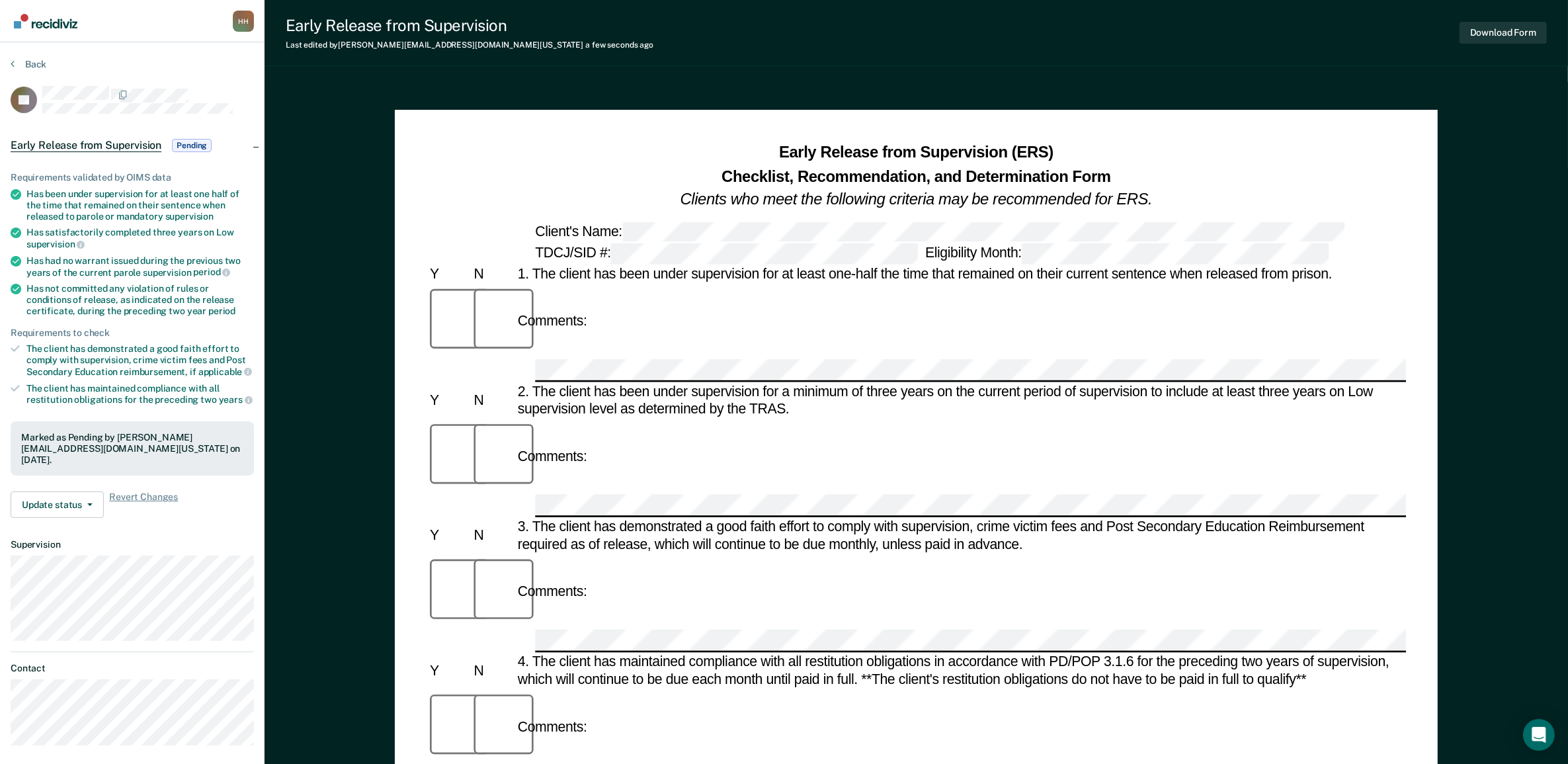
click at [38, 7] on nav "Huu Ho H H Profile How it works Log Out" at bounding box center [132, 21] width 265 height 42
click at [37, 21] on img "Main navigation" at bounding box center [46, 21] width 64 height 15
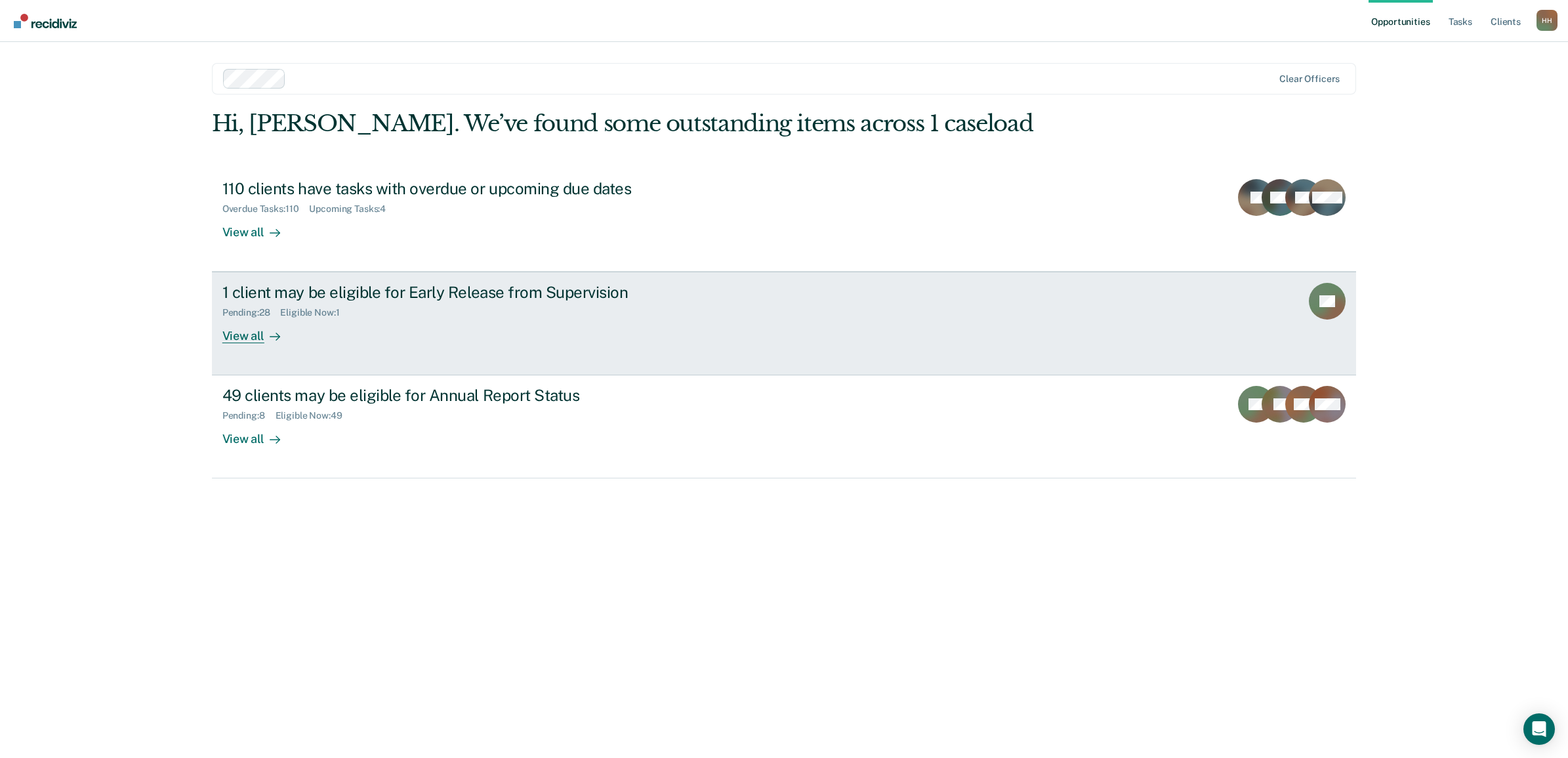
click at [525, 328] on div "1 client may be eligible for Early Release from Supervision Pending : 28 Eligib…" at bounding box center [469, 313] width 492 height 60
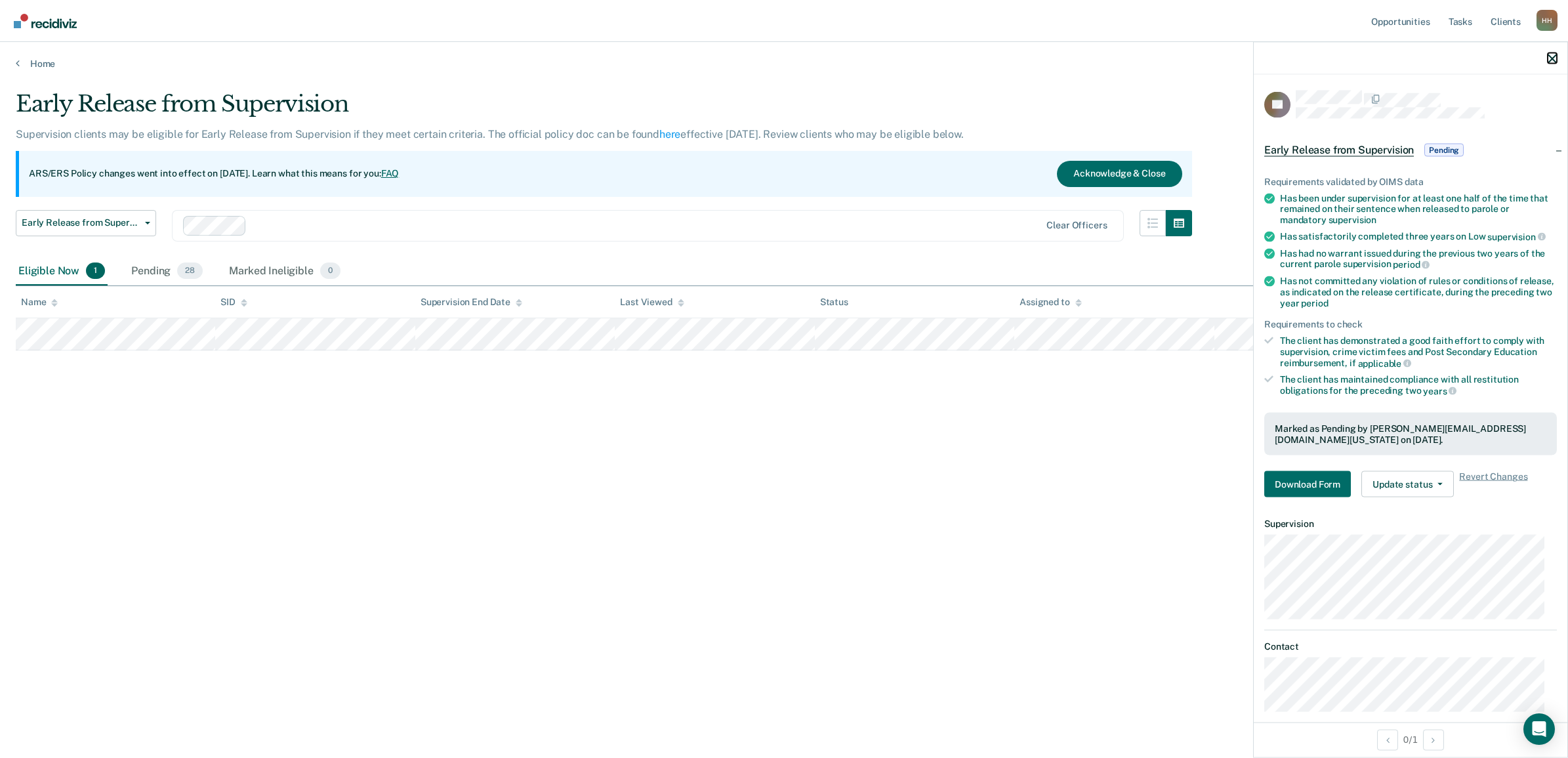
click at [1549, 54] on icon "button" at bounding box center [1552, 58] width 9 height 9
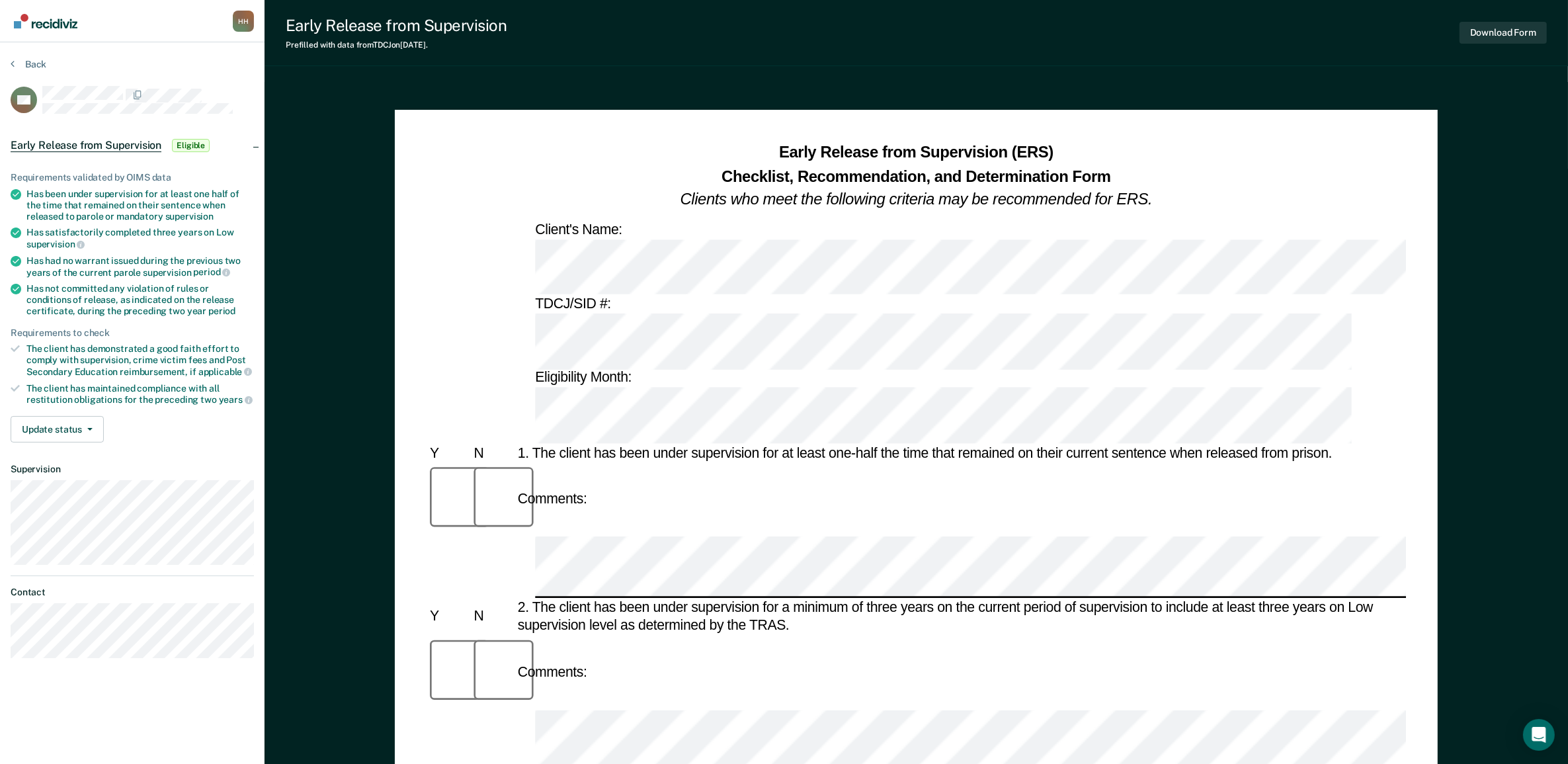
click at [669, 462] on div "Comments:" at bounding box center [917, 499] width 980 height 75
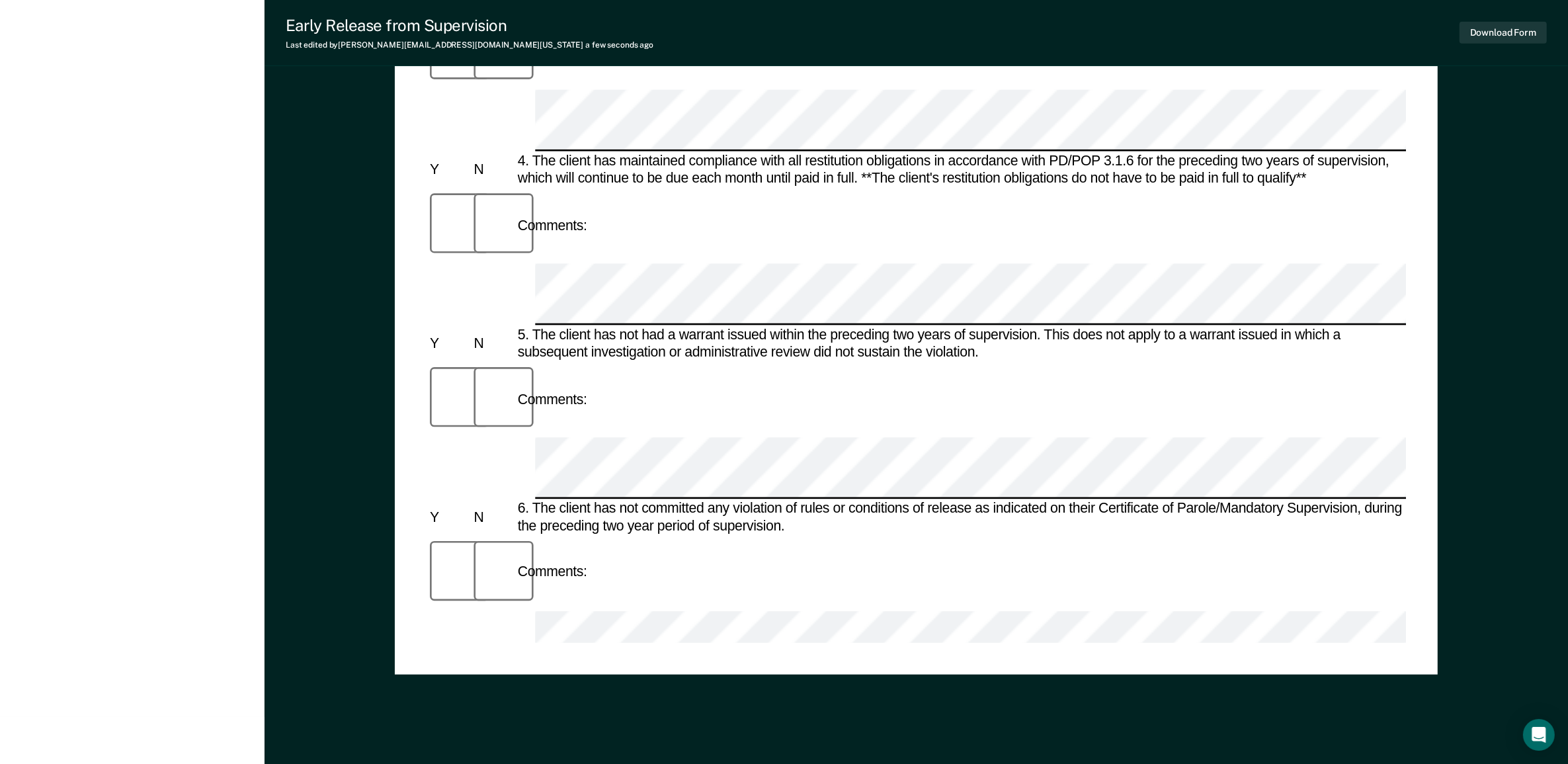
scroll to position [808, 0]
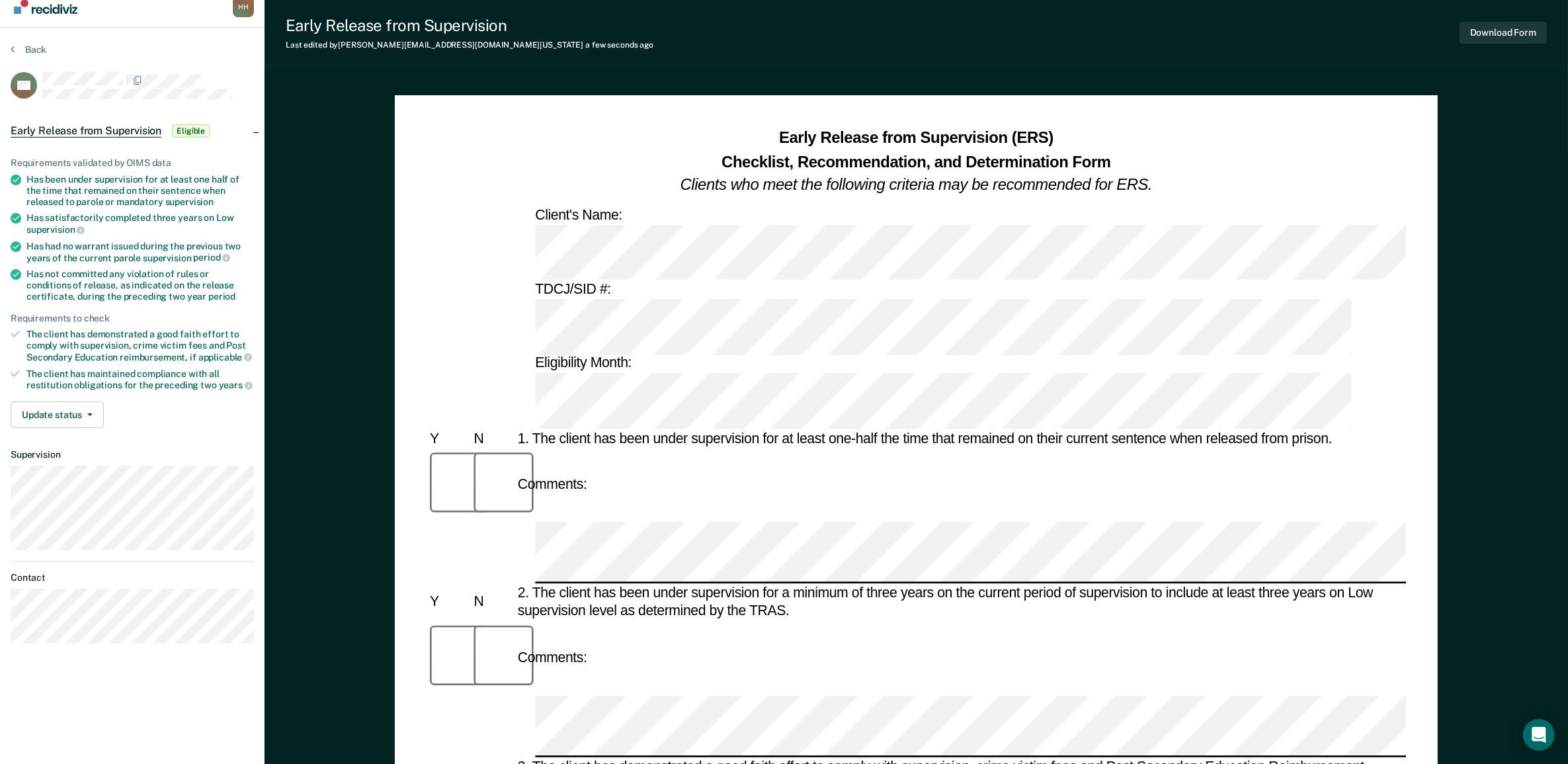
scroll to position [0, 0]
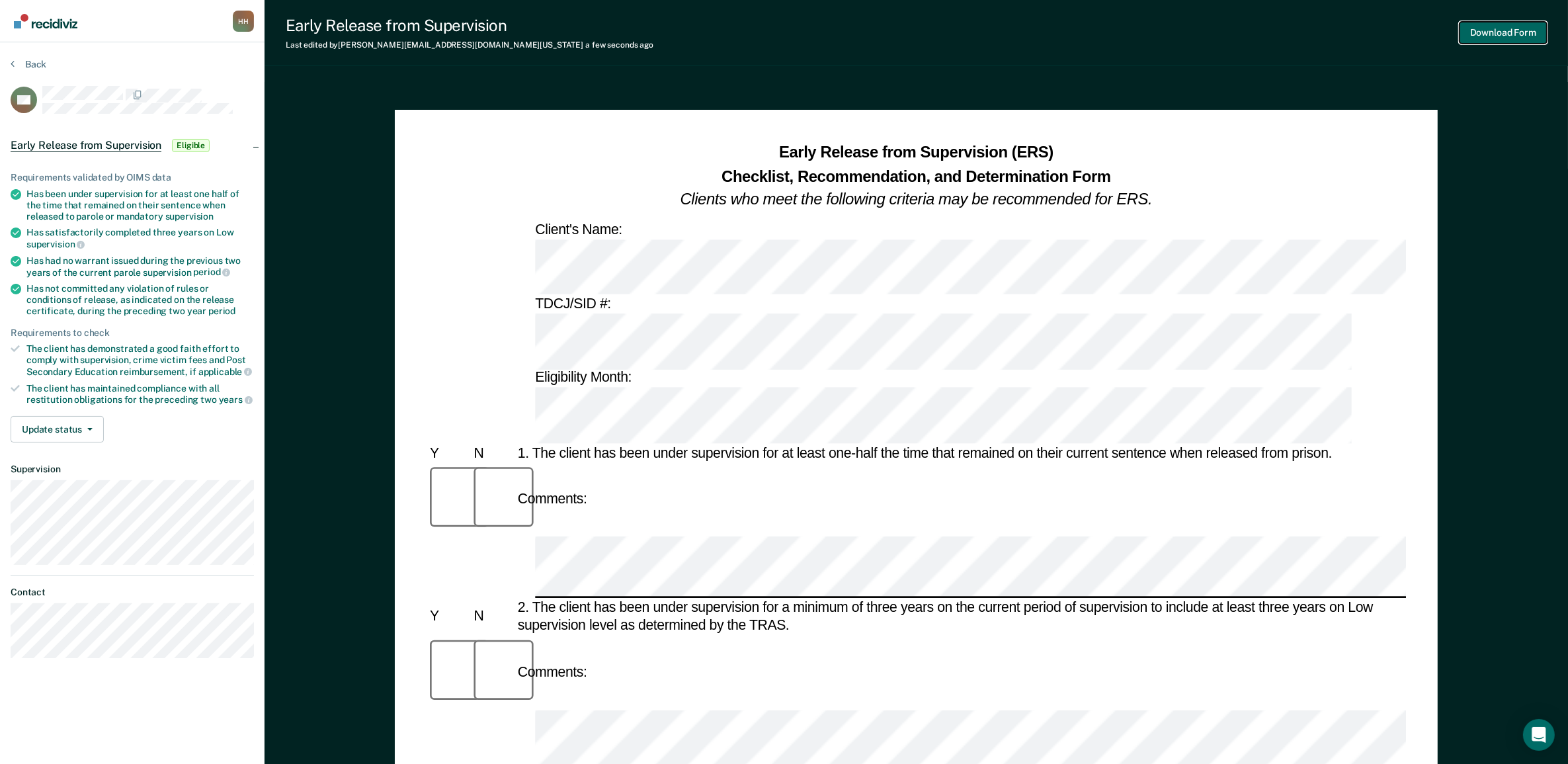
click at [1490, 23] on button "Download Form" at bounding box center [1504, 33] width 87 height 22
